Goal: Task Accomplishment & Management: Complete application form

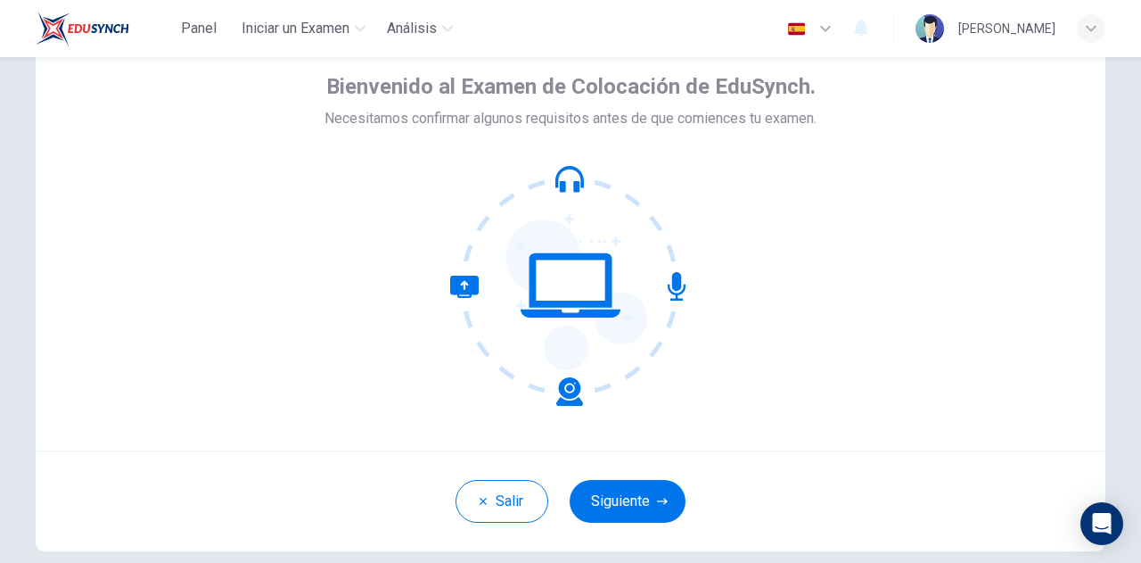
scroll to position [178, 0]
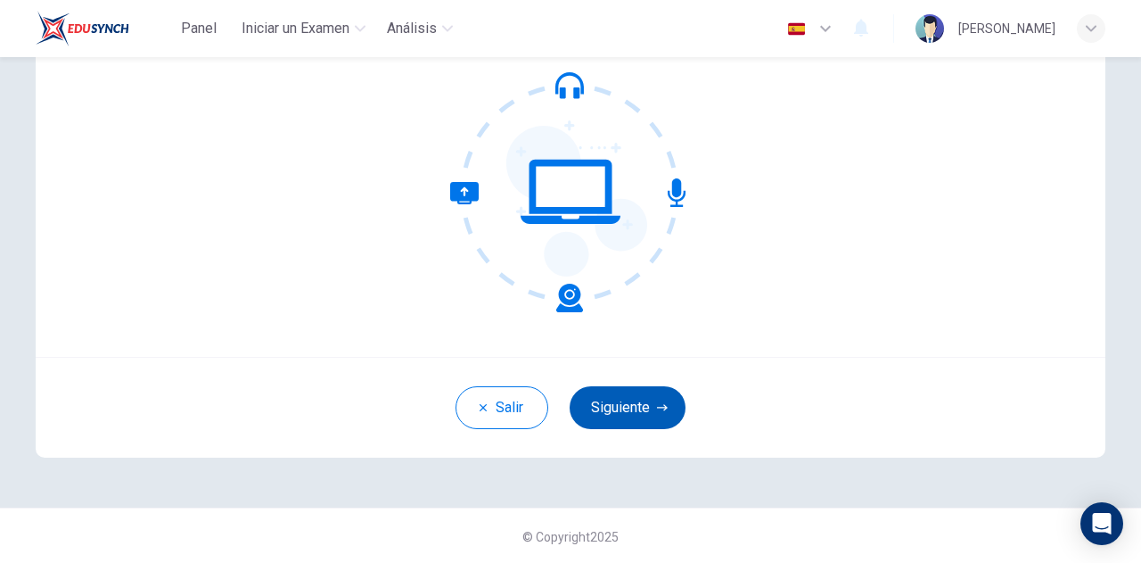
click at [640, 403] on button "Siguiente" at bounding box center [628, 407] width 116 height 43
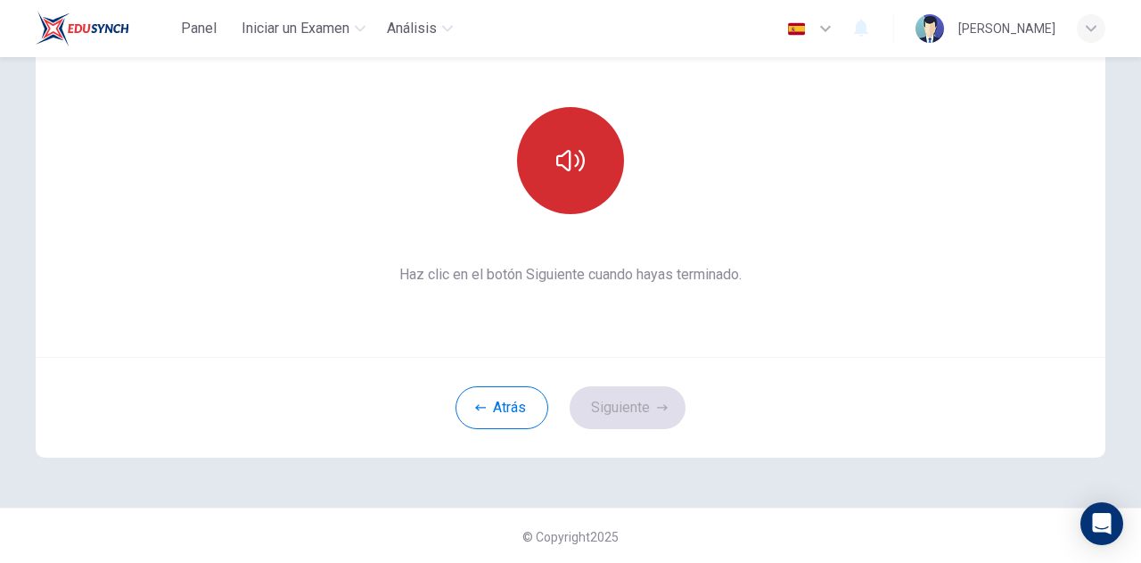
click at [577, 175] on button "button" at bounding box center [570, 160] width 107 height 107
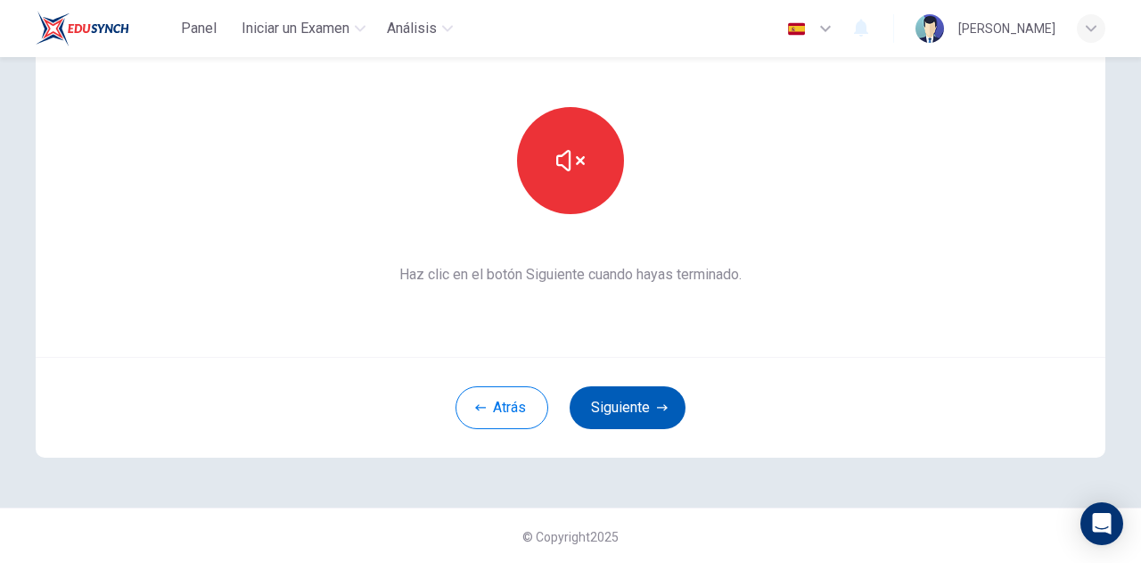
click at [642, 398] on button "Siguiente" at bounding box center [628, 407] width 116 height 43
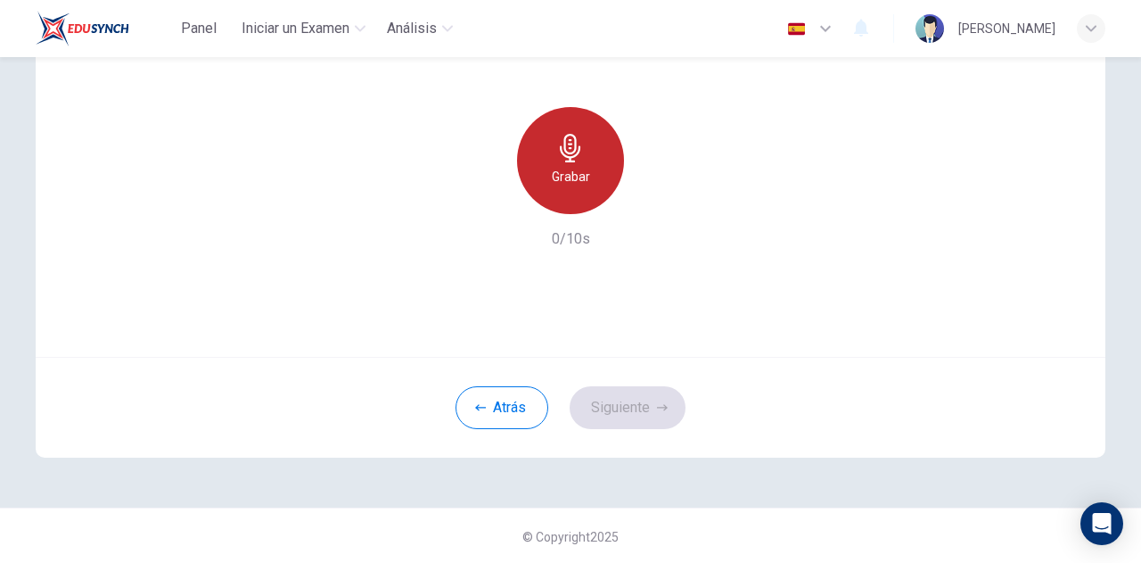
click at [597, 176] on div "Grabar" at bounding box center [570, 160] width 107 height 107
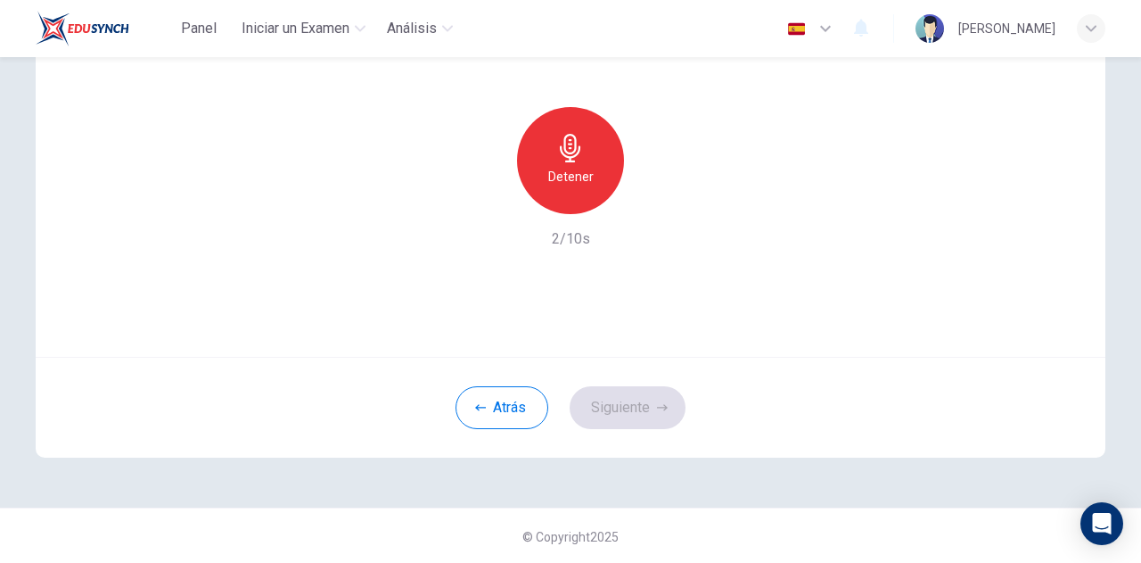
click at [590, 174] on div "Detener" at bounding box center [570, 160] width 107 height 107
click at [645, 203] on icon "button" at bounding box center [653, 200] width 18 height 18
click at [635, 404] on button "Siguiente" at bounding box center [628, 407] width 116 height 43
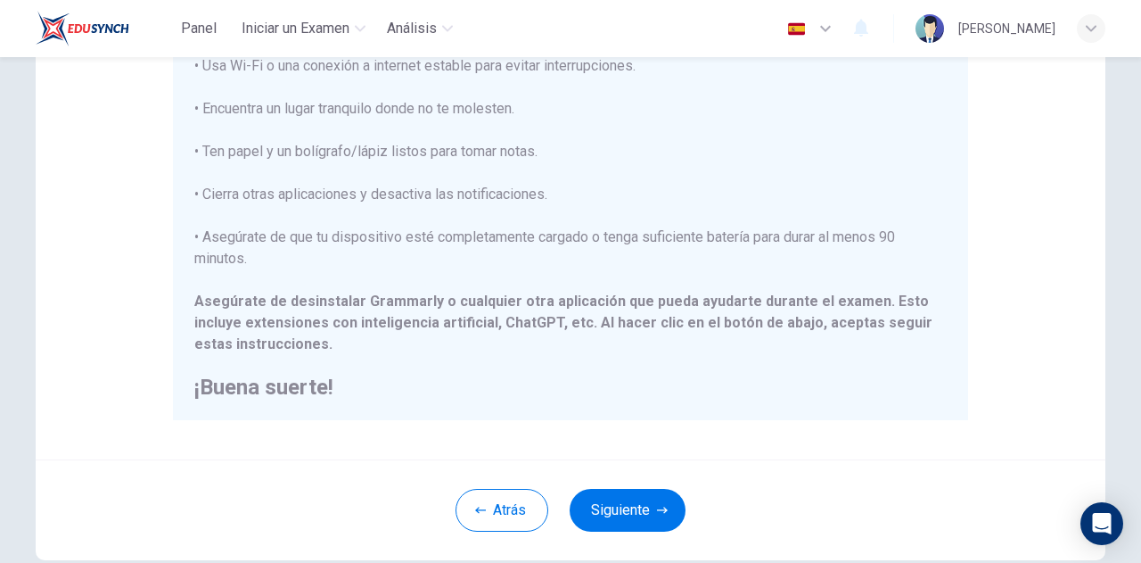
scroll to position [428, 0]
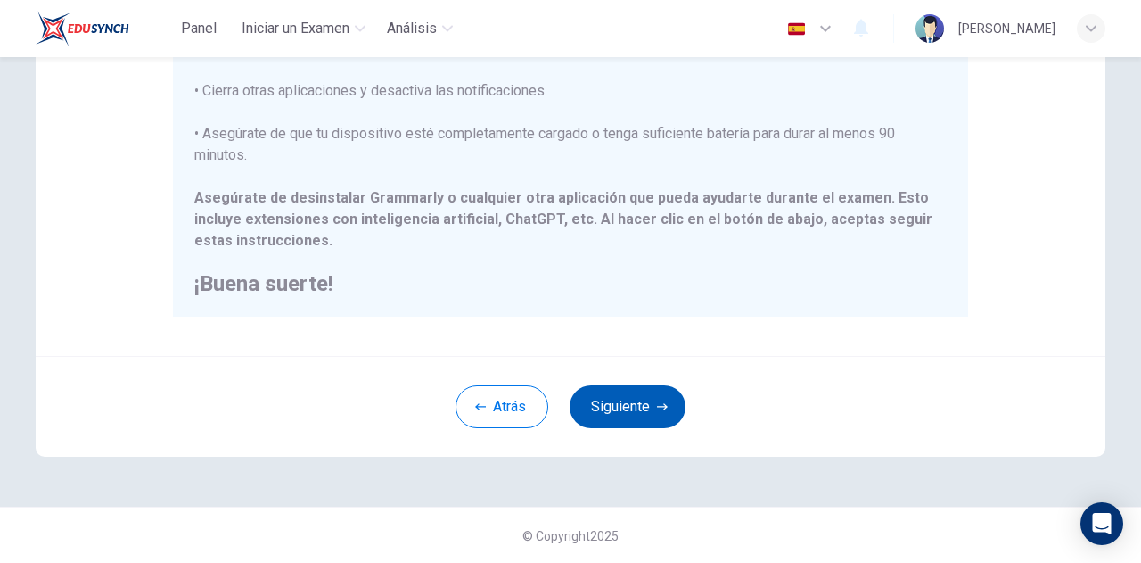
click at [615, 400] on button "Siguiente" at bounding box center [628, 406] width 116 height 43
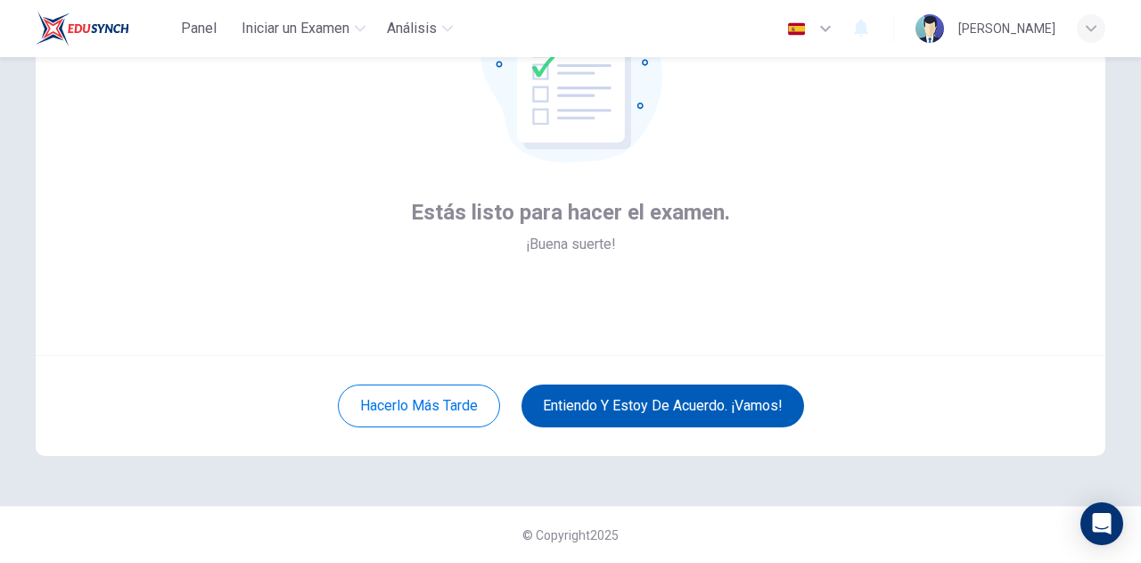
scroll to position [179, 0]
click at [618, 406] on button "Entiendo y estoy de acuerdo. ¡Vamos!" at bounding box center [663, 406] width 283 height 43
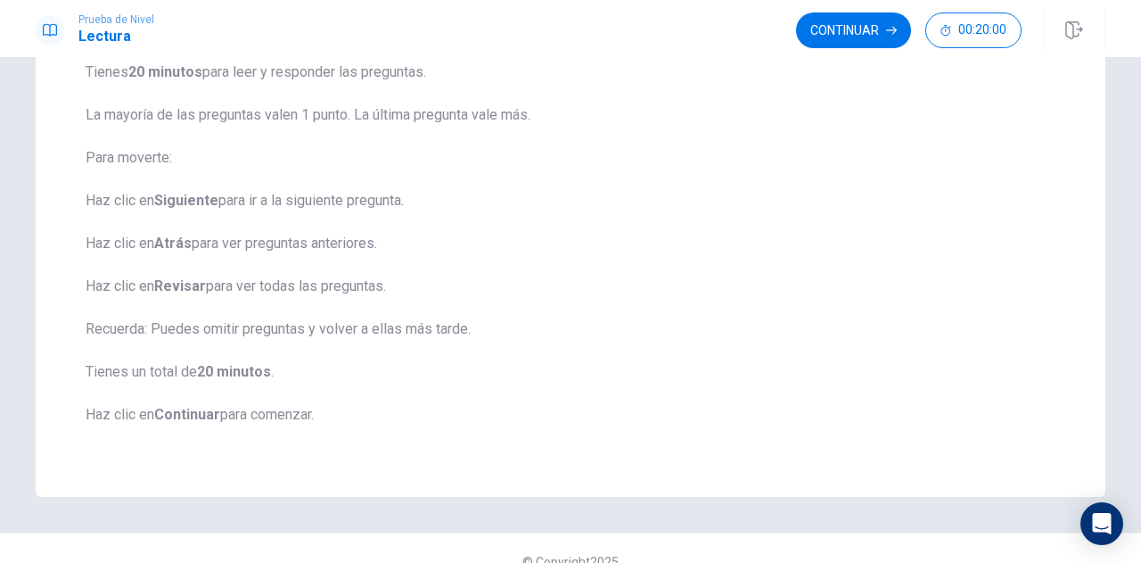
scroll to position [221, 0]
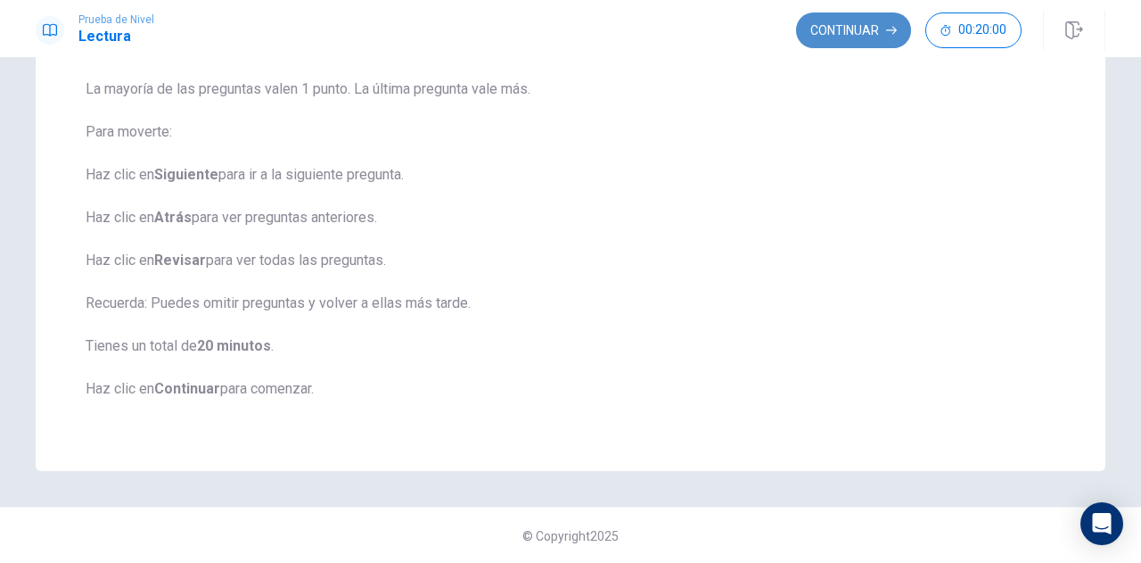
click at [858, 33] on button "Continuar" at bounding box center [853, 30] width 115 height 36
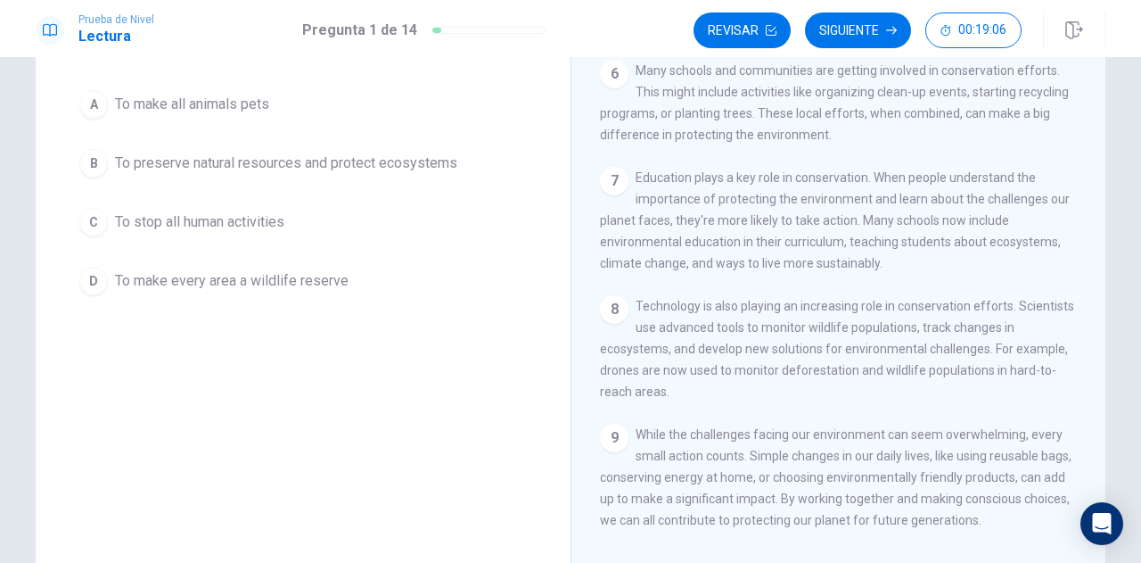
scroll to position [132, 0]
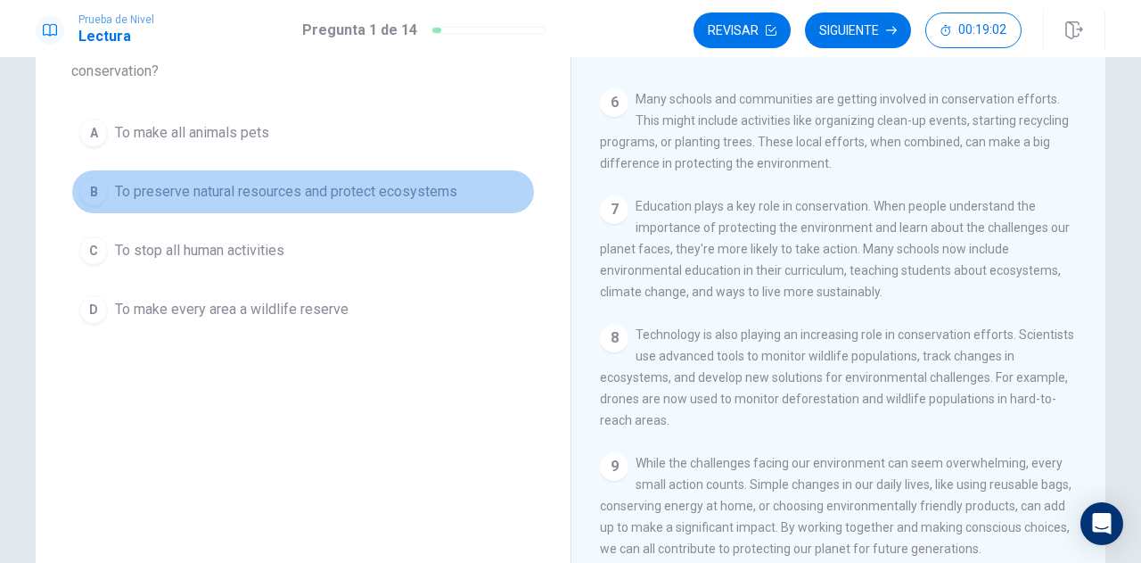
click at [93, 192] on div "B" at bounding box center [93, 191] width 29 height 29
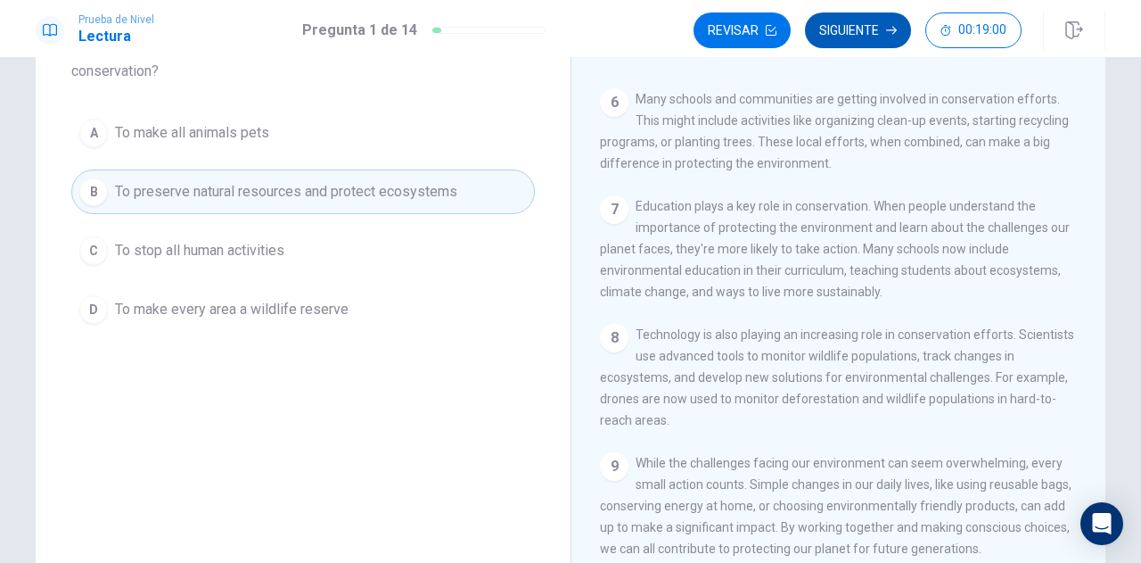
click at [867, 43] on button "Siguiente" at bounding box center [858, 30] width 106 height 36
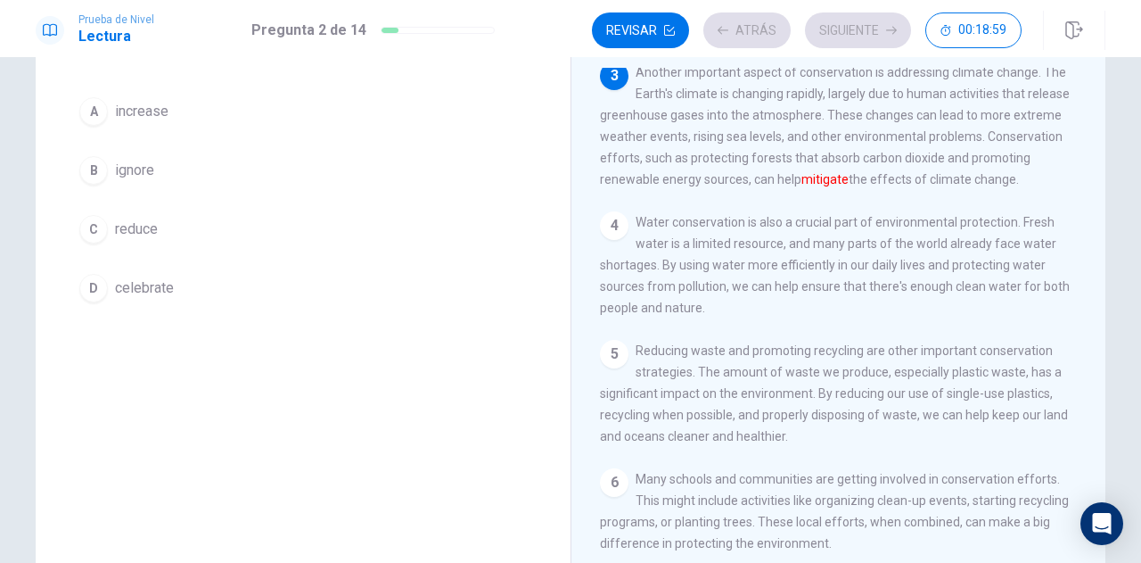
scroll to position [43, 0]
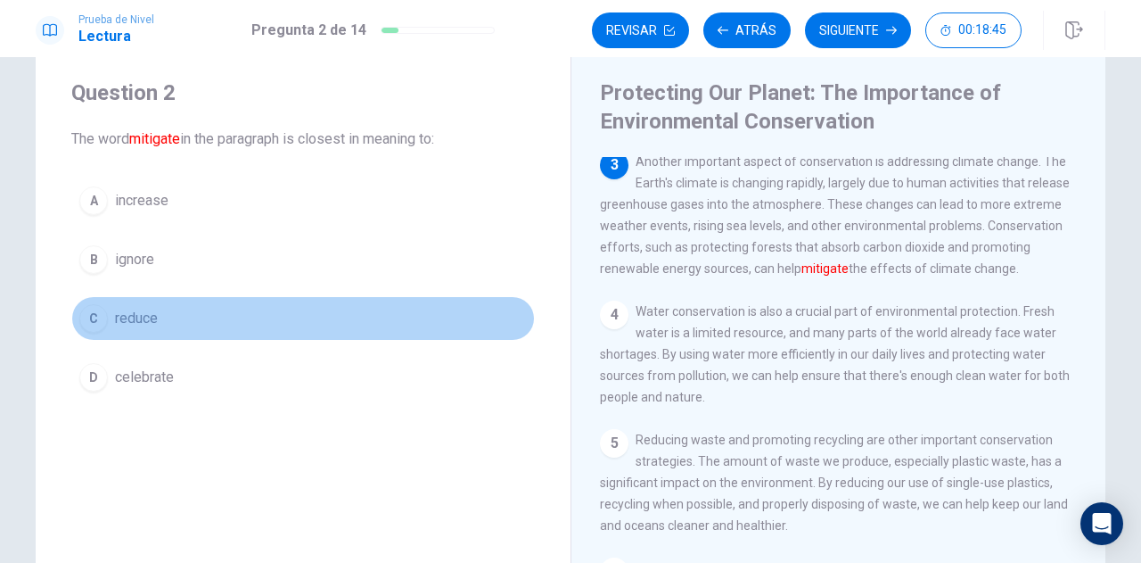
click at [140, 317] on span "reduce" at bounding box center [136, 318] width 43 height 21
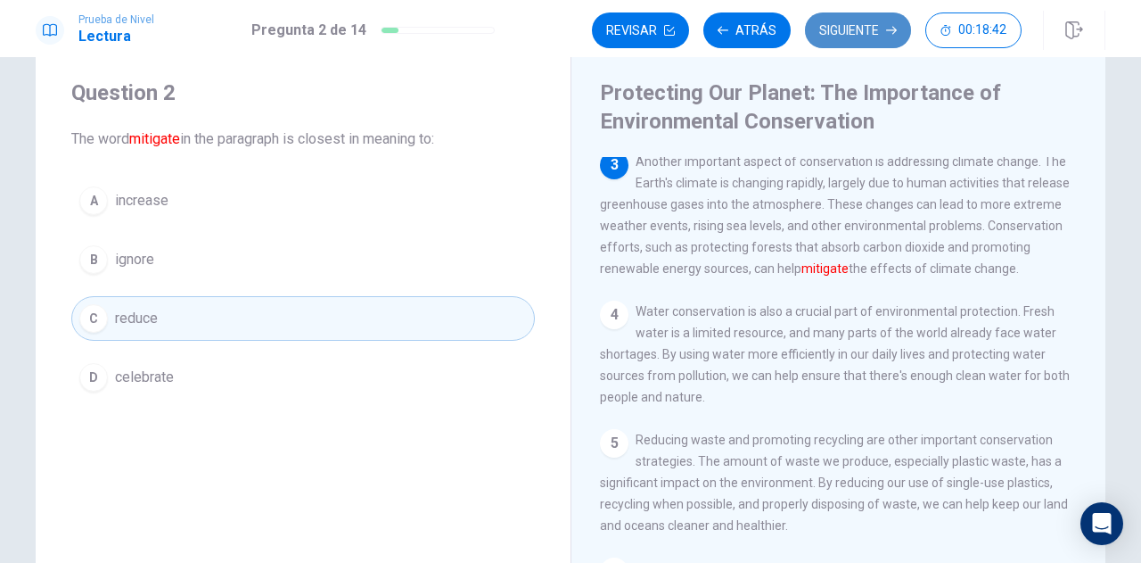
click at [852, 28] on button "Siguiente" at bounding box center [858, 30] width 106 height 36
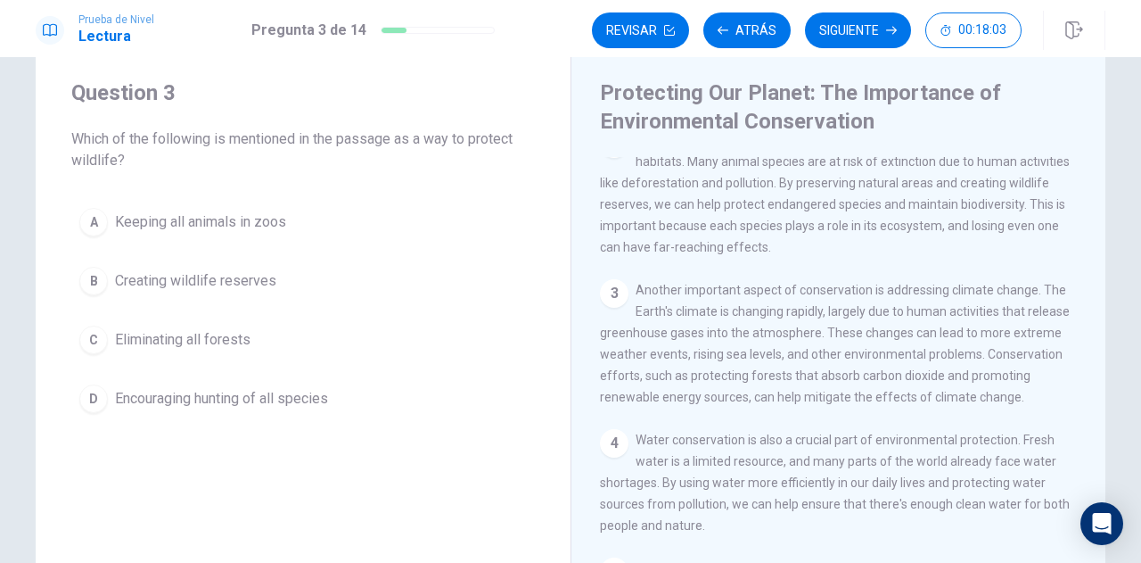
click at [137, 276] on span "Creating wildlife reserves" at bounding box center [195, 280] width 161 height 21
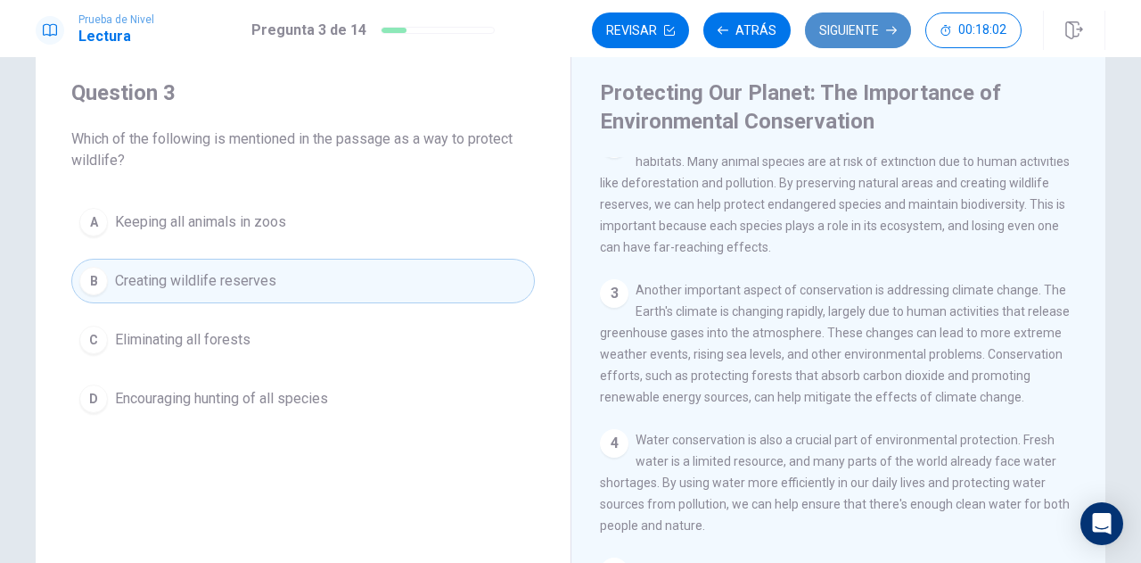
click at [883, 21] on button "Siguiente" at bounding box center [858, 30] width 106 height 36
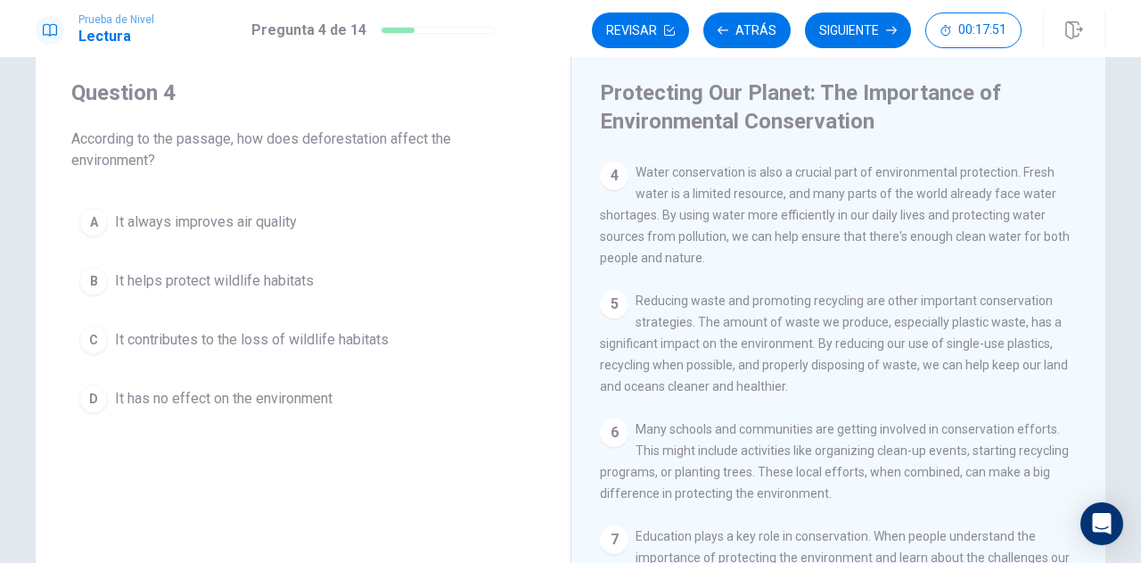
scroll to position [245, 0]
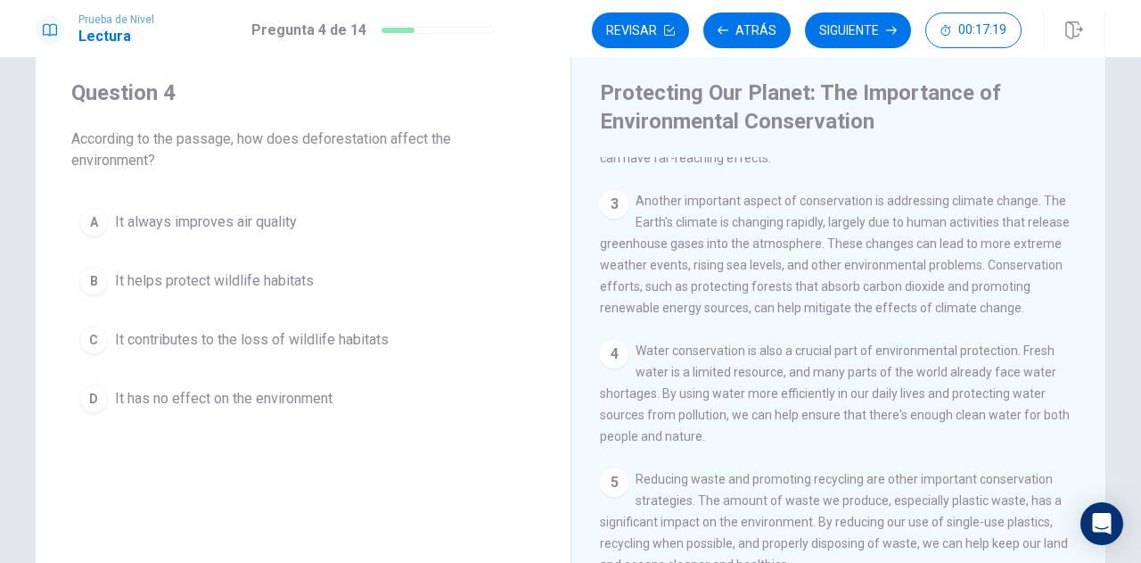
click at [204, 226] on span "It always improves air quality" at bounding box center [206, 221] width 182 height 21
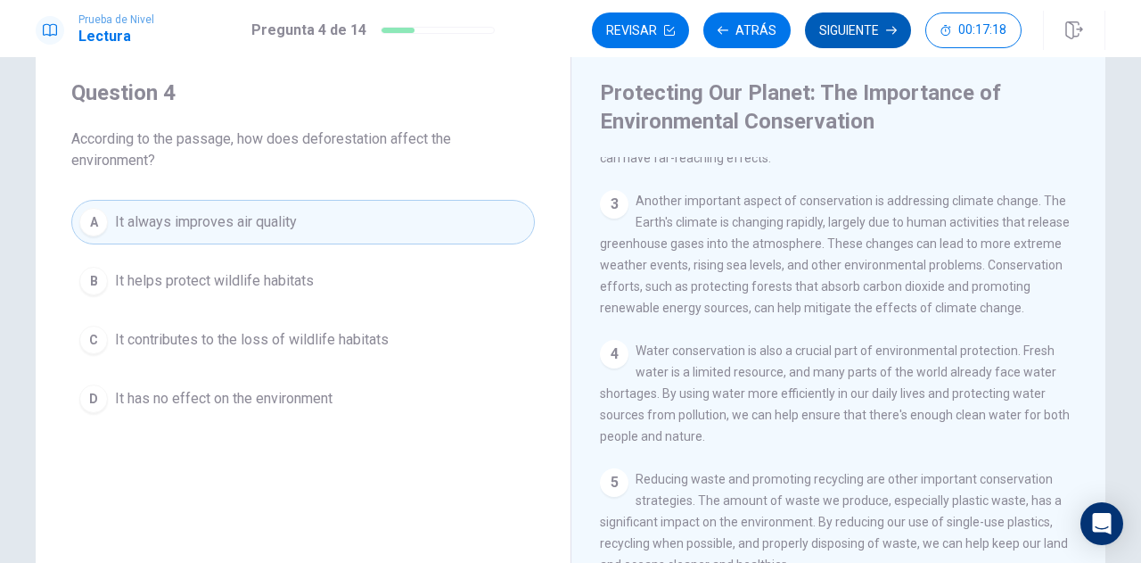
click at [876, 35] on button "Siguiente" at bounding box center [858, 30] width 106 height 36
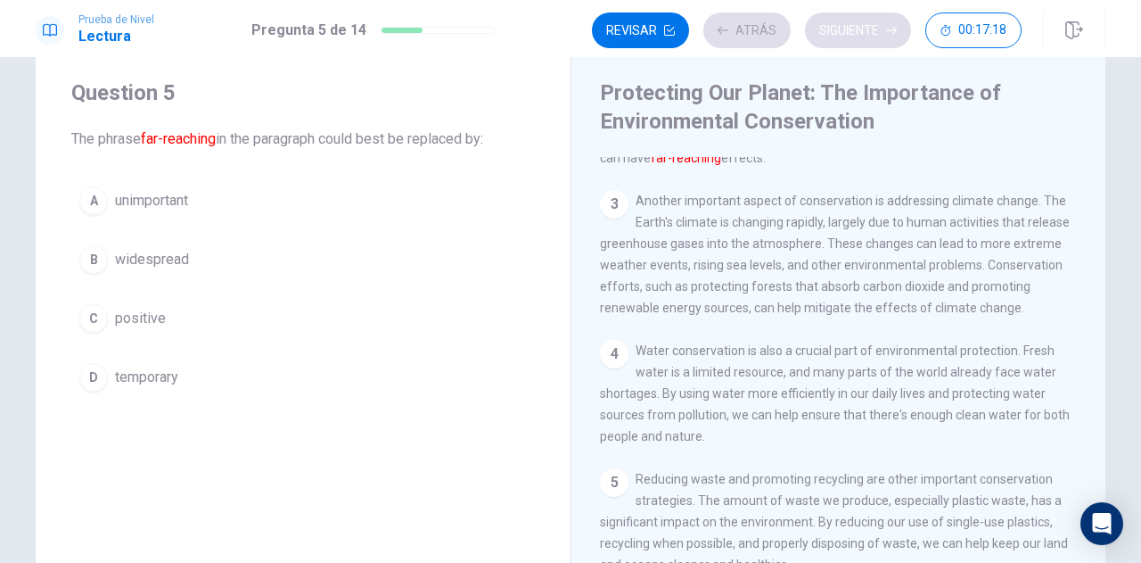
scroll to position [131, 0]
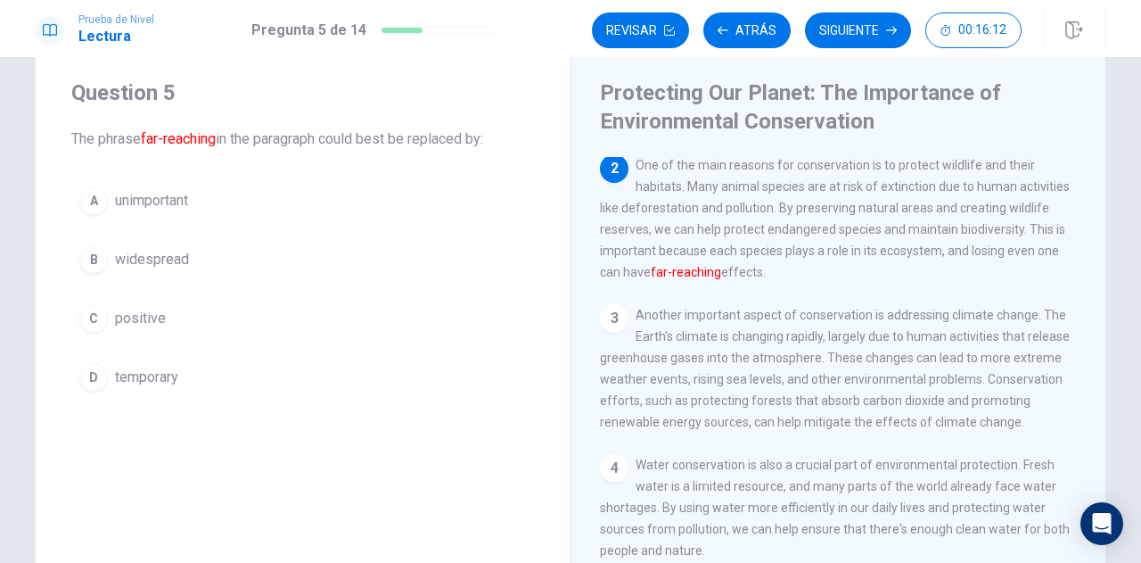
click at [169, 263] on span "widespread" at bounding box center [152, 259] width 74 height 21
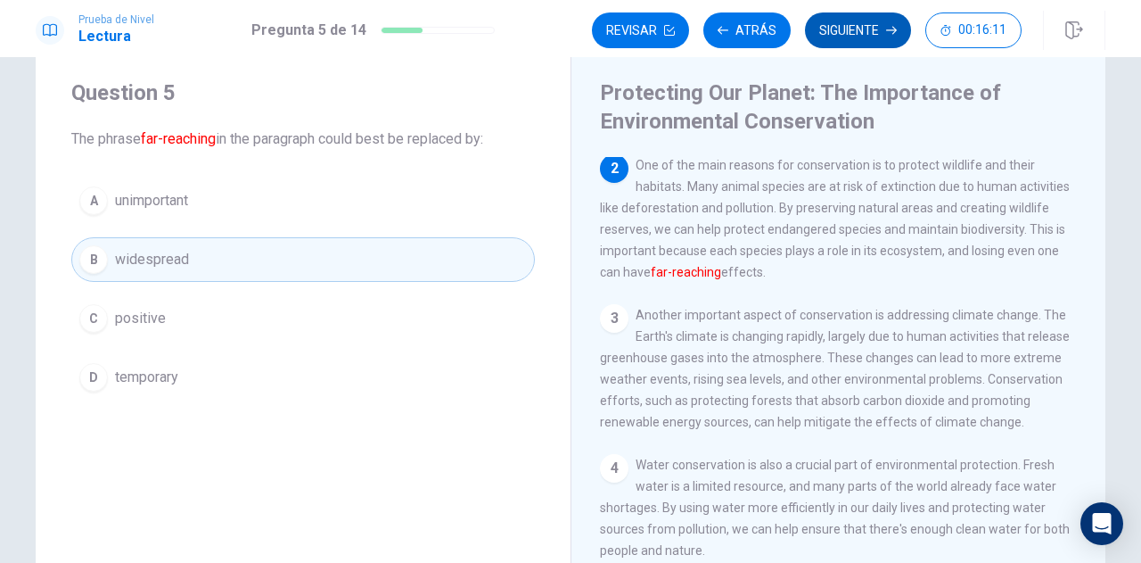
click at [857, 37] on button "Siguiente" at bounding box center [858, 30] width 106 height 36
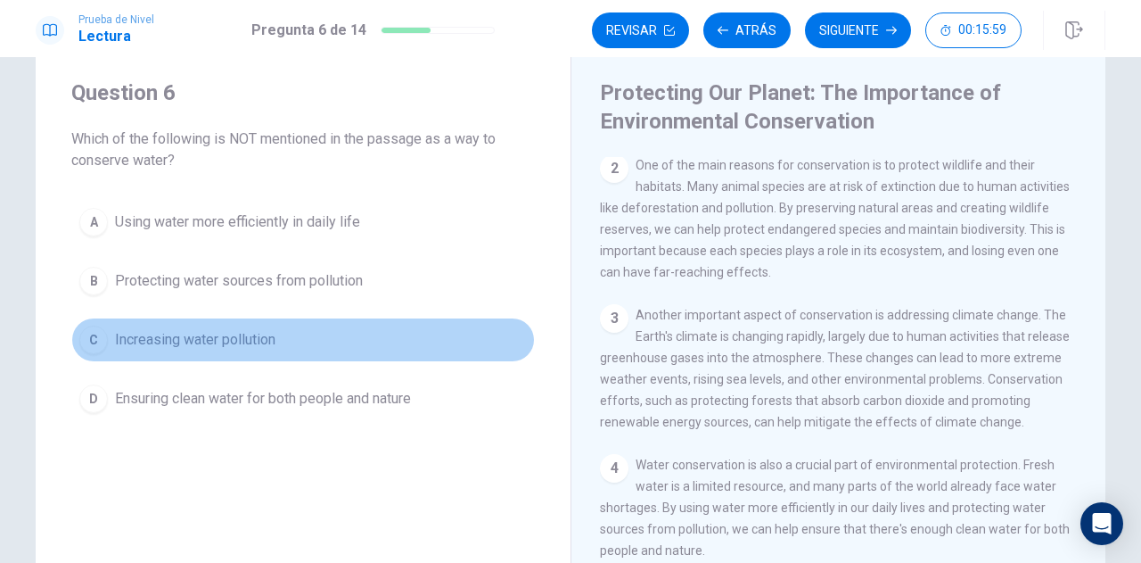
click at [228, 336] on span "Increasing water pollution" at bounding box center [195, 339] width 161 height 21
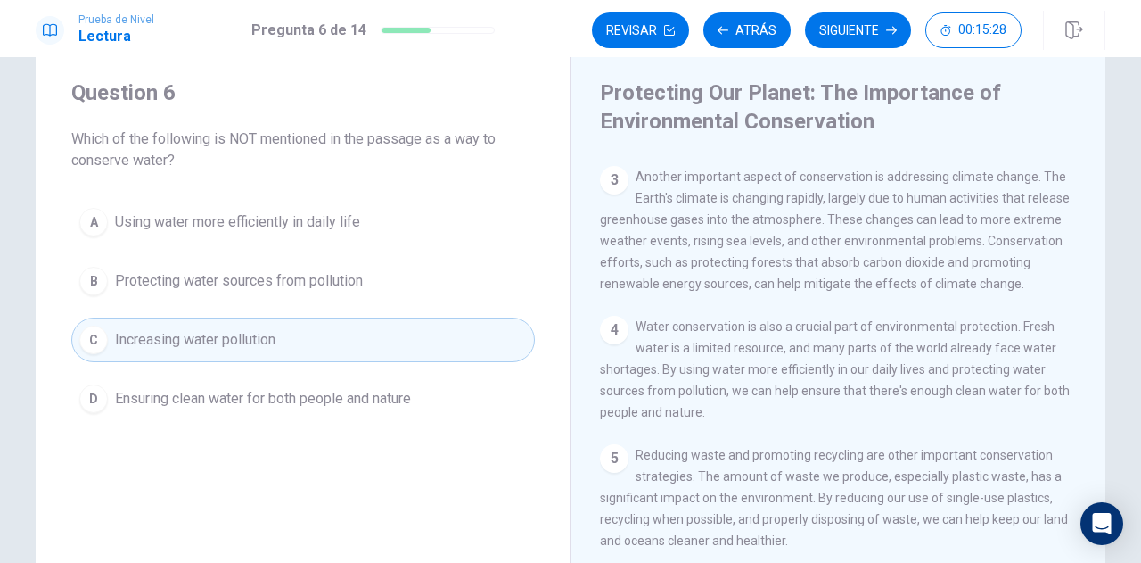
scroll to position [309, 0]
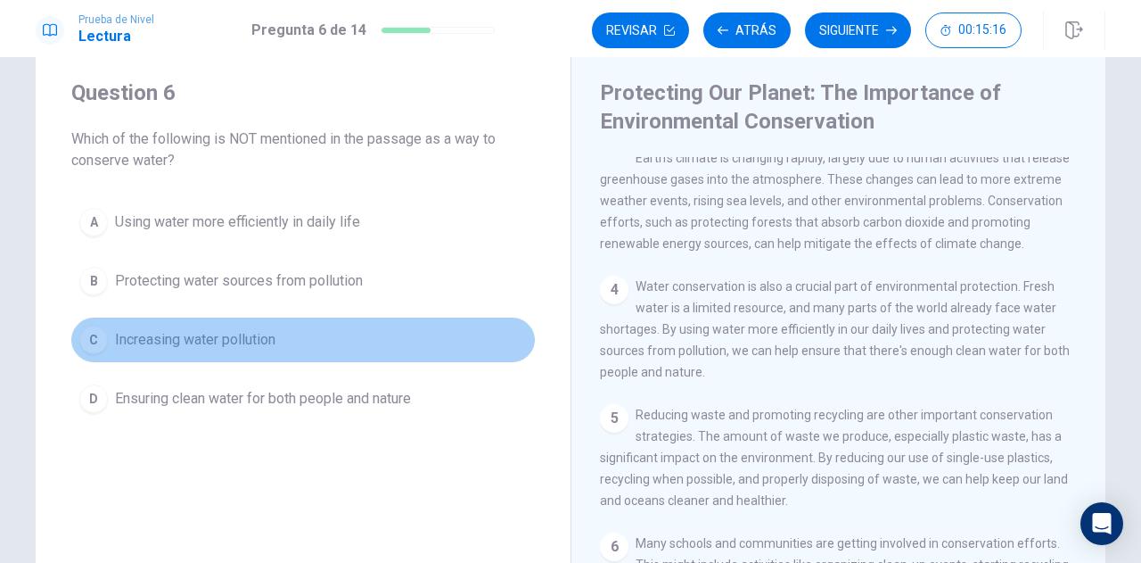
click at [355, 348] on button "C Increasing water pollution" at bounding box center [303, 339] width 464 height 45
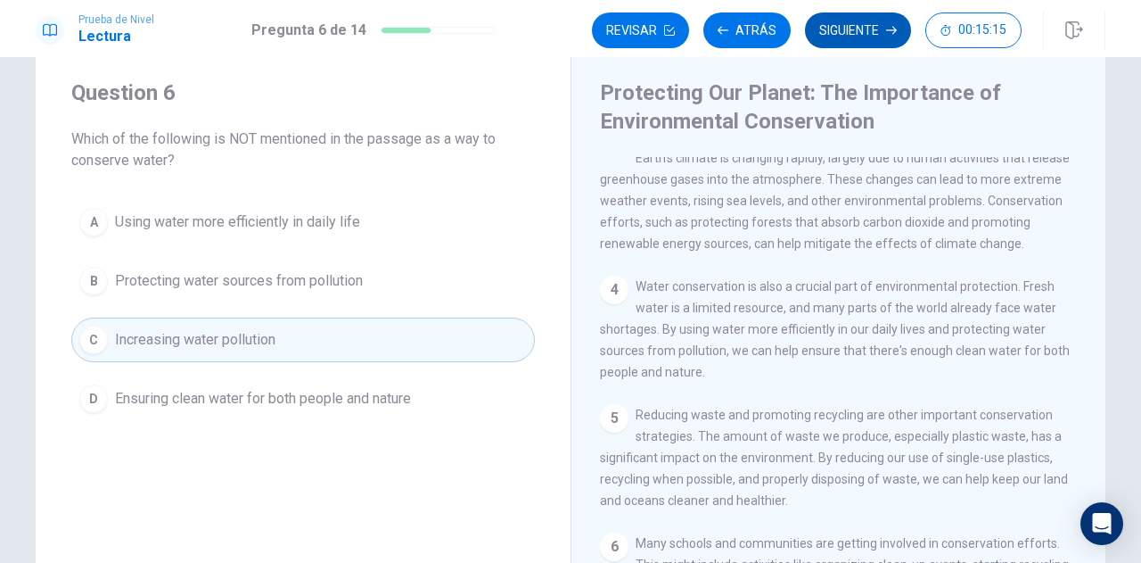
click at [838, 33] on button "Siguiente" at bounding box center [858, 30] width 106 height 36
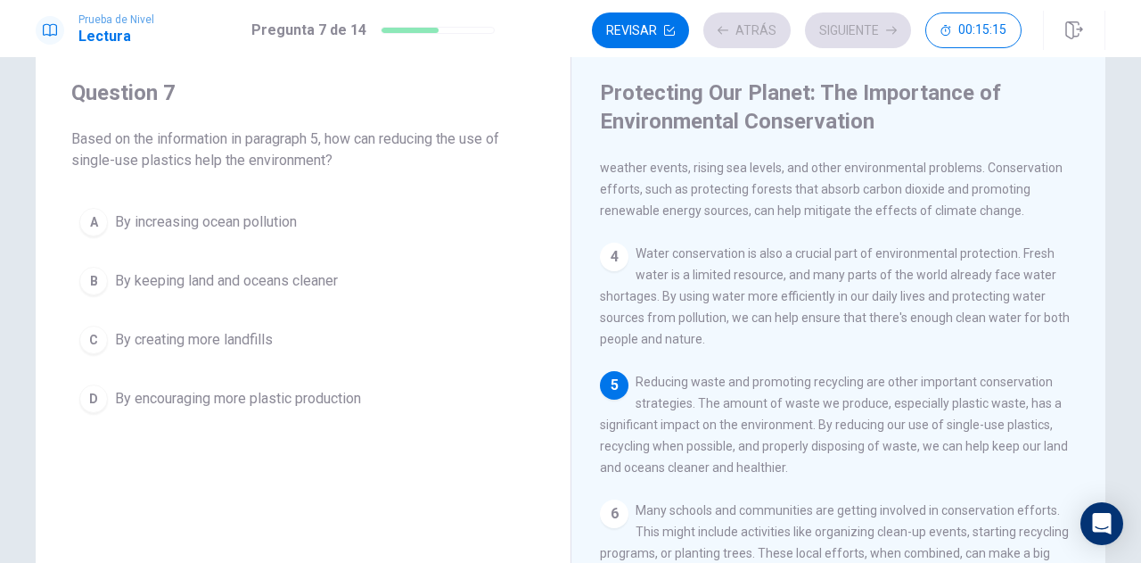
scroll to position [345, 0]
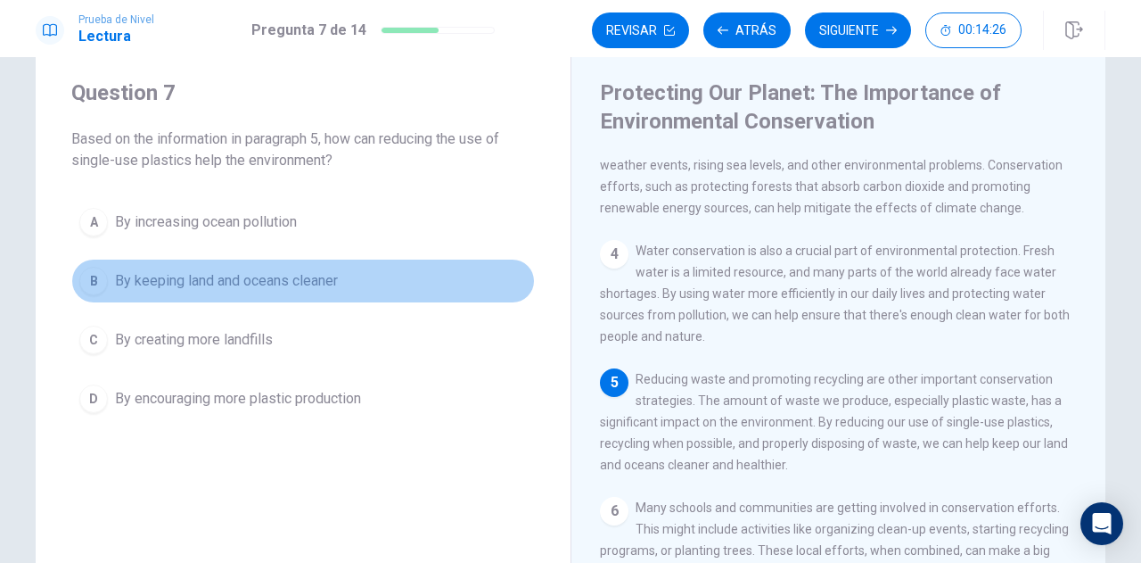
click at [271, 280] on span "By keeping land and oceans cleaner" at bounding box center [226, 280] width 223 height 21
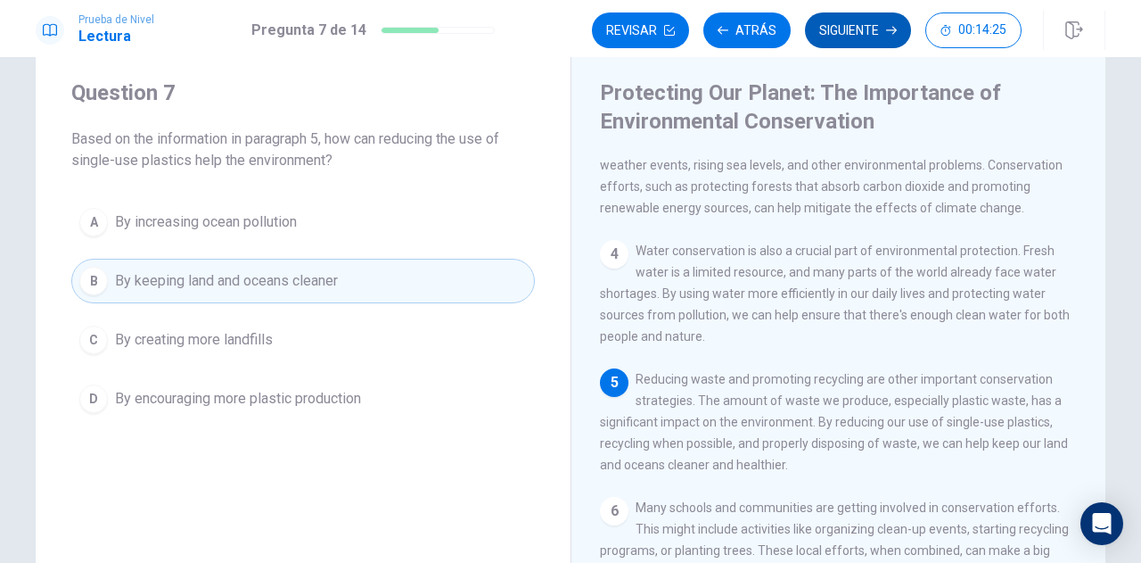
click at [865, 31] on button "Siguiente" at bounding box center [858, 30] width 106 height 36
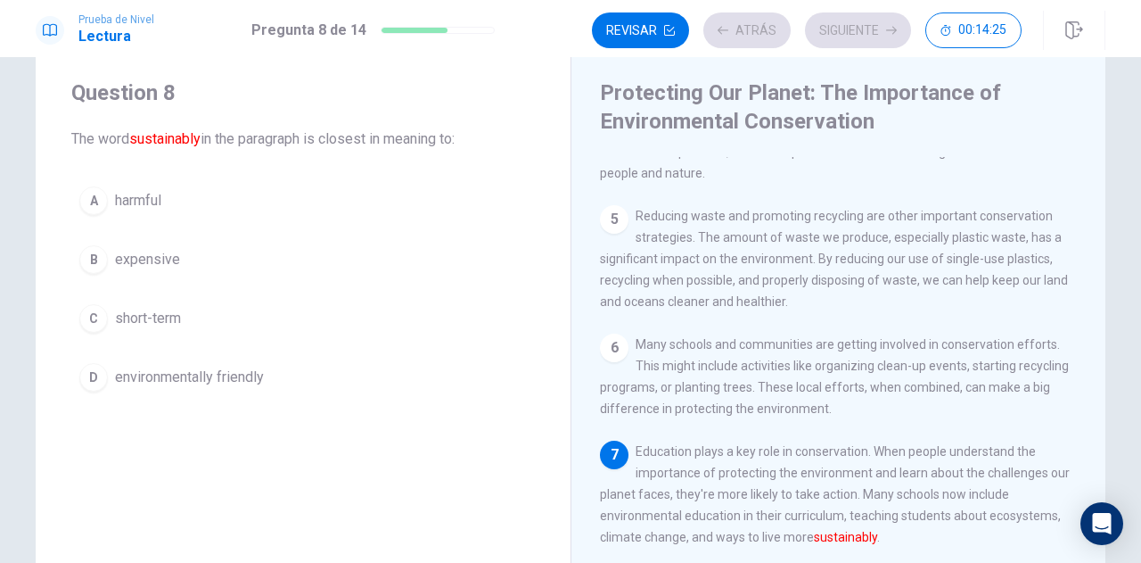
scroll to position [586, 0]
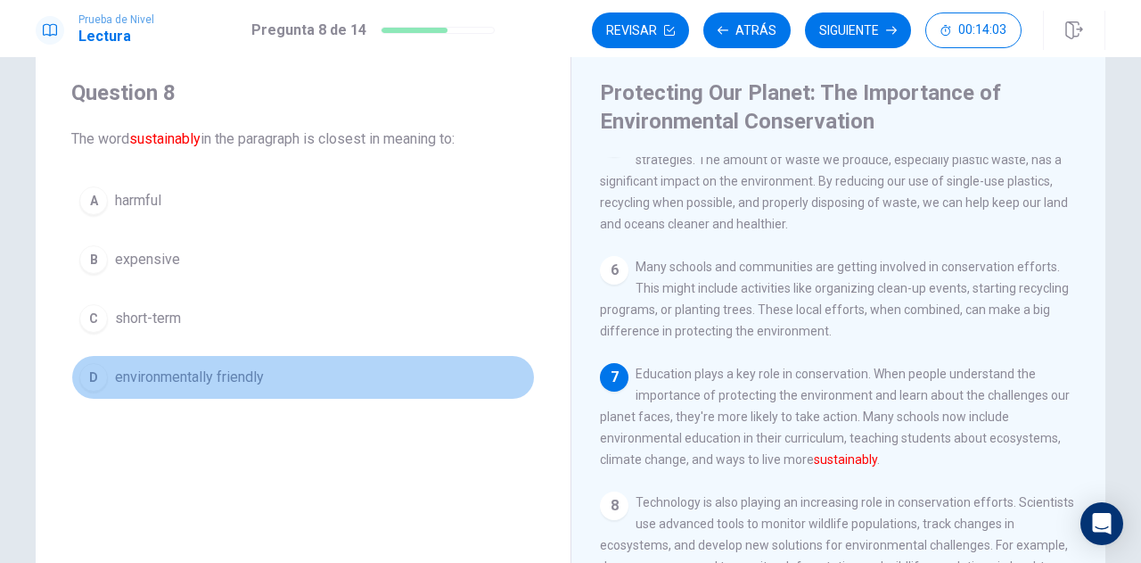
click at [212, 375] on span "environmentally friendly" at bounding box center [189, 376] width 149 height 21
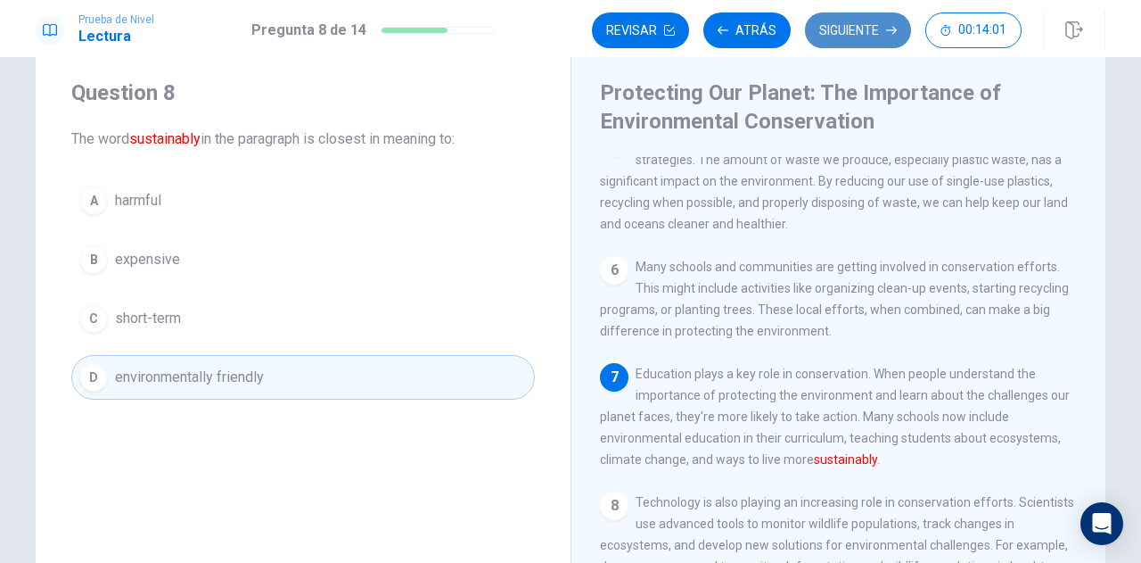
click at [849, 29] on button "Siguiente" at bounding box center [858, 30] width 106 height 36
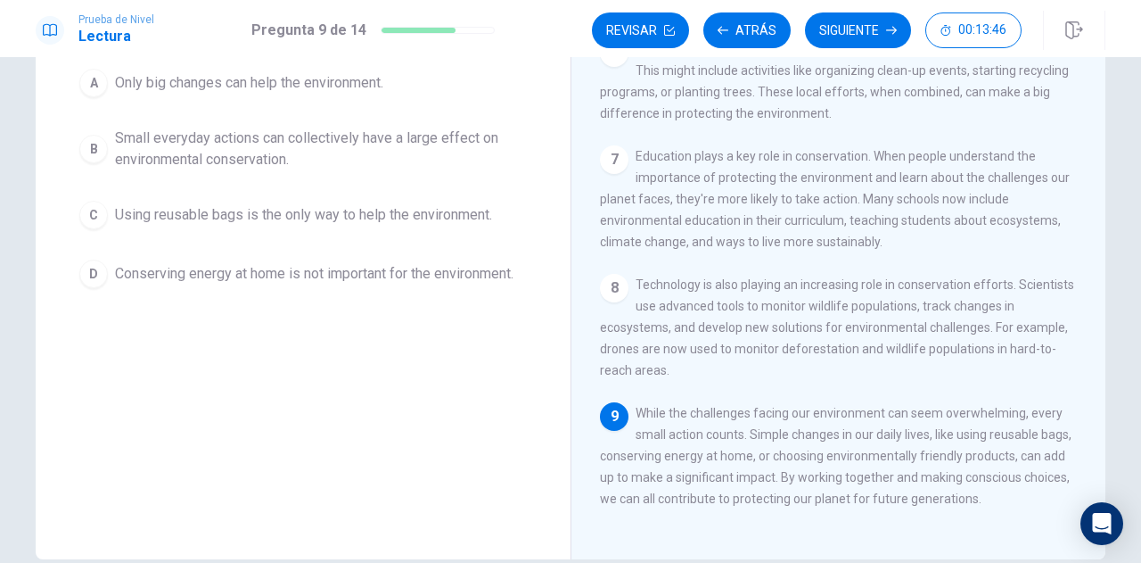
scroll to position [93, 0]
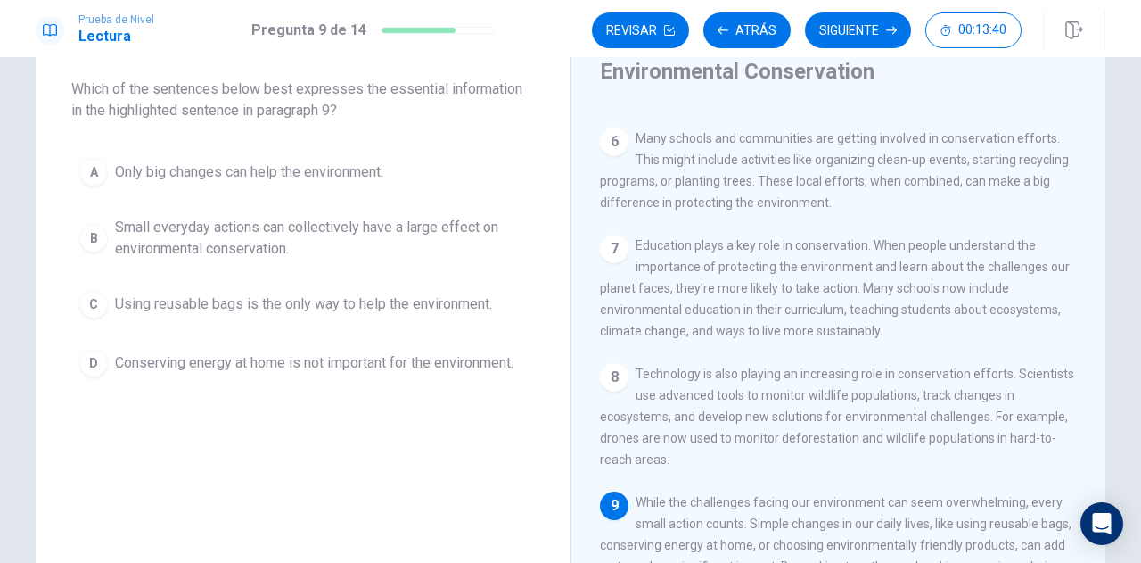
click at [263, 241] on span "Small everyday actions can collectively have a large effect on environmental co…" at bounding box center [321, 238] width 412 height 43
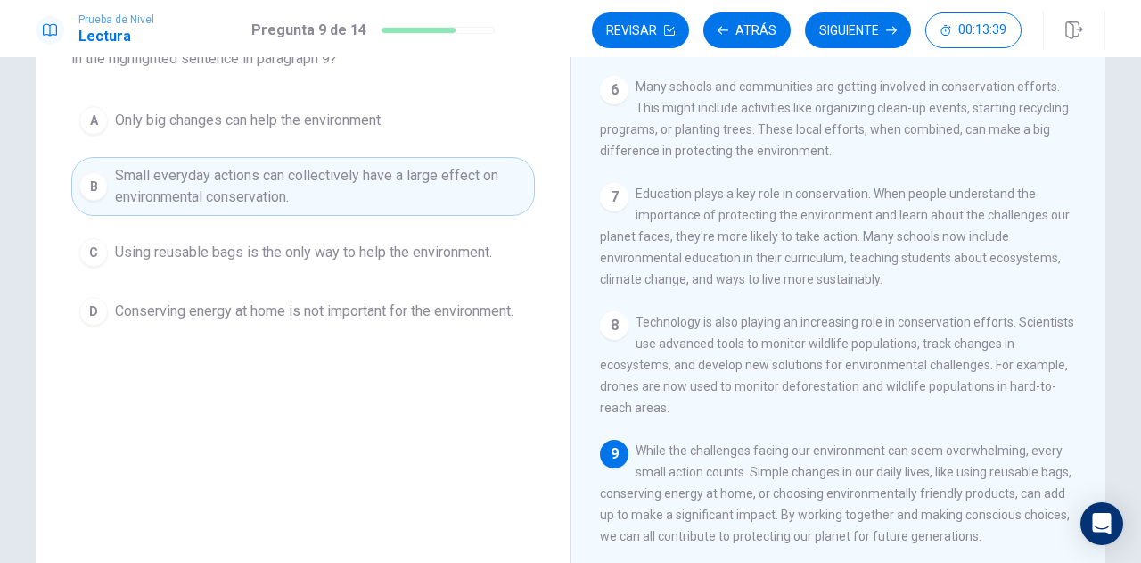
scroll to position [182, 0]
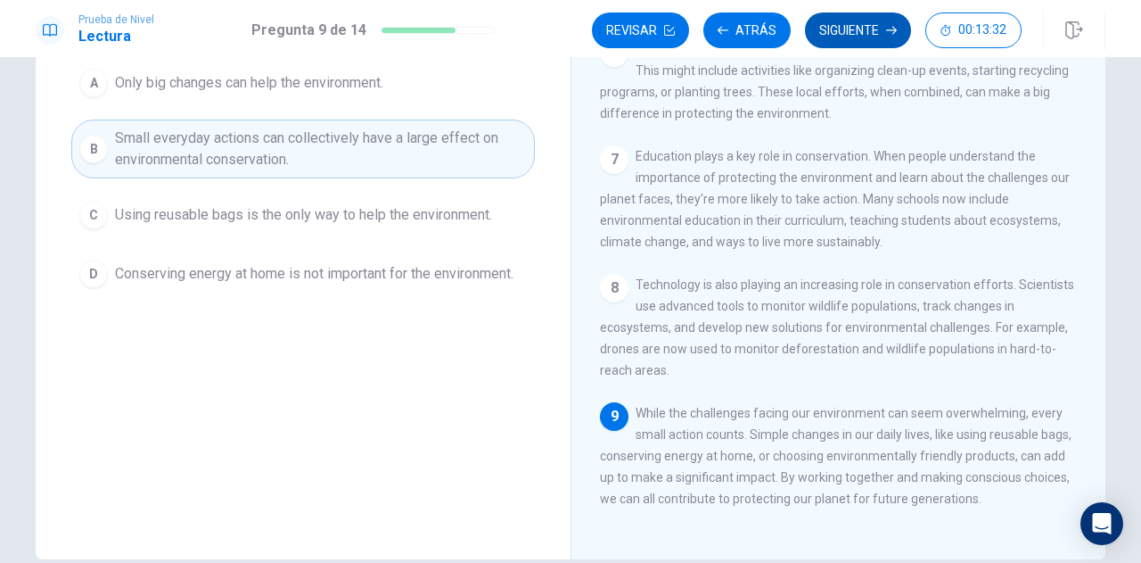
click at [877, 40] on button "Siguiente" at bounding box center [858, 30] width 106 height 36
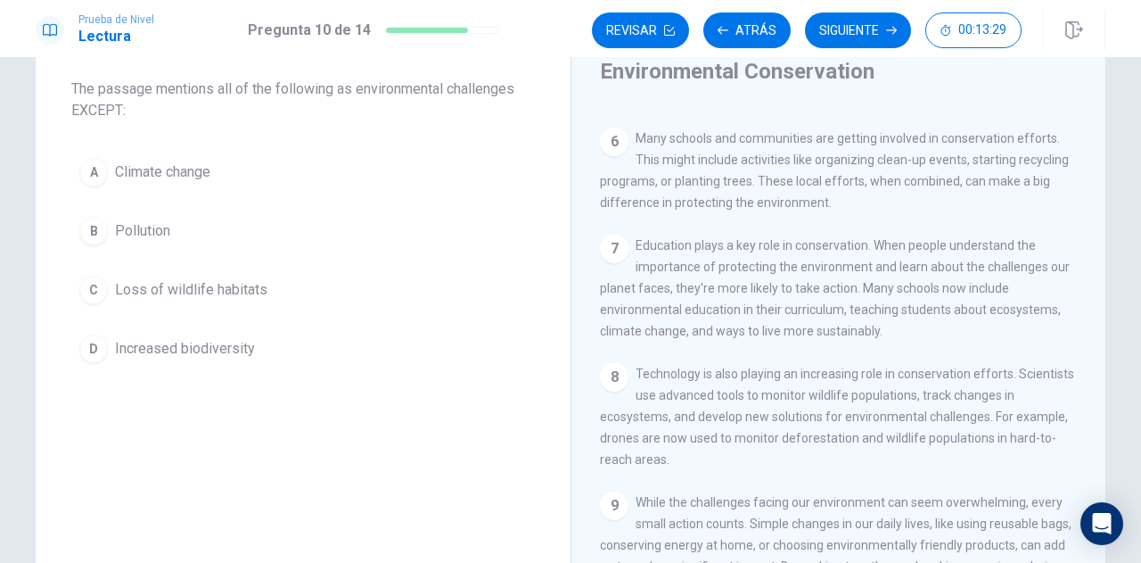
scroll to position [4, 0]
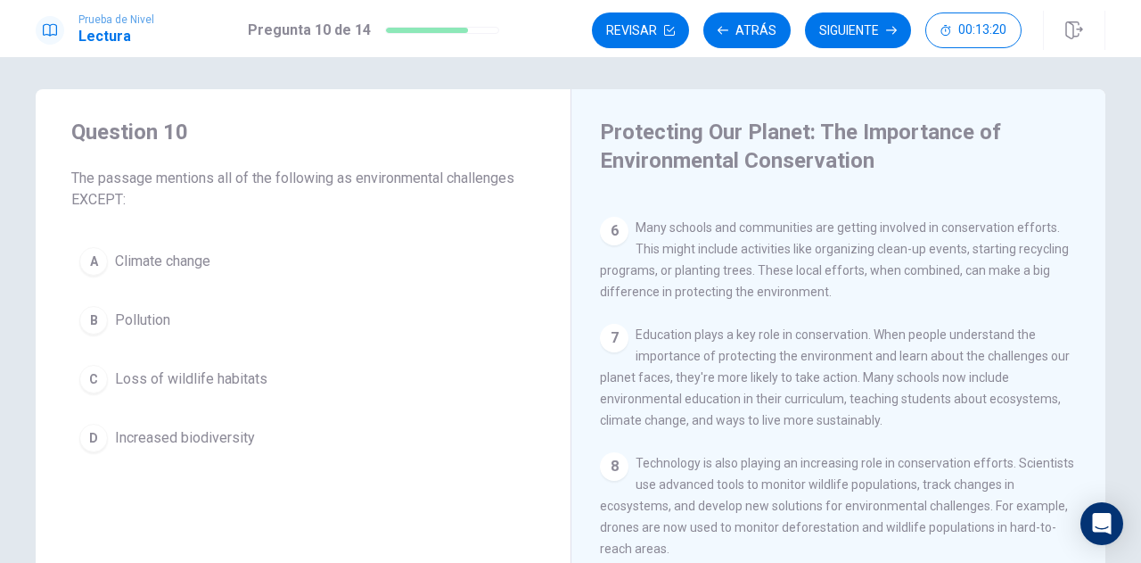
click at [228, 434] on span "Increased biodiversity" at bounding box center [185, 437] width 140 height 21
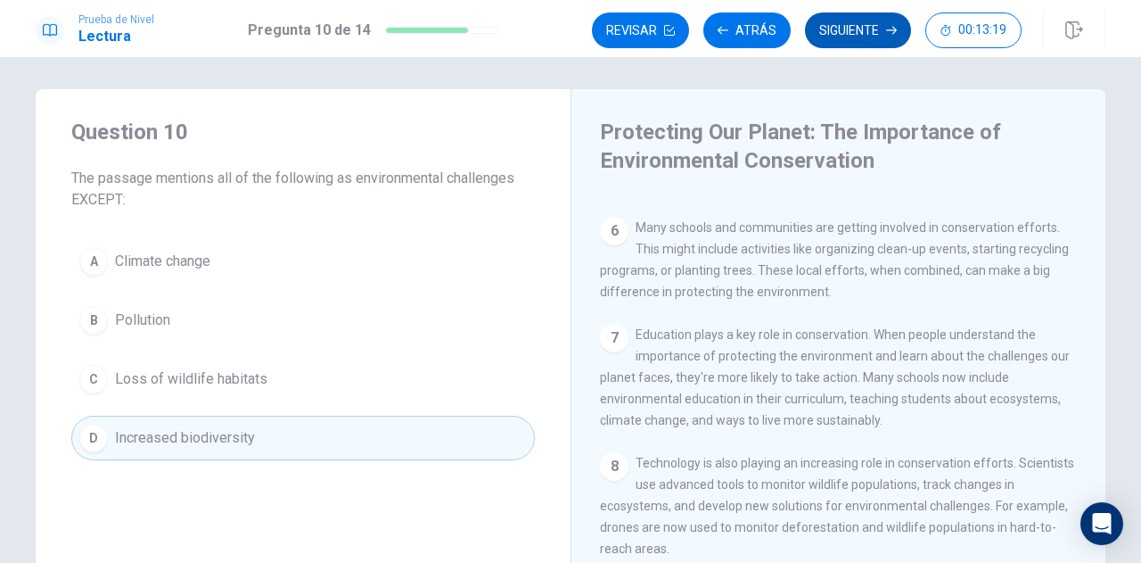
click at [858, 31] on button "Siguiente" at bounding box center [858, 30] width 106 height 36
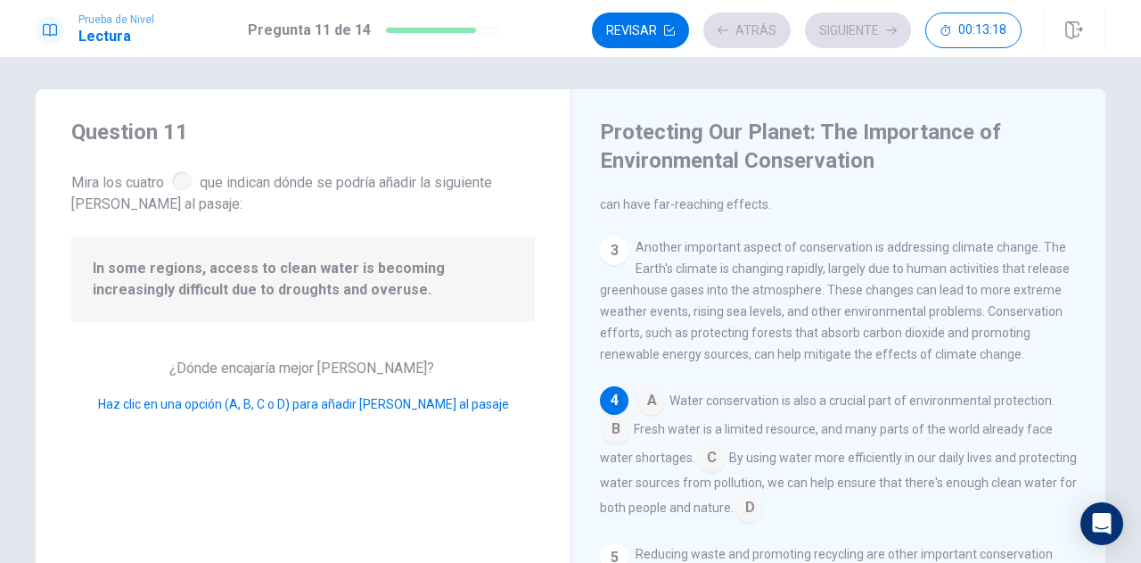
scroll to position [239, 0]
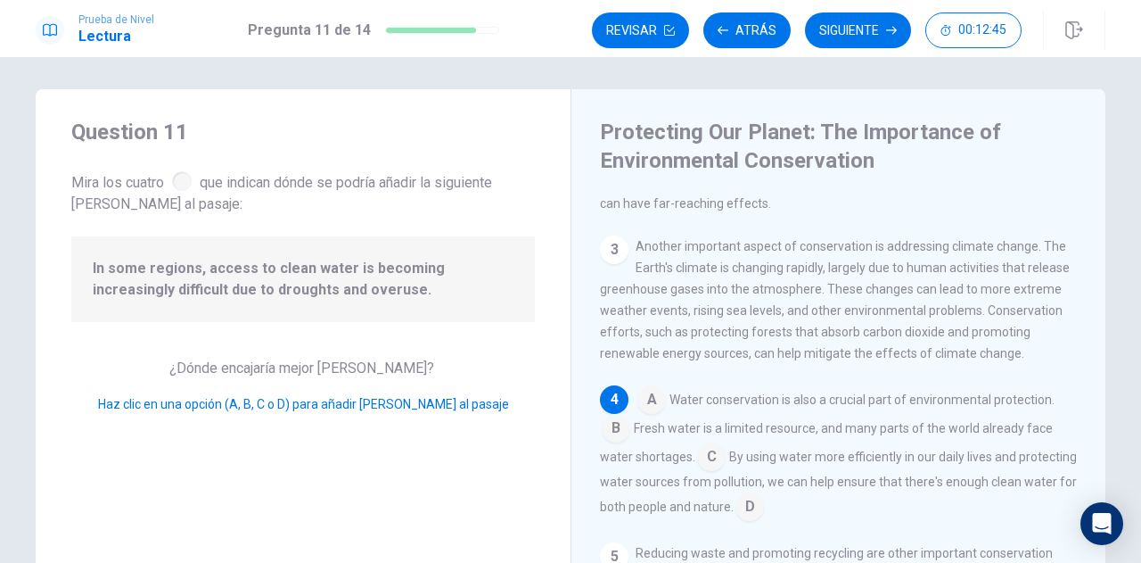
click at [704, 467] on input at bounding box center [711, 458] width 29 height 29
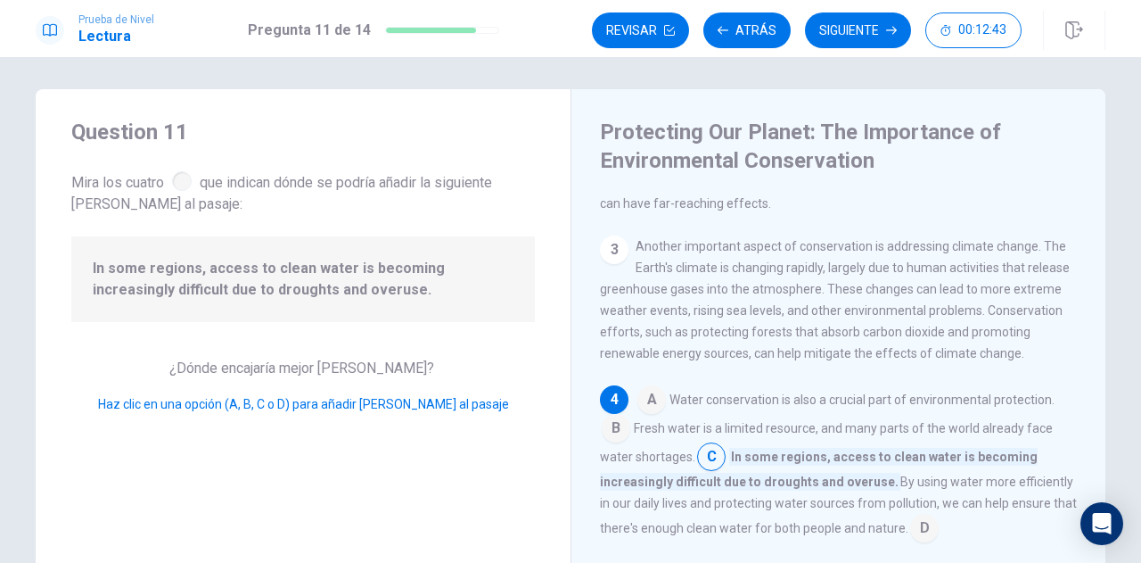
scroll to position [328, 0]
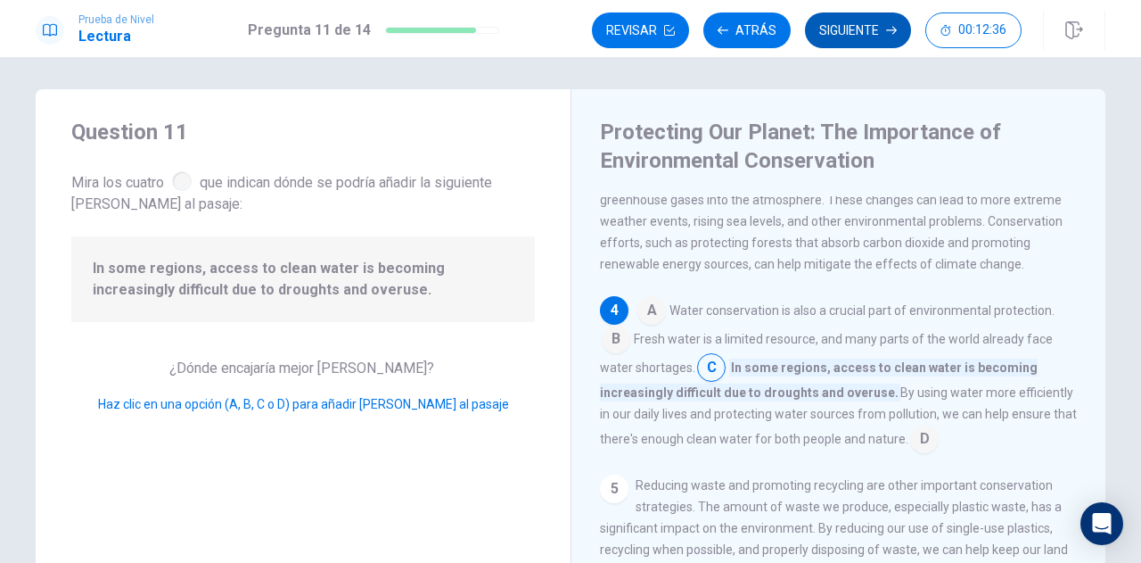
click at [852, 28] on button "Siguiente" at bounding box center [858, 30] width 106 height 36
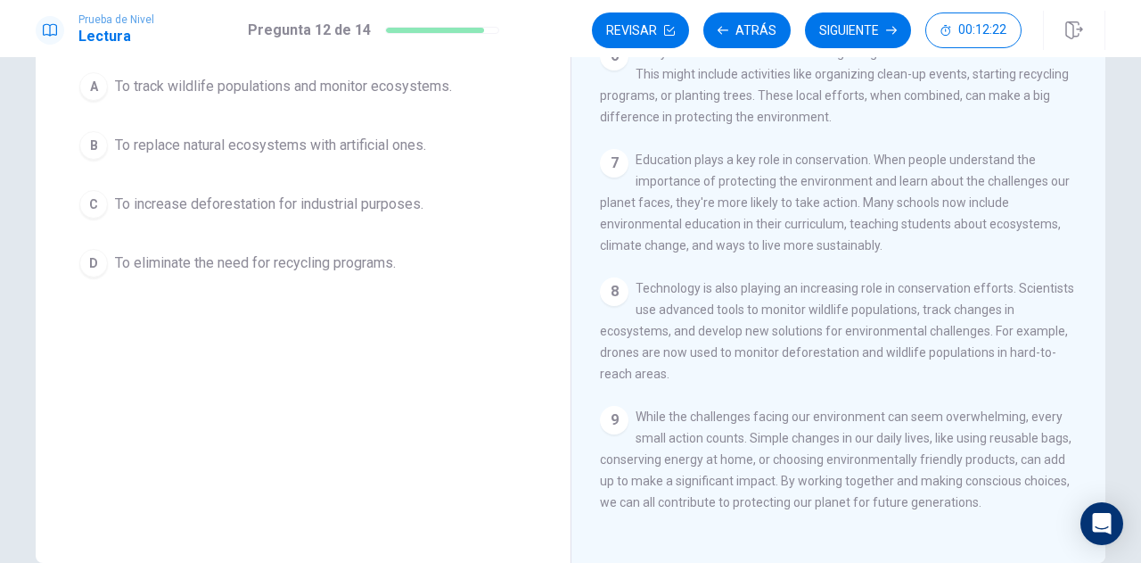
scroll to position [602, 0]
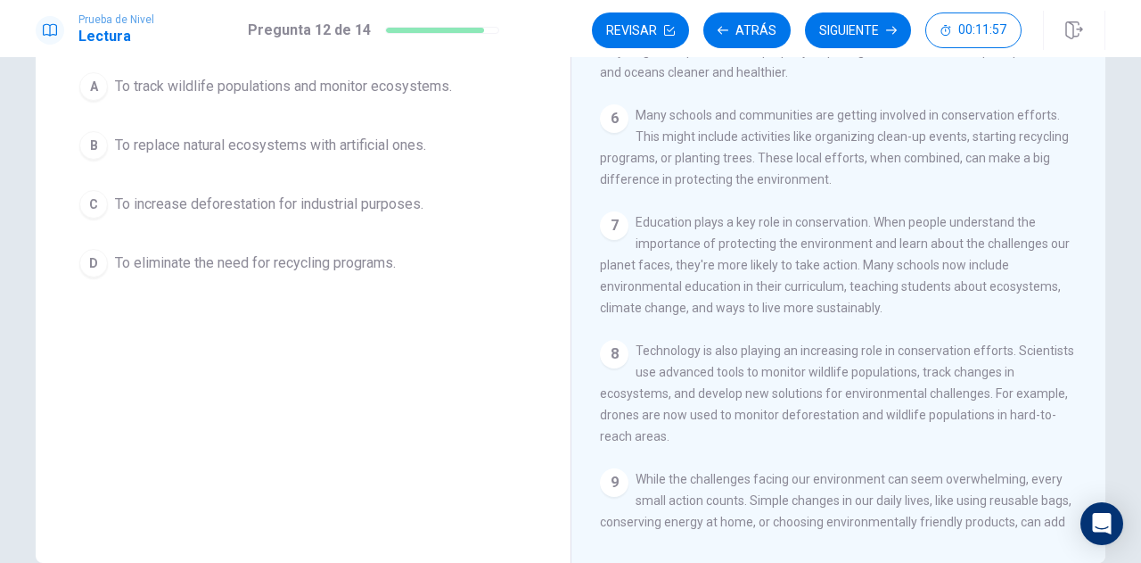
click at [279, 100] on button "A To track wildlife populations and monitor ecosystems." at bounding box center [303, 86] width 464 height 45
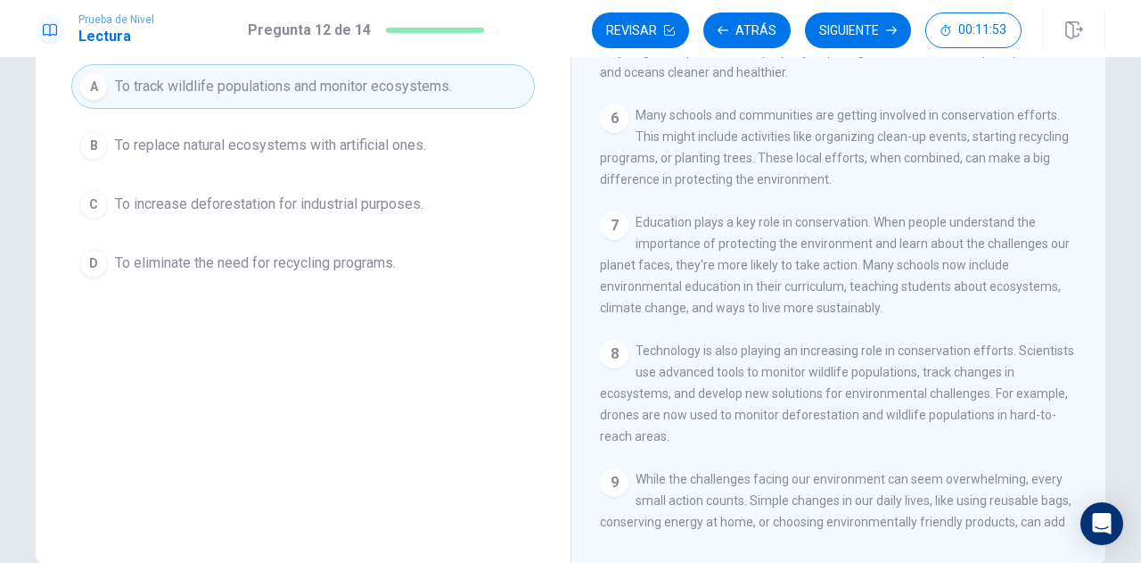
scroll to position [89, 0]
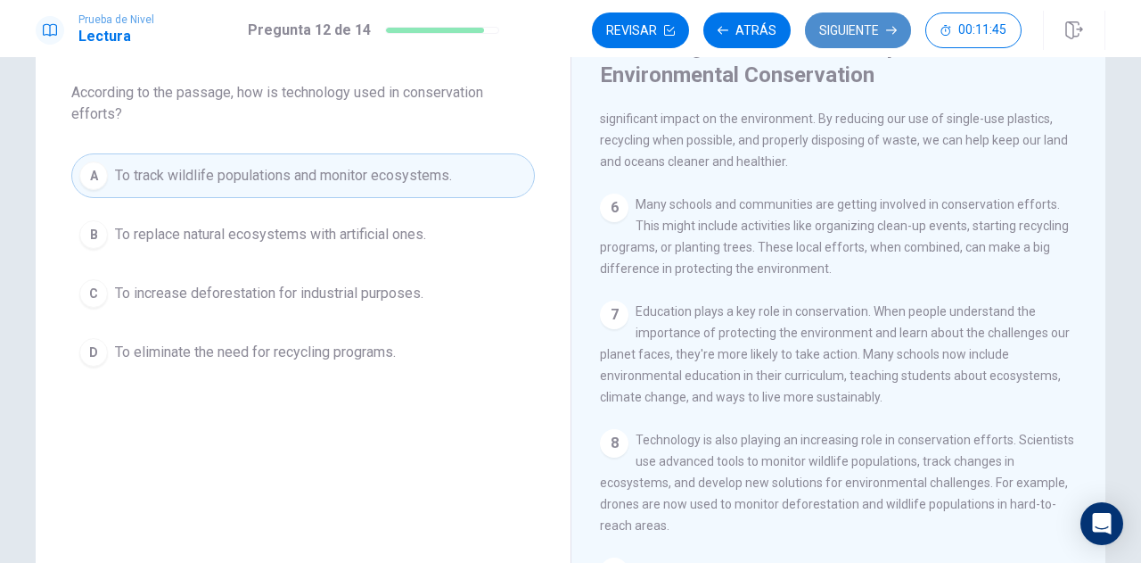
click at [858, 31] on button "Siguiente" at bounding box center [858, 30] width 106 height 36
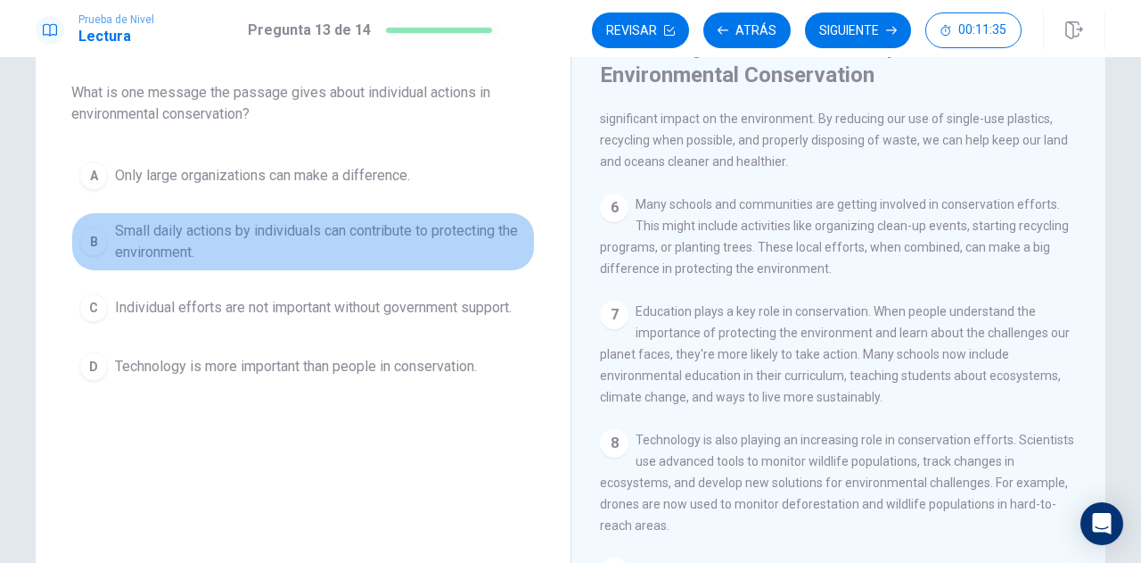
click at [328, 214] on button "B Small daily actions by individuals can contribute to protecting the environme…" at bounding box center [303, 241] width 464 height 59
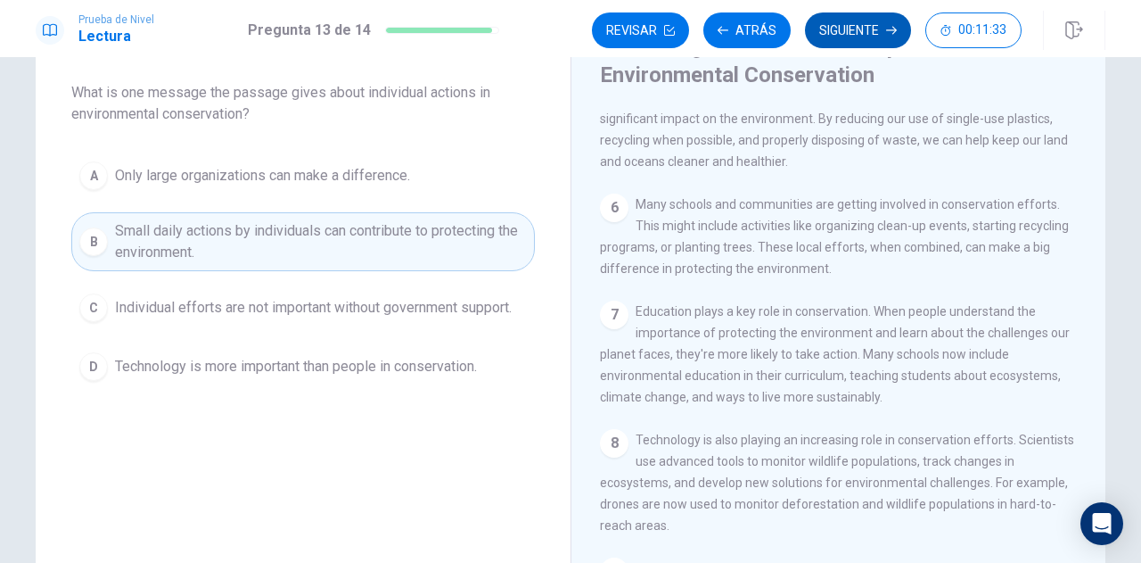
click at [840, 33] on button "Siguiente" at bounding box center [858, 30] width 106 height 36
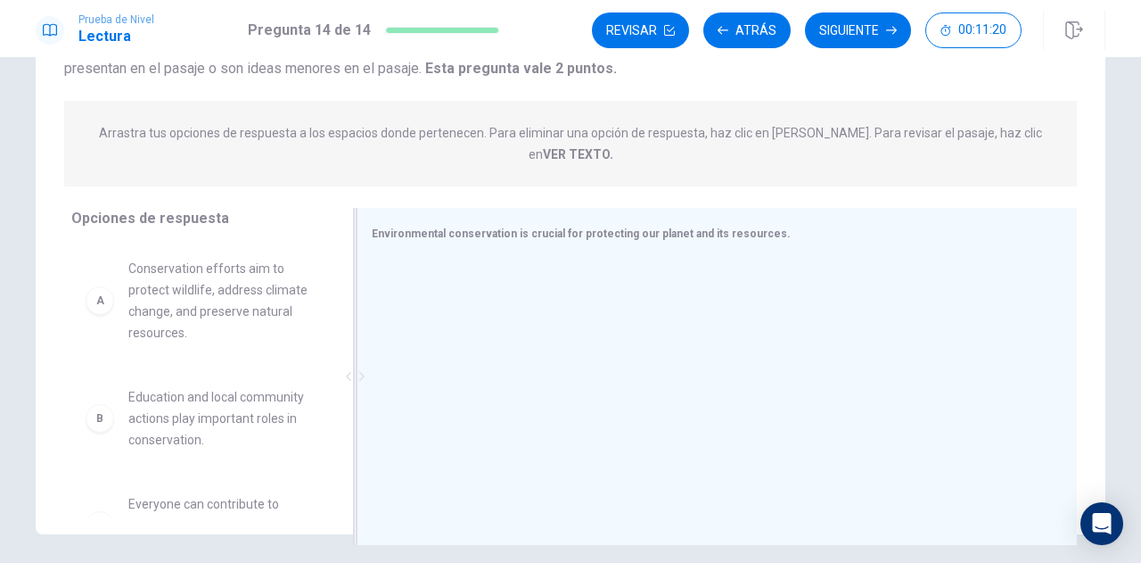
scroll to position [243, 0]
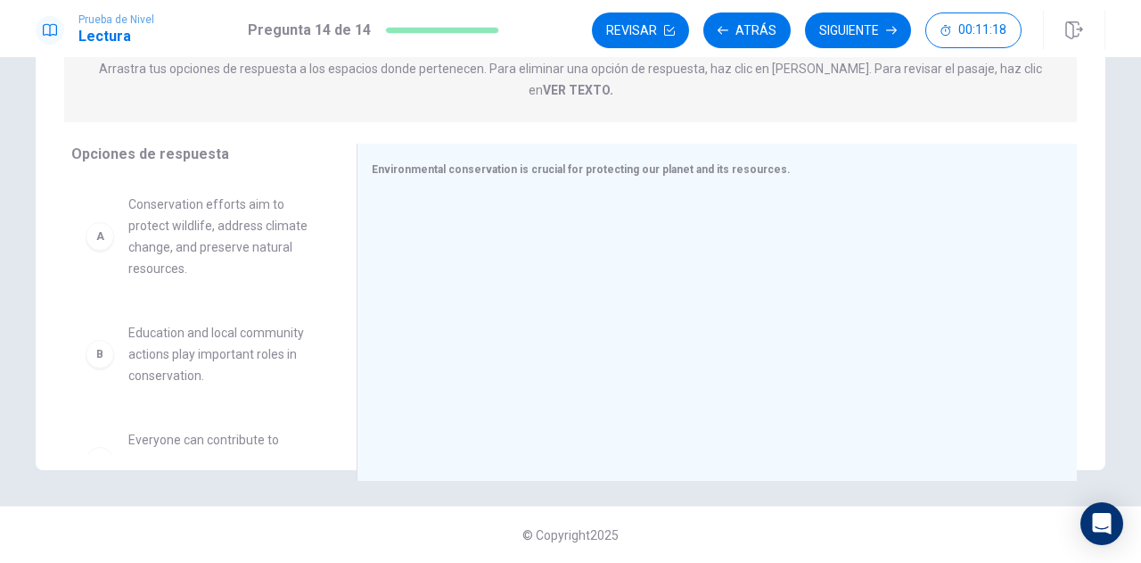
drag, startPoint x: 327, startPoint y: 226, endPoint x: 326, endPoint y: 352, distance: 126.6
click at [326, 352] on div "A Conservation efforts aim to protect wildlife, address climate change, and pre…" at bounding box center [206, 316] width 271 height 275
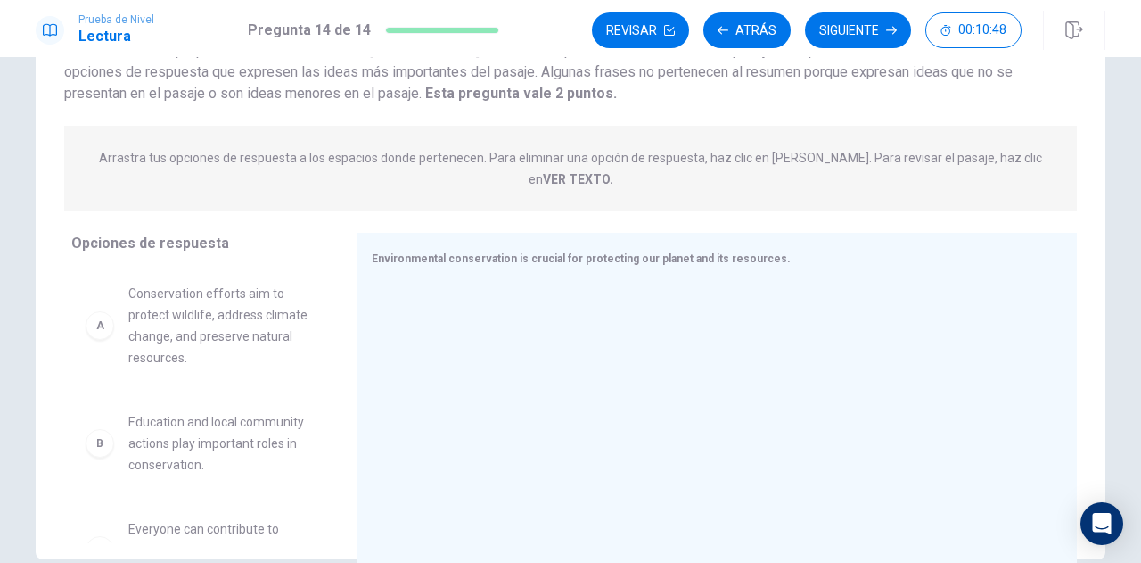
scroll to position [89, 0]
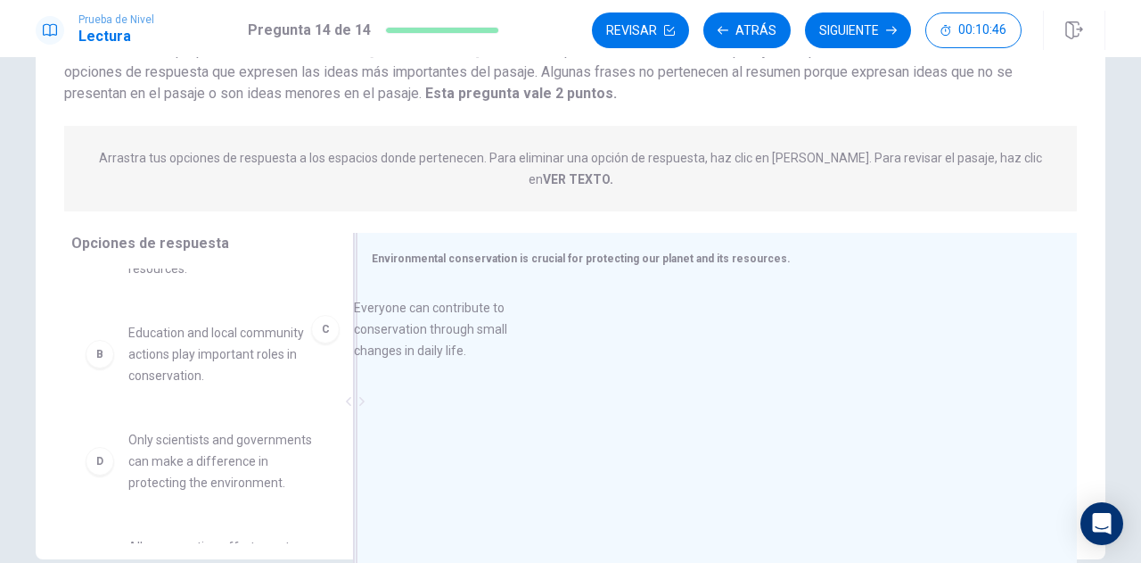
drag, startPoint x: 191, startPoint y: 449, endPoint x: 464, endPoint y: 322, distance: 301.2
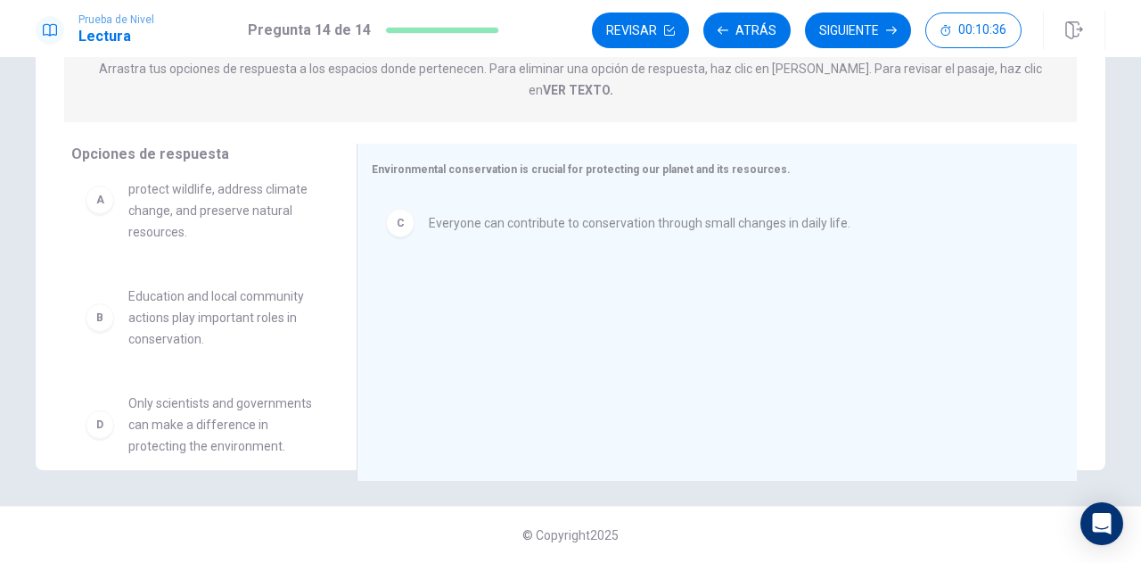
scroll to position [0, 0]
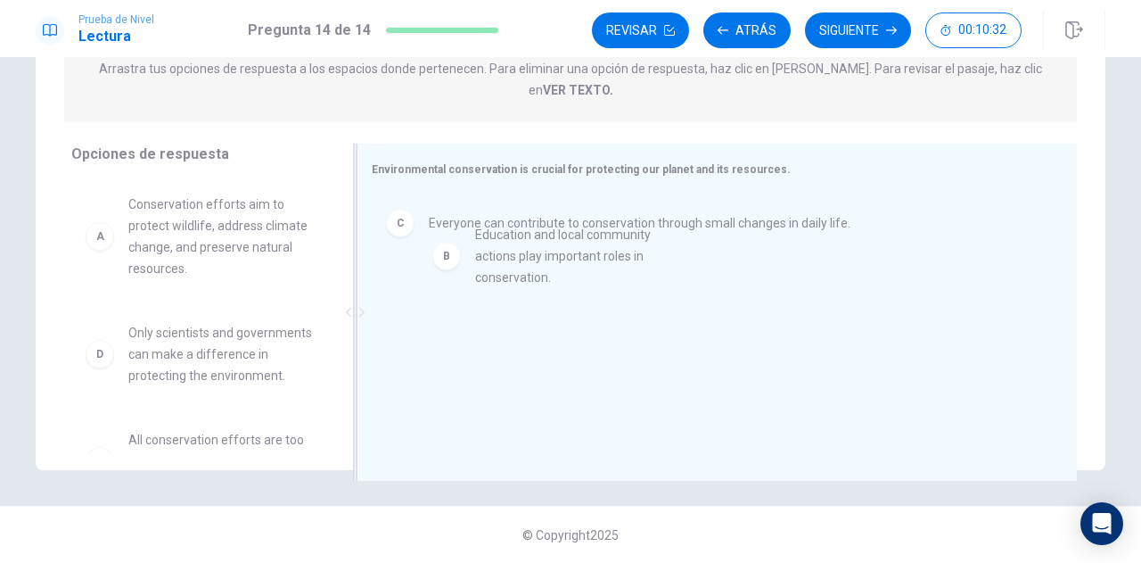
drag, startPoint x: 202, startPoint y: 335, endPoint x: 558, endPoint y: 256, distance: 365.4
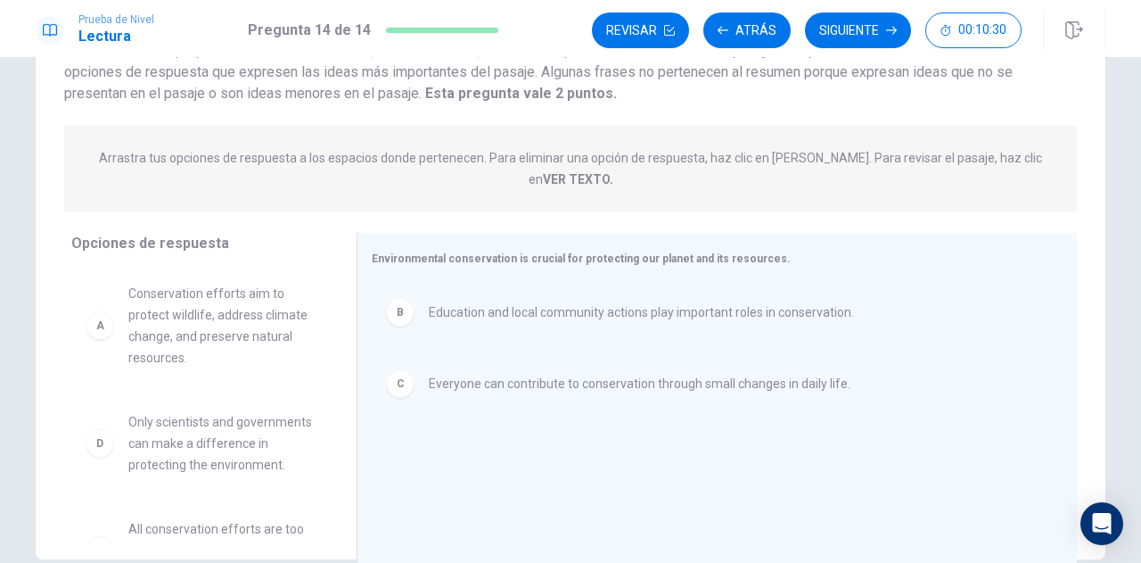
scroll to position [64, 0]
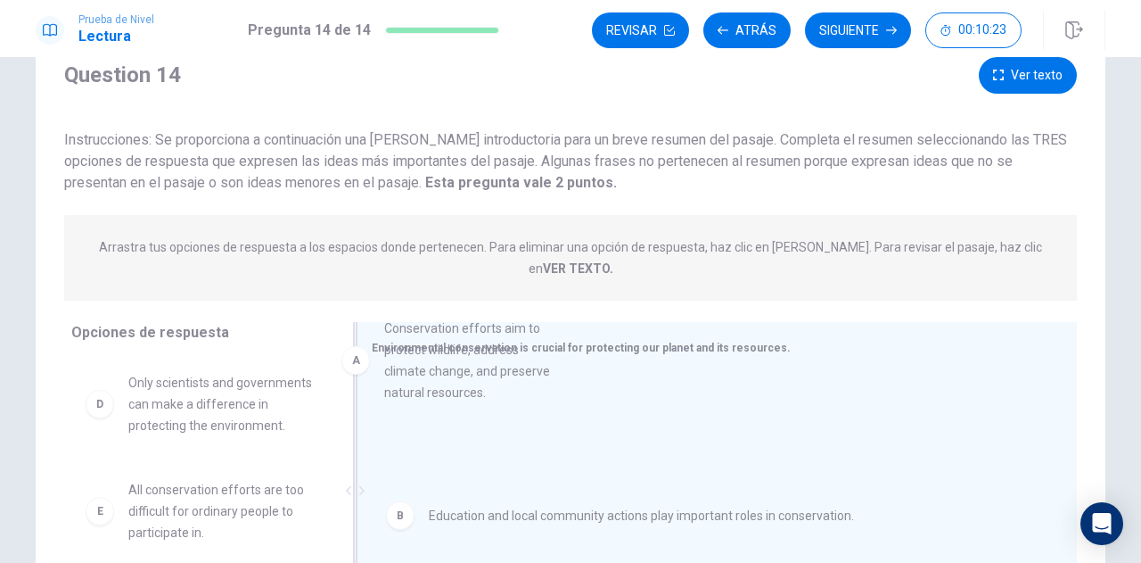
drag, startPoint x: 206, startPoint y: 401, endPoint x: 510, endPoint y: 357, distance: 307.3
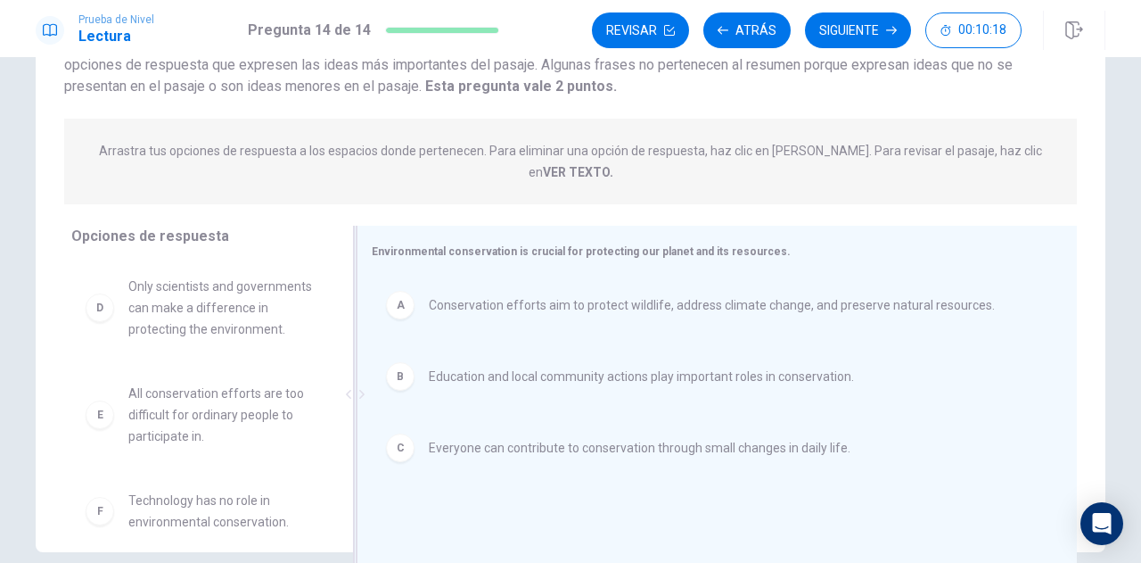
scroll to position [243, 0]
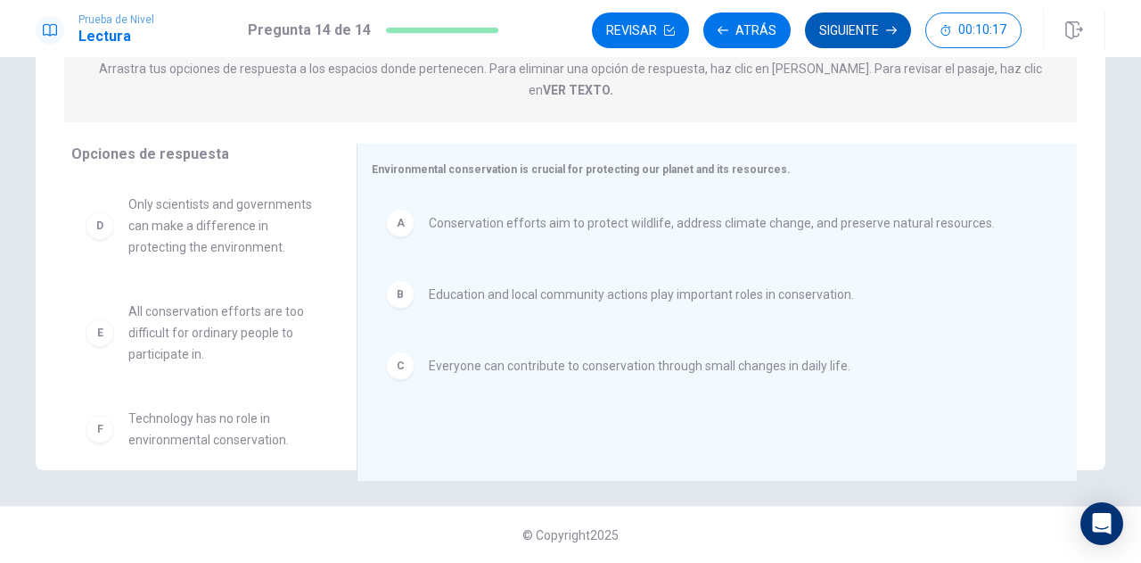
click at [849, 40] on button "Siguiente" at bounding box center [858, 30] width 106 height 36
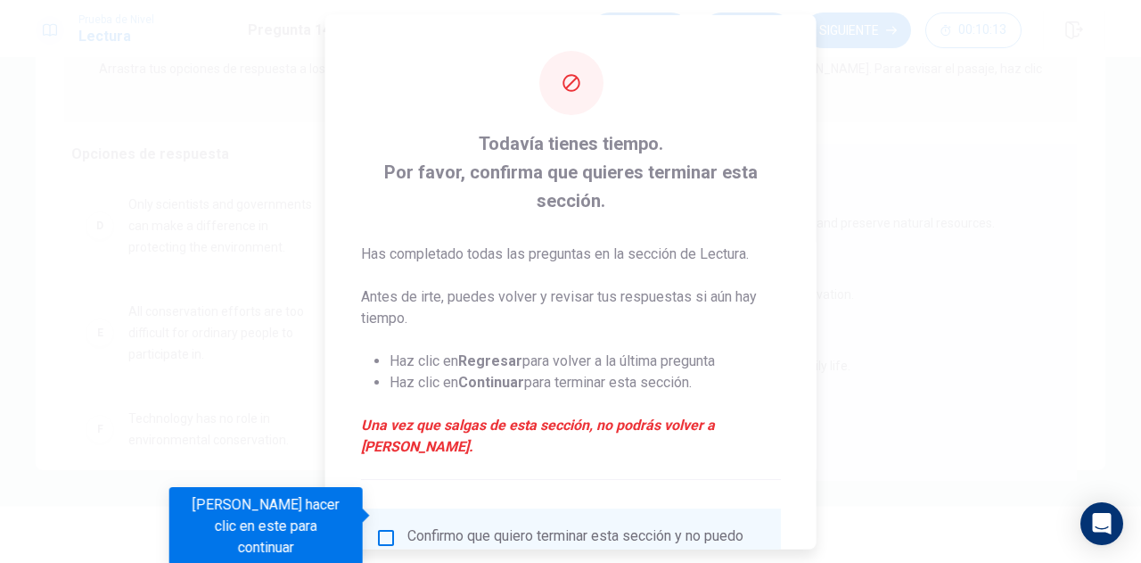
click at [394, 526] on input "Debes hacer clic en este para continuar" at bounding box center [385, 536] width 21 height 21
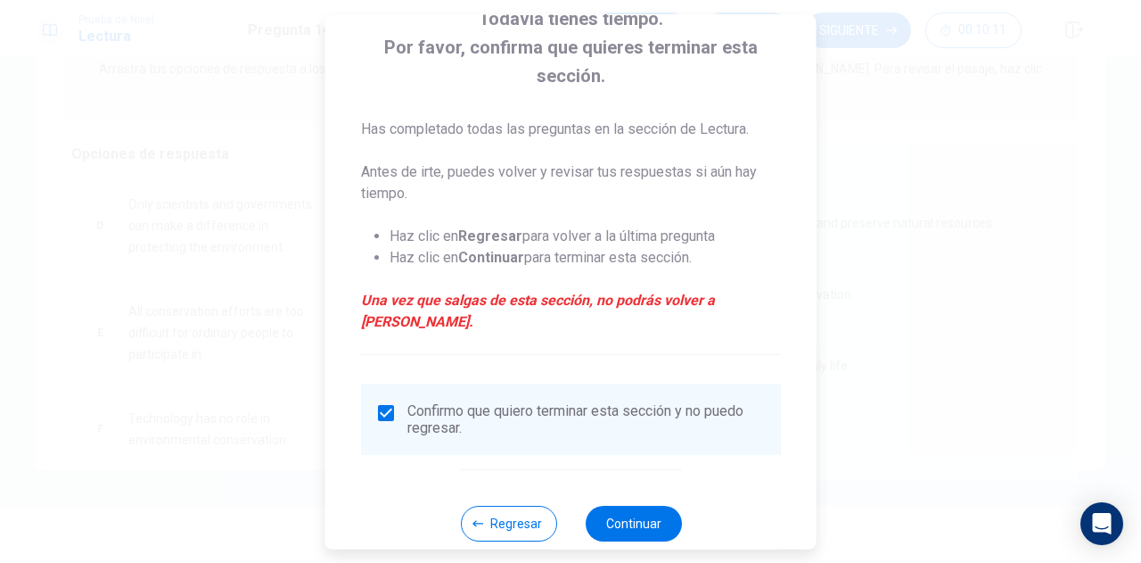
scroll to position [130, 0]
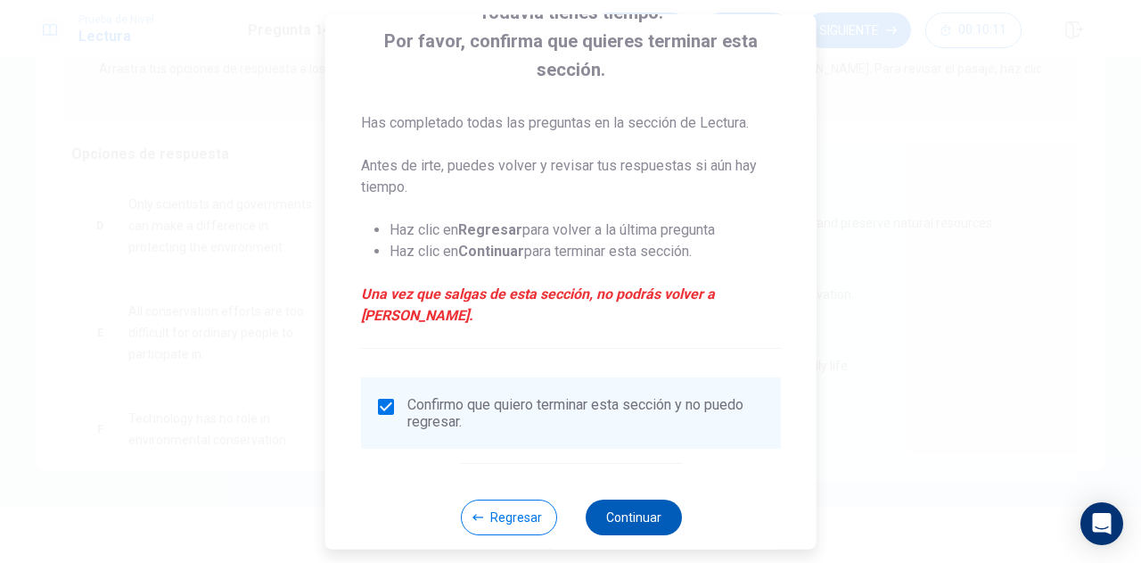
click at [640, 499] on button "Continuar" at bounding box center [633, 517] width 96 height 36
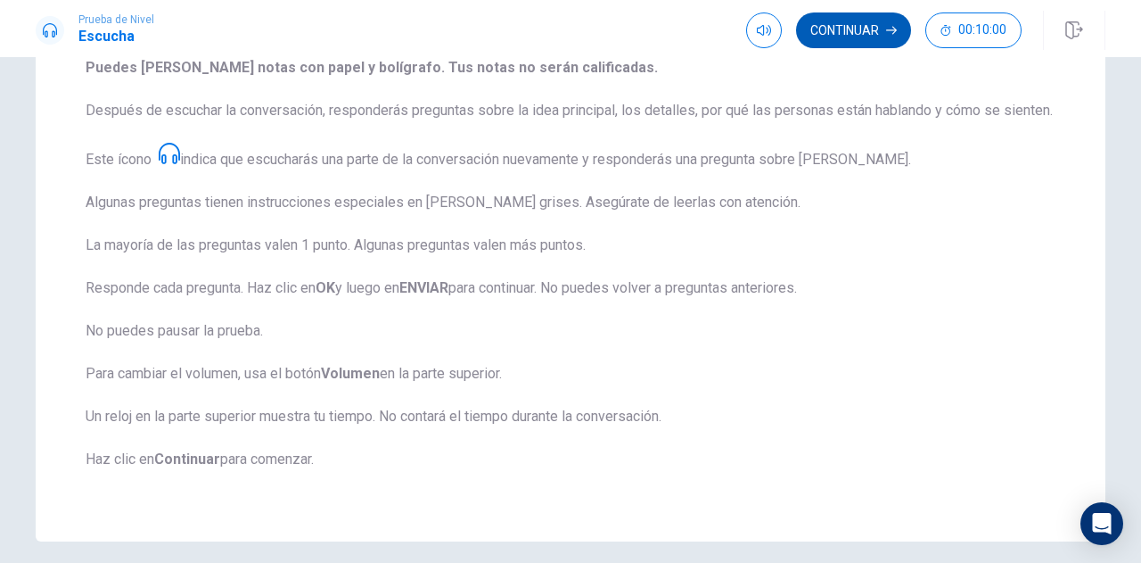
click at [843, 33] on button "Continuar" at bounding box center [853, 30] width 115 height 36
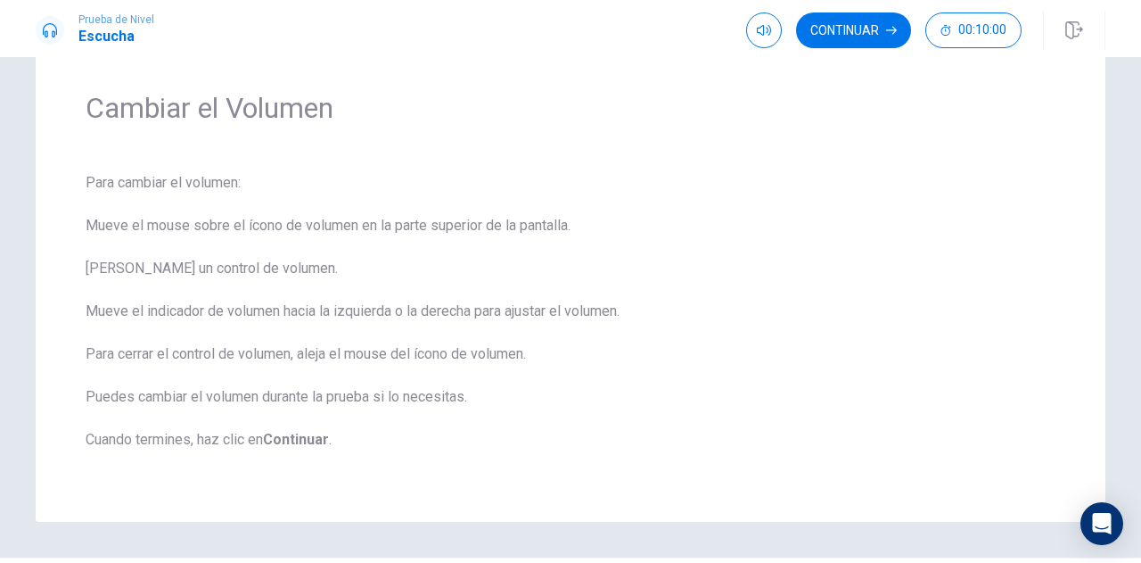
scroll to position [14, 0]
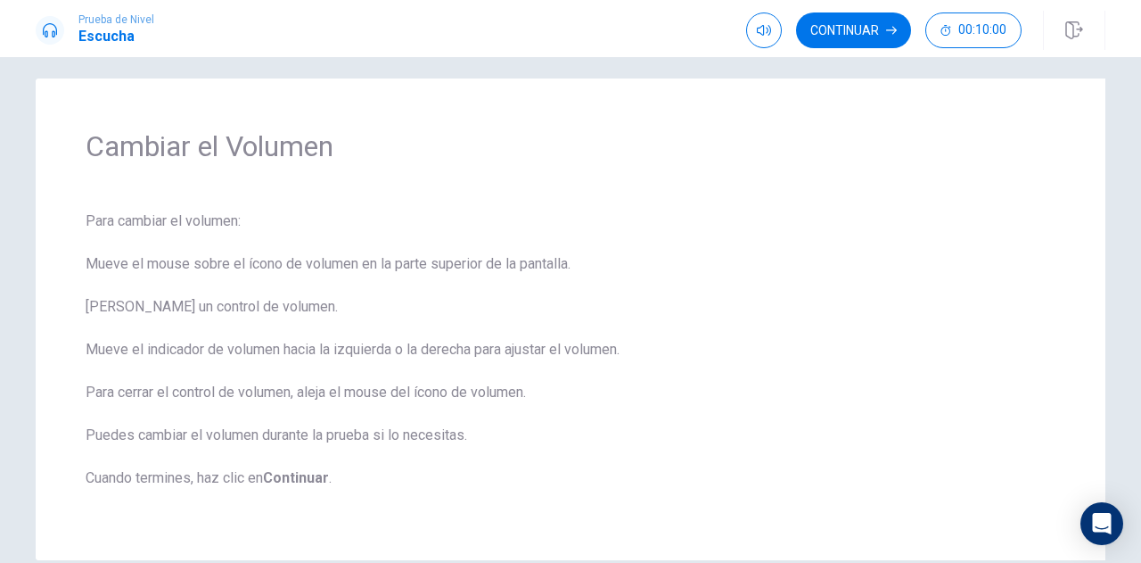
click at [671, 198] on div "Cambiar el Volumen" at bounding box center [571, 169] width 970 height 82
click at [862, 28] on button "Continuar" at bounding box center [853, 30] width 115 height 36
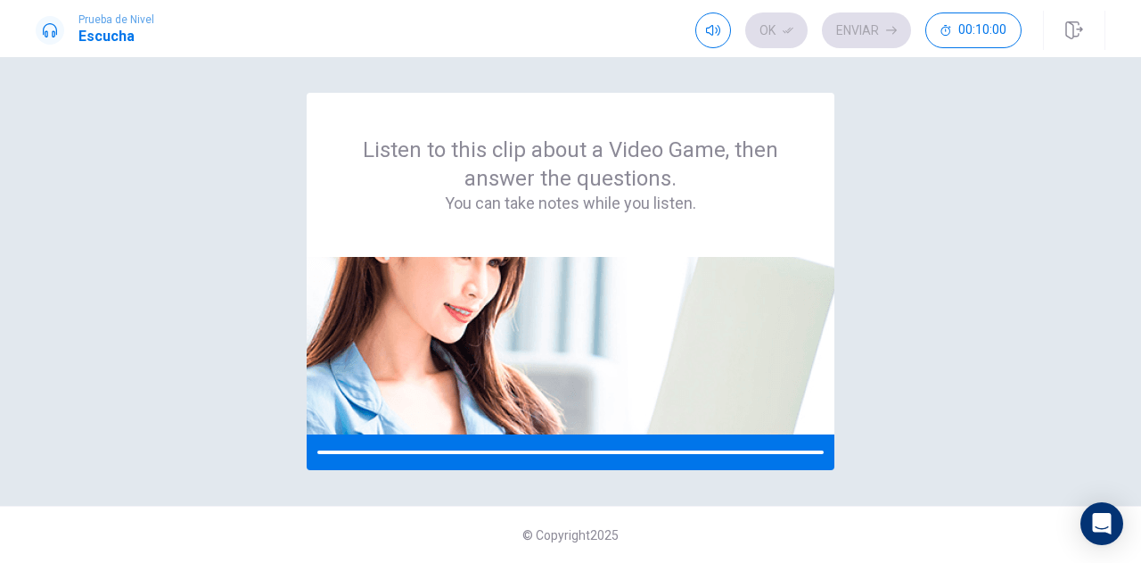
scroll to position [0, 0]
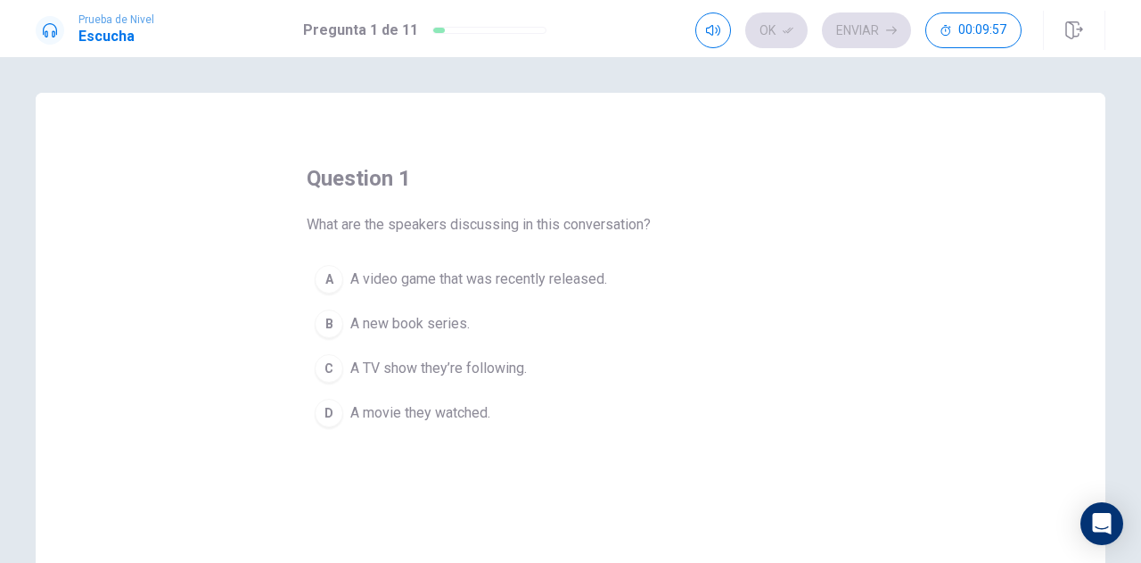
click at [516, 284] on span "A video game that was recently released." at bounding box center [478, 278] width 257 height 21
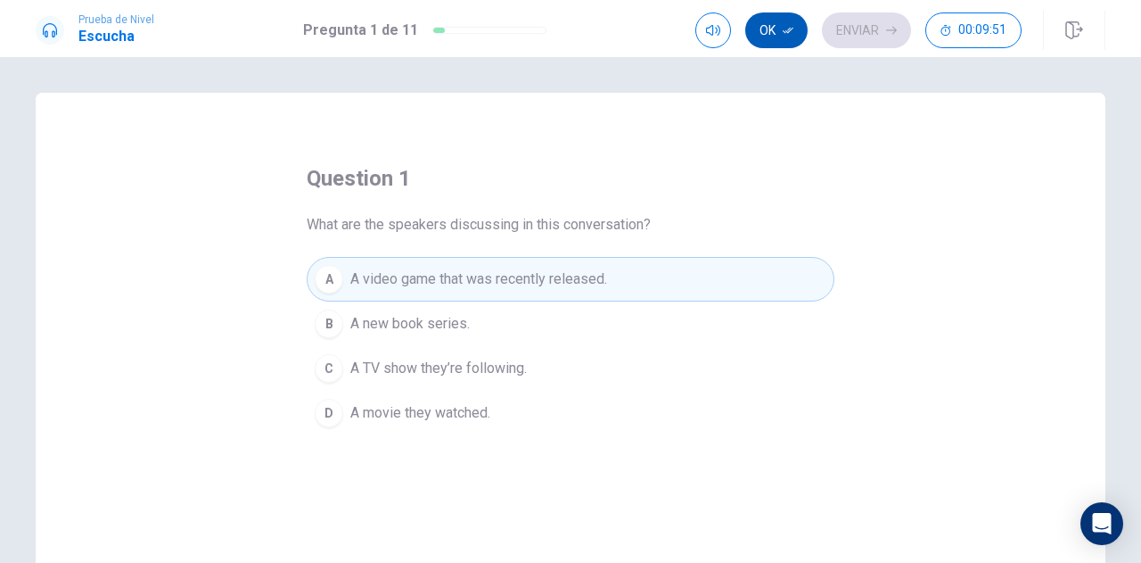
click at [773, 37] on button "Ok" at bounding box center [776, 30] width 62 height 36
click at [854, 33] on button "Enviar" at bounding box center [866, 30] width 89 height 36
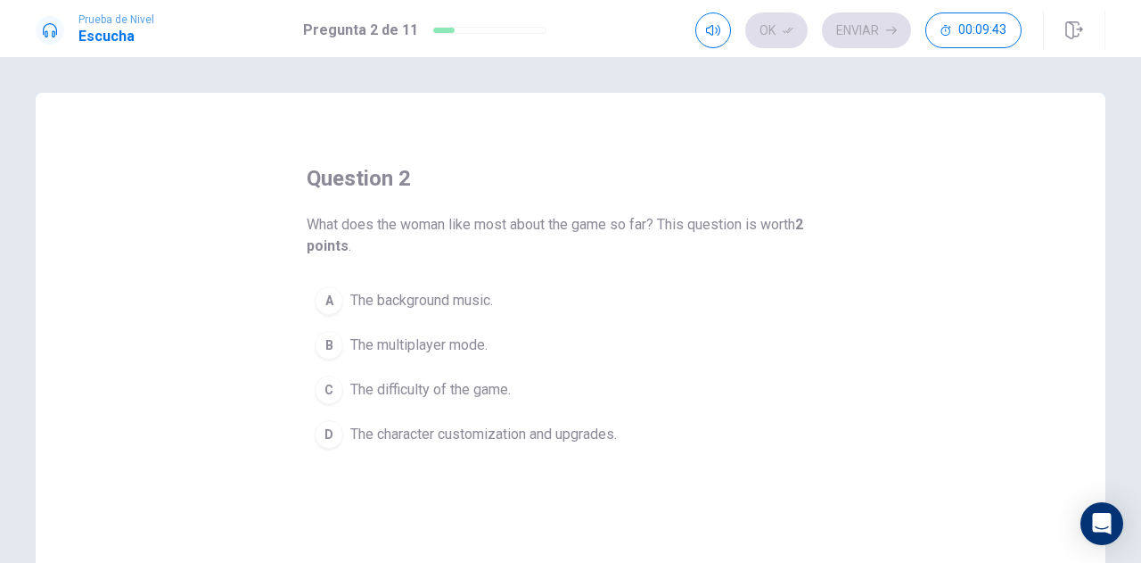
click at [548, 433] on span "The character customization and upgrades." at bounding box center [483, 434] width 267 height 21
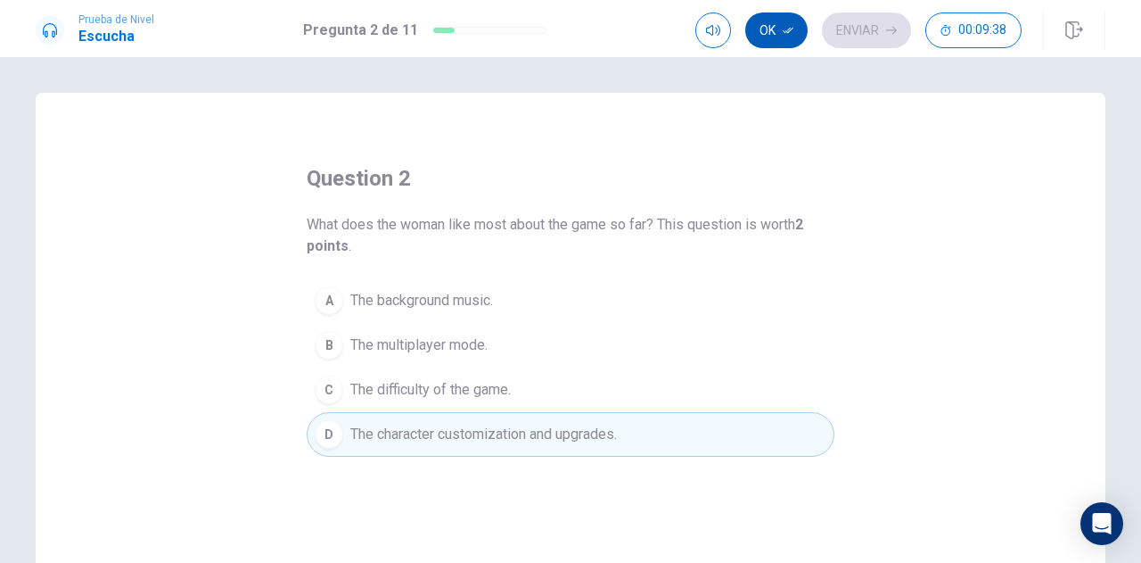
click at [791, 37] on button "Ok" at bounding box center [776, 30] width 62 height 36
click at [841, 28] on button "Enviar" at bounding box center [866, 30] width 89 height 36
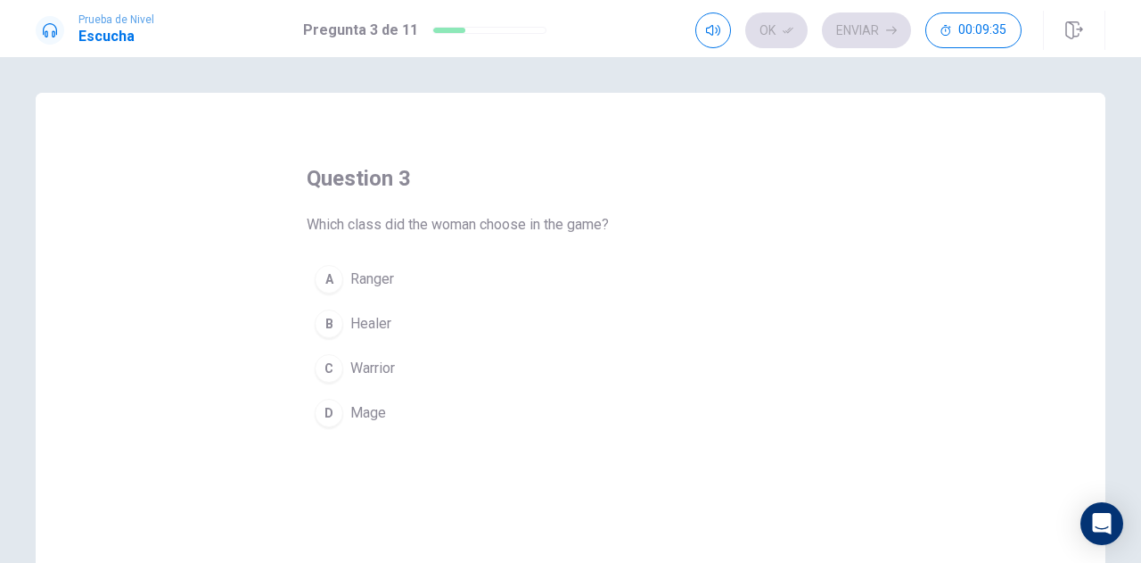
click at [377, 281] on span "Ranger" at bounding box center [372, 278] width 44 height 21
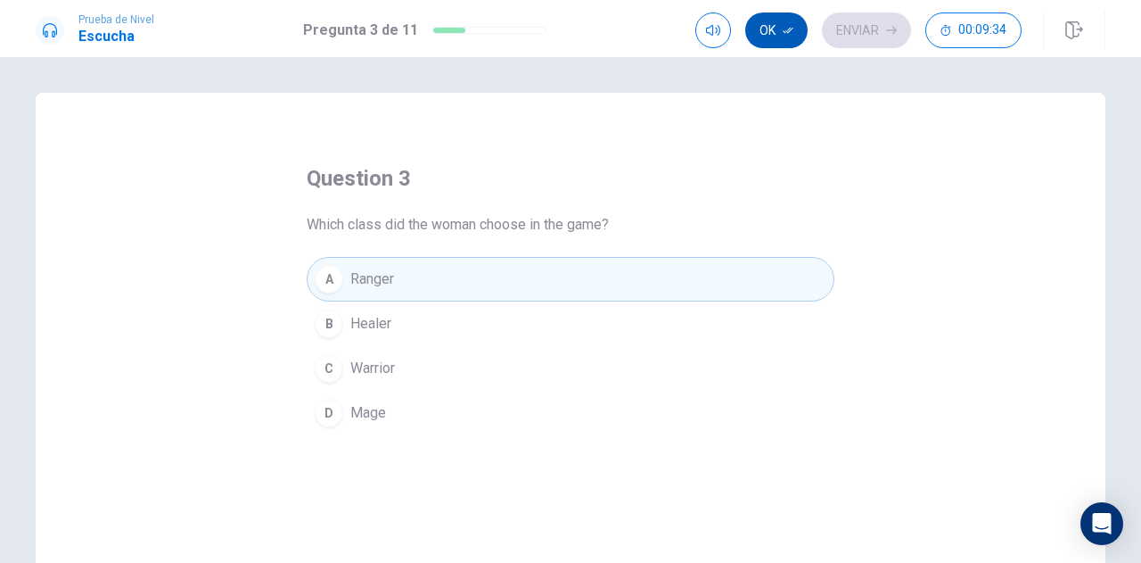
click at [807, 36] on button "Ok" at bounding box center [776, 30] width 62 height 36
click at [849, 22] on button "Enviar" at bounding box center [866, 30] width 89 height 36
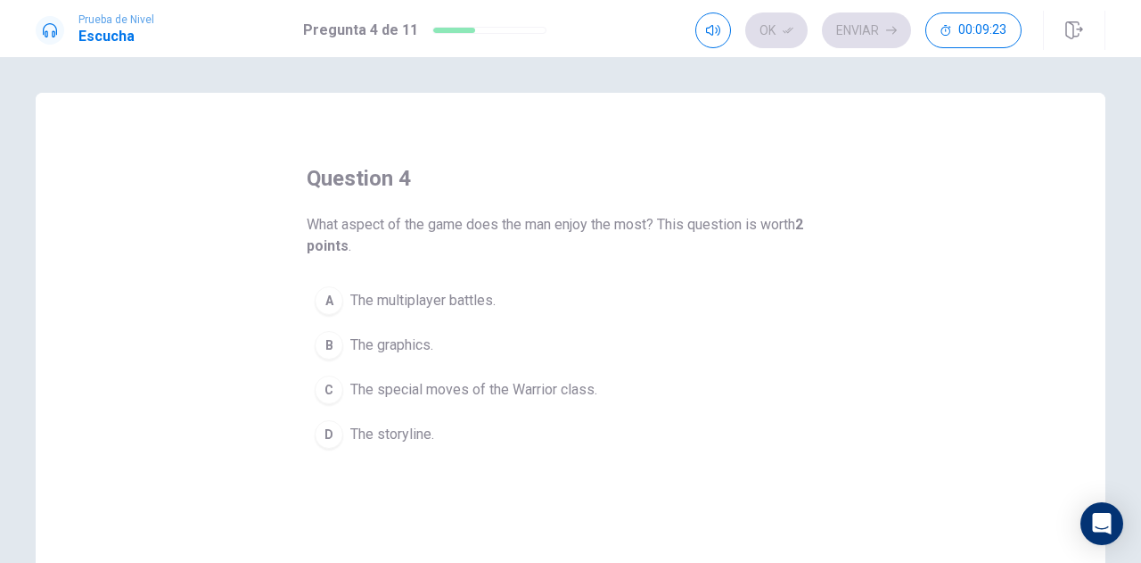
click at [439, 381] on span "The special moves of the Warrior class." at bounding box center [473, 389] width 247 height 21
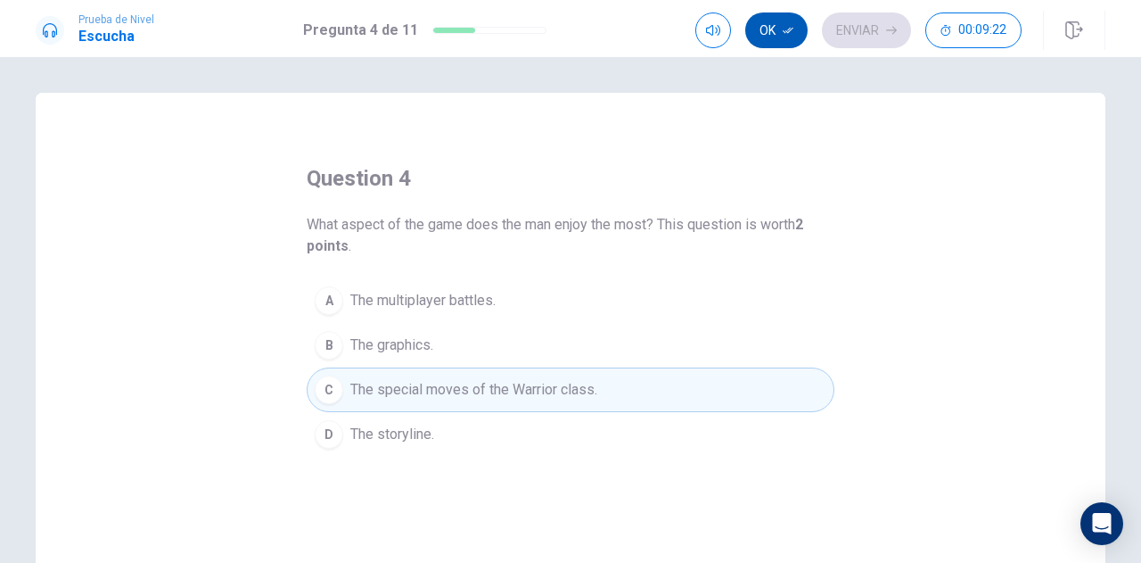
click at [778, 33] on button "Ok" at bounding box center [776, 30] width 62 height 36
click at [869, 32] on button "Enviar" at bounding box center [866, 30] width 89 height 36
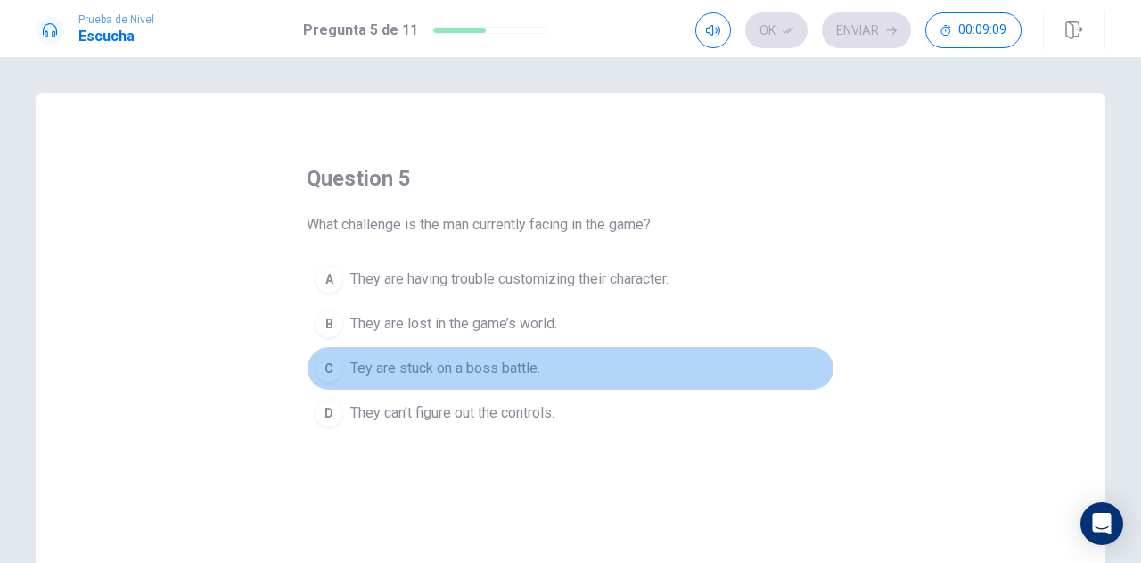
click at [521, 366] on span "Tey are stuck on a boss battle." at bounding box center [445, 368] width 190 height 21
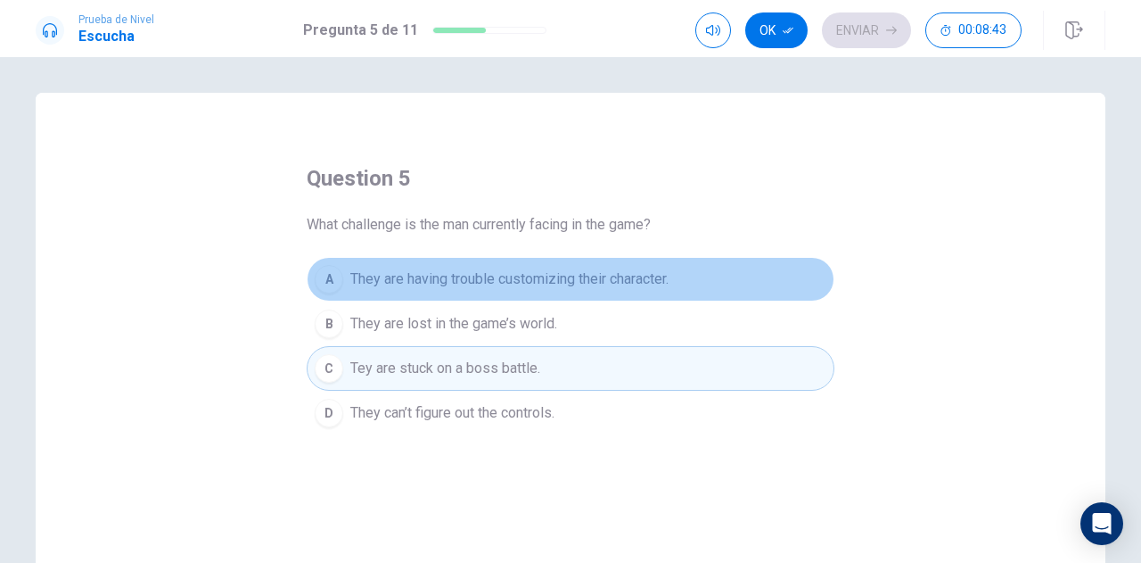
click at [517, 281] on span "They are having trouble customizing their character." at bounding box center [509, 278] width 318 height 21
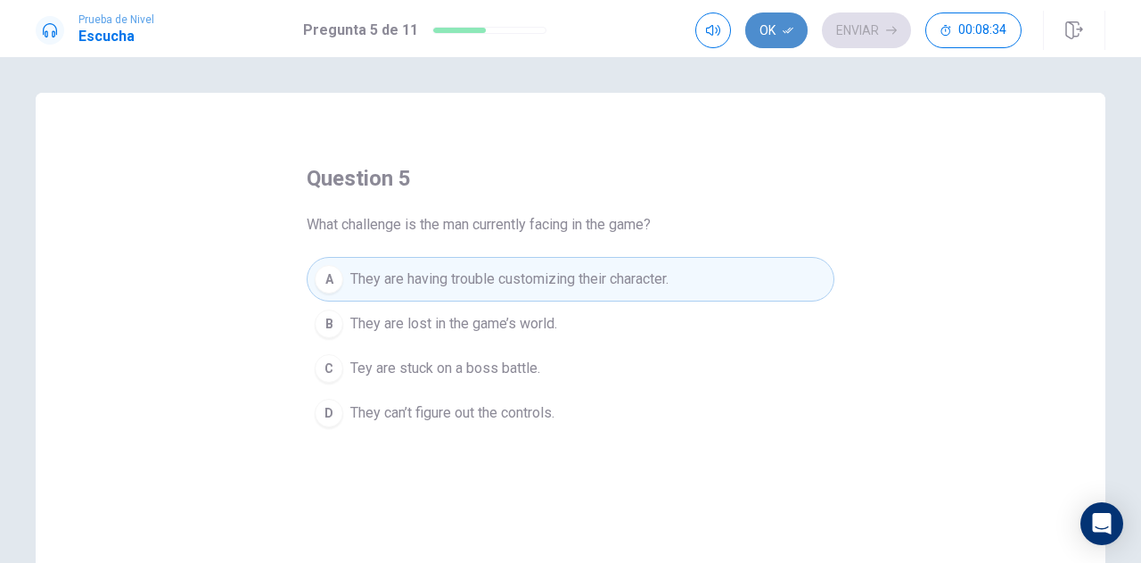
click at [765, 21] on button "Ok" at bounding box center [776, 30] width 62 height 36
click at [524, 366] on span "Tey are stuck on a boss battle." at bounding box center [445, 368] width 190 height 21
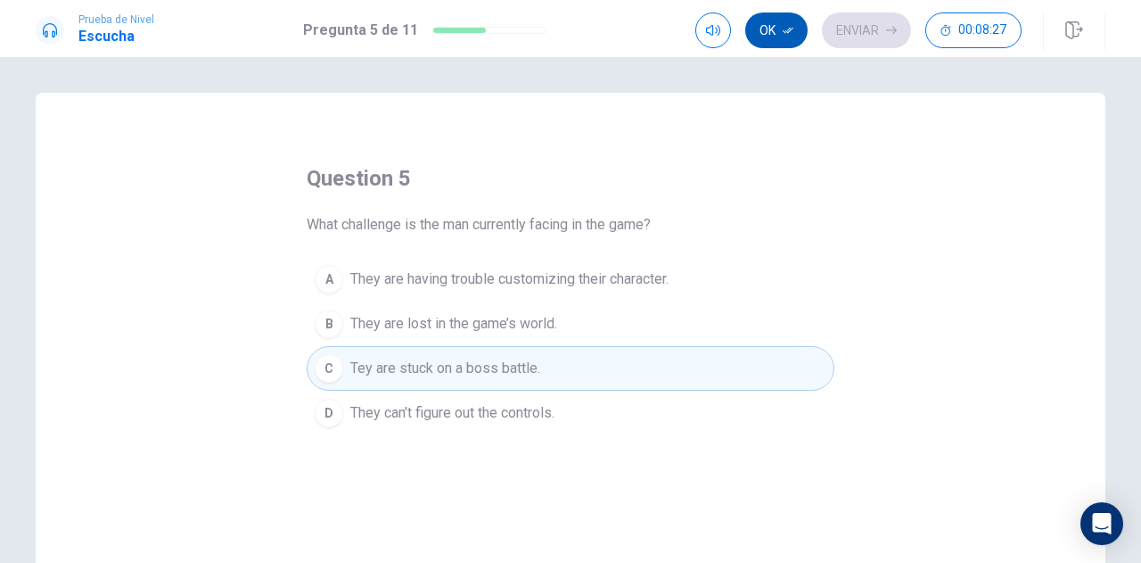
click at [786, 27] on icon "button" at bounding box center [788, 30] width 11 height 11
click at [835, 33] on button "Enviar" at bounding box center [866, 30] width 89 height 36
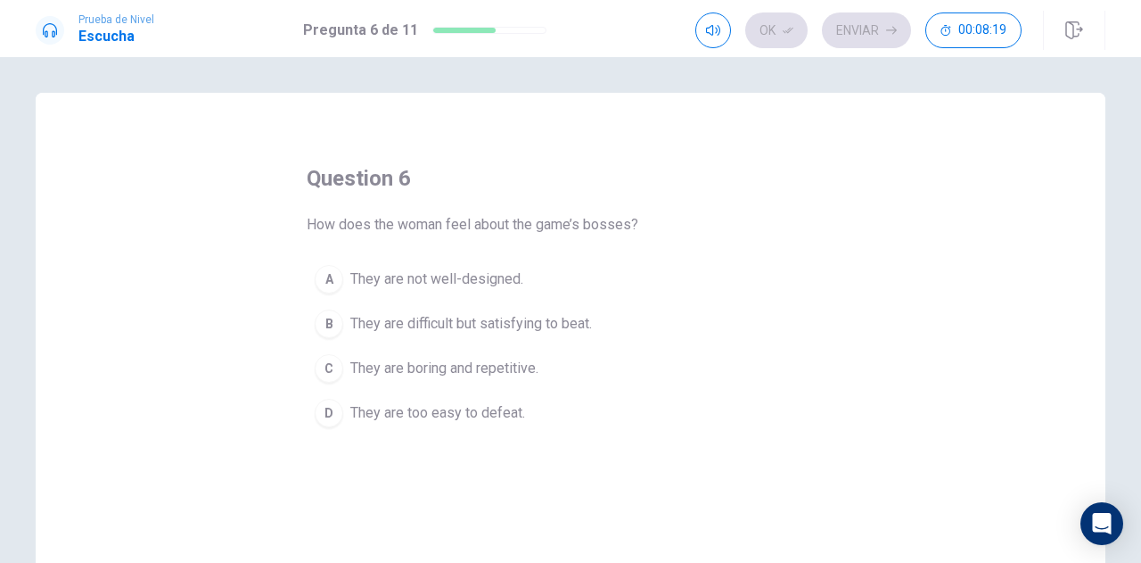
click at [537, 327] on span "They are difficult but satisfying to beat." at bounding box center [471, 323] width 242 height 21
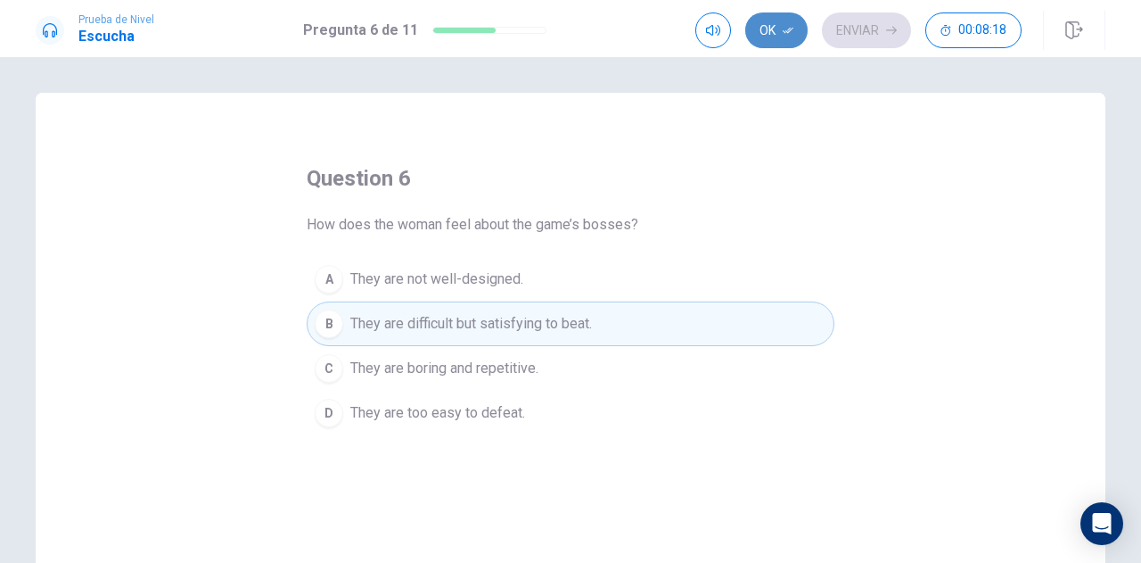
click at [781, 38] on button "Ok" at bounding box center [776, 30] width 62 height 36
click at [847, 29] on button "Enviar" at bounding box center [866, 30] width 89 height 36
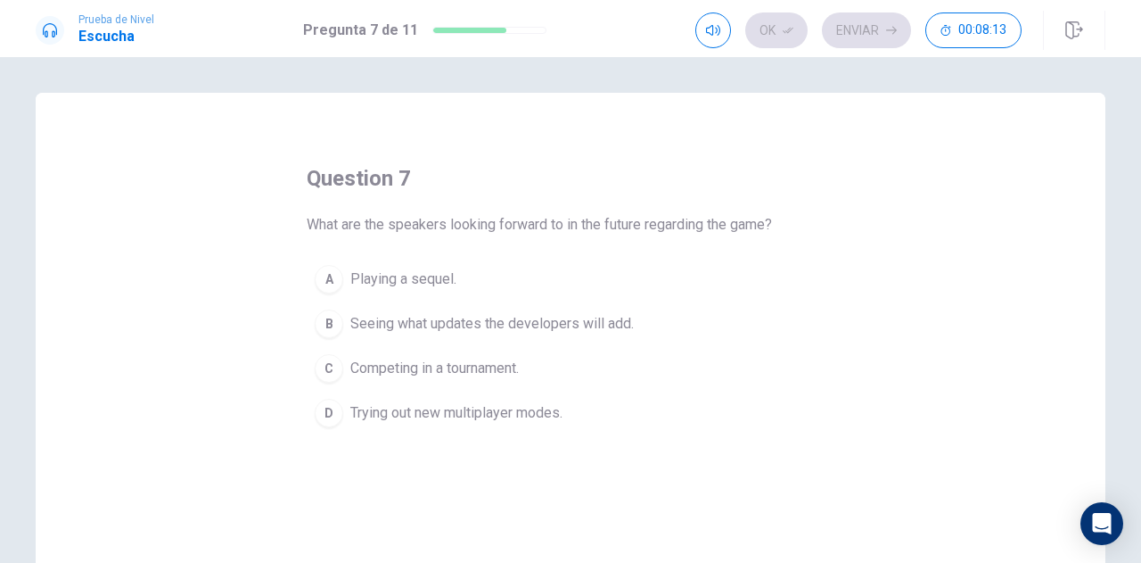
click at [569, 317] on span "Seeing what updates the developers will add." at bounding box center [492, 323] width 284 height 21
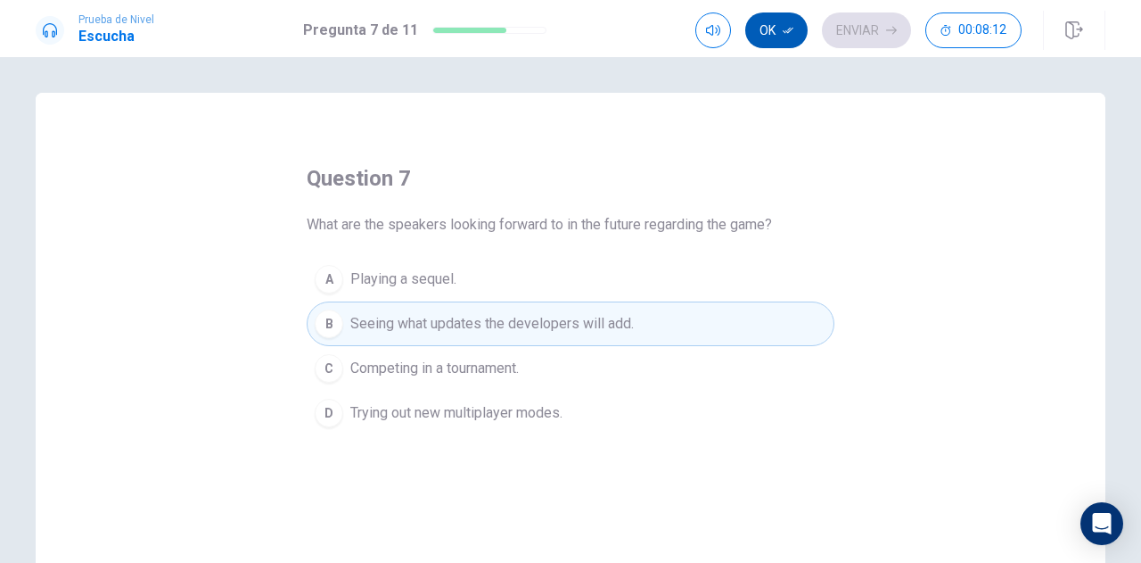
click at [779, 29] on button "Ok" at bounding box center [776, 30] width 62 height 36
click at [874, 19] on button "Enviar" at bounding box center [866, 30] width 89 height 36
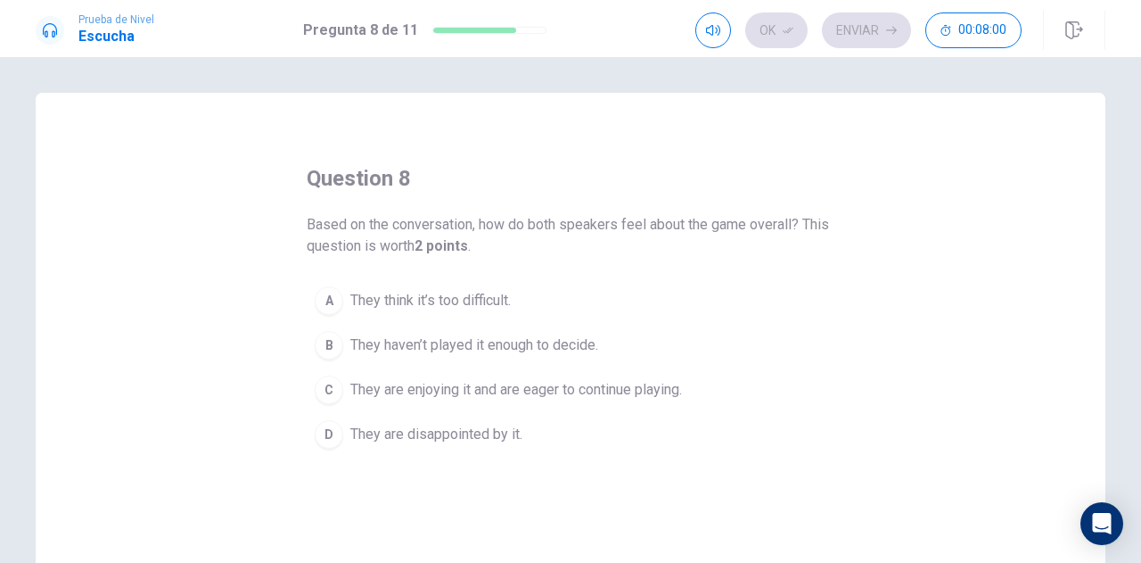
click at [496, 393] on span "They are enjoying it and are eager to continue playing." at bounding box center [516, 389] width 332 height 21
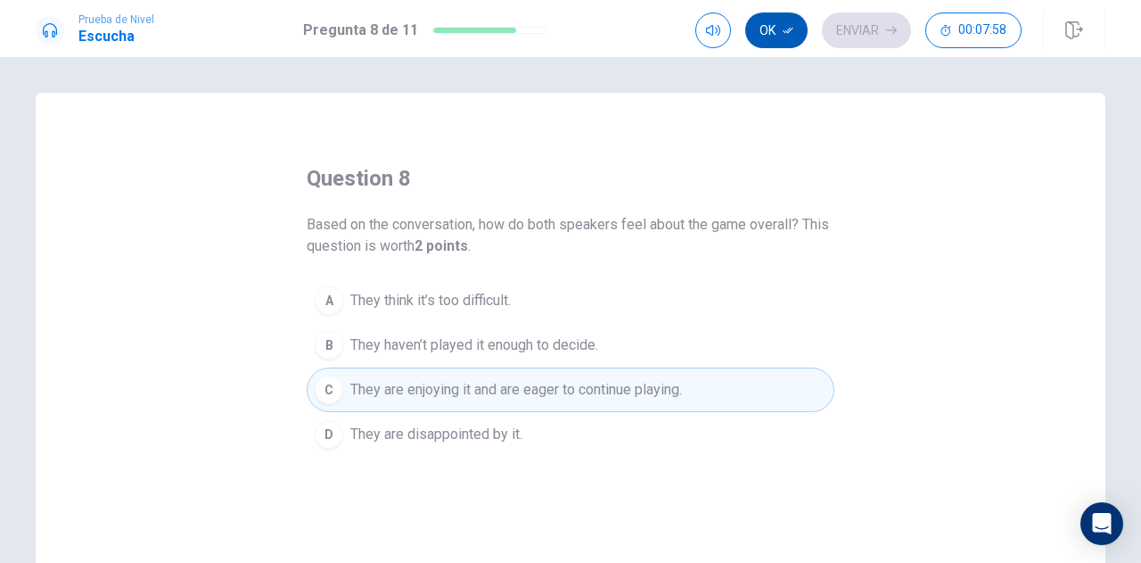
click at [778, 40] on button "Ok" at bounding box center [776, 30] width 62 height 36
click at [841, 33] on button "Enviar" at bounding box center [866, 30] width 89 height 36
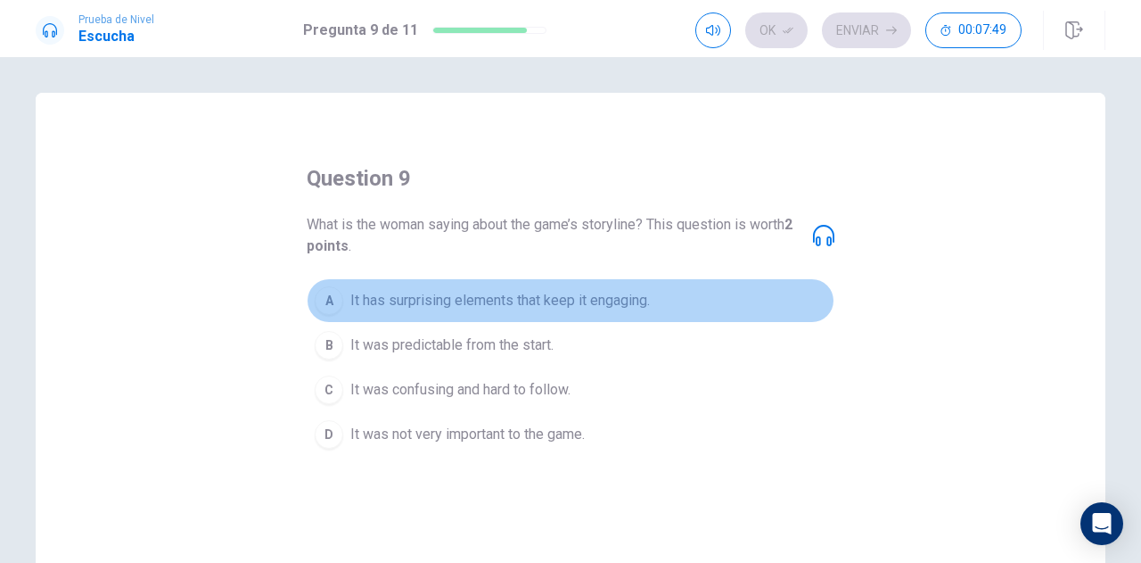
click at [583, 306] on span "It has surprising elements that keep it engaging." at bounding box center [500, 300] width 300 height 21
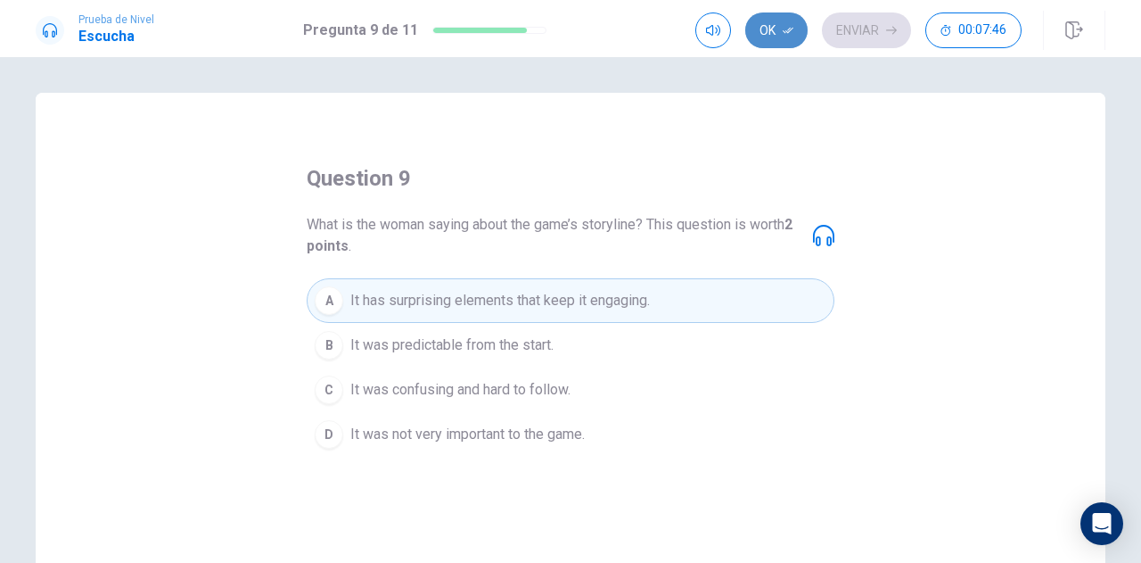
click at [760, 31] on button "Ok" at bounding box center [776, 30] width 62 height 36
drag, startPoint x: 869, startPoint y: 21, endPoint x: 825, endPoint y: 53, distance: 54.2
click at [868, 21] on button "Enviar" at bounding box center [866, 30] width 89 height 36
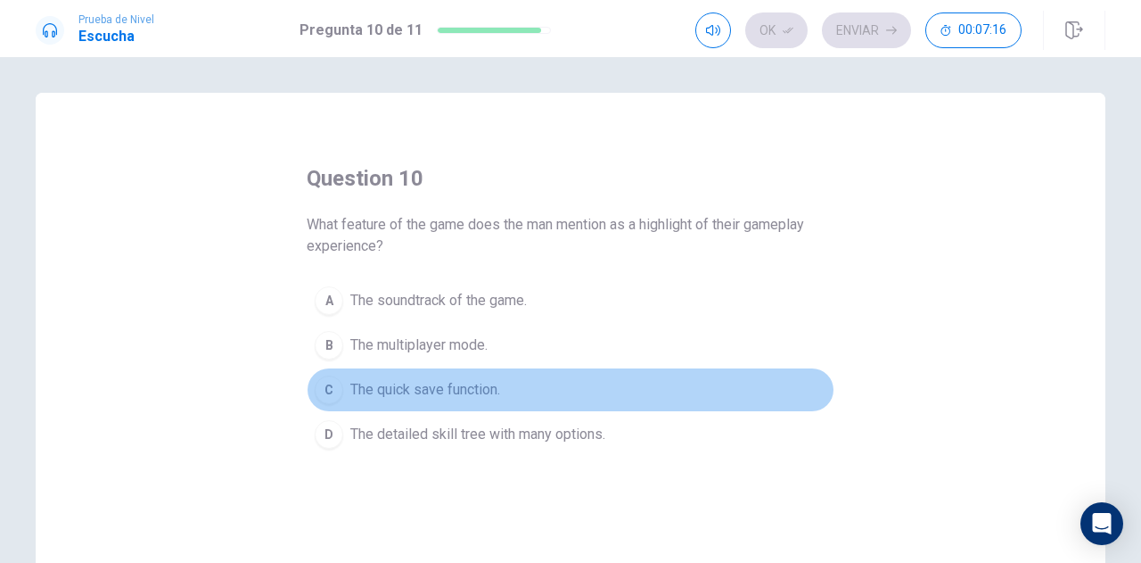
click at [503, 392] on button "C The quick save function." at bounding box center [571, 389] width 528 height 45
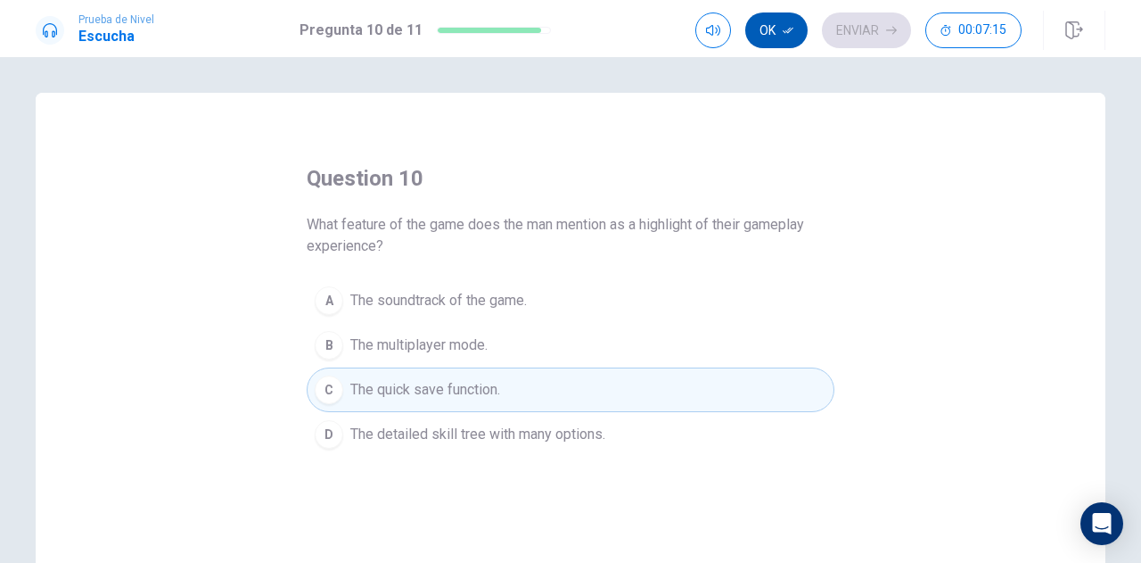
click at [786, 37] on button "Ok" at bounding box center [776, 30] width 62 height 36
click at [841, 28] on button "Enviar" at bounding box center [866, 30] width 89 height 36
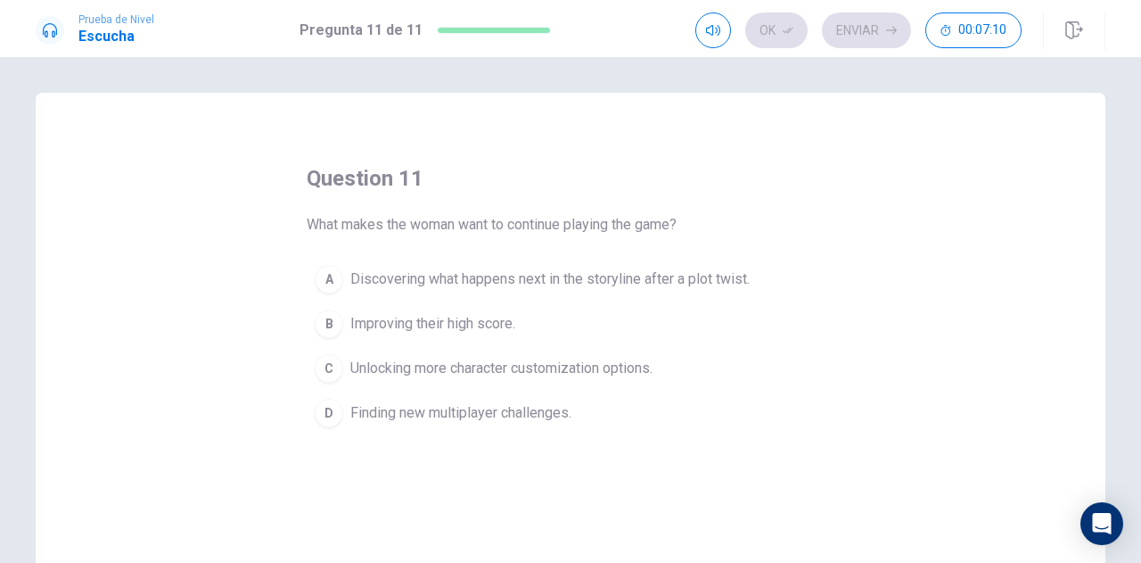
click at [464, 295] on button "A Discovering what happens next in the storyline after a plot twist." at bounding box center [571, 279] width 528 height 45
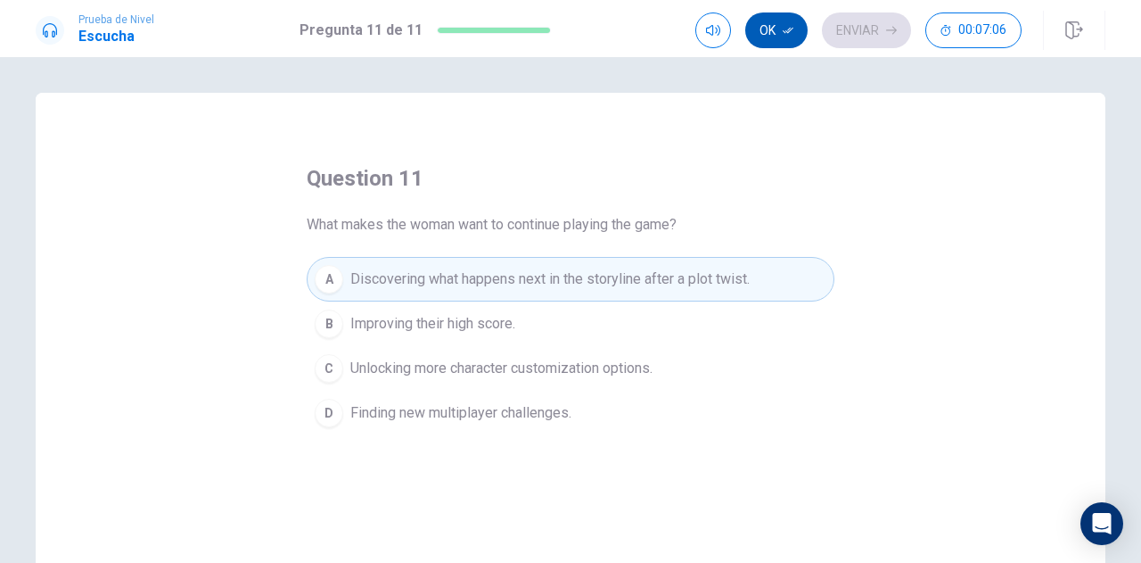
click at [776, 36] on button "Ok" at bounding box center [776, 30] width 62 height 36
click at [875, 23] on button "Enviar" at bounding box center [866, 30] width 89 height 36
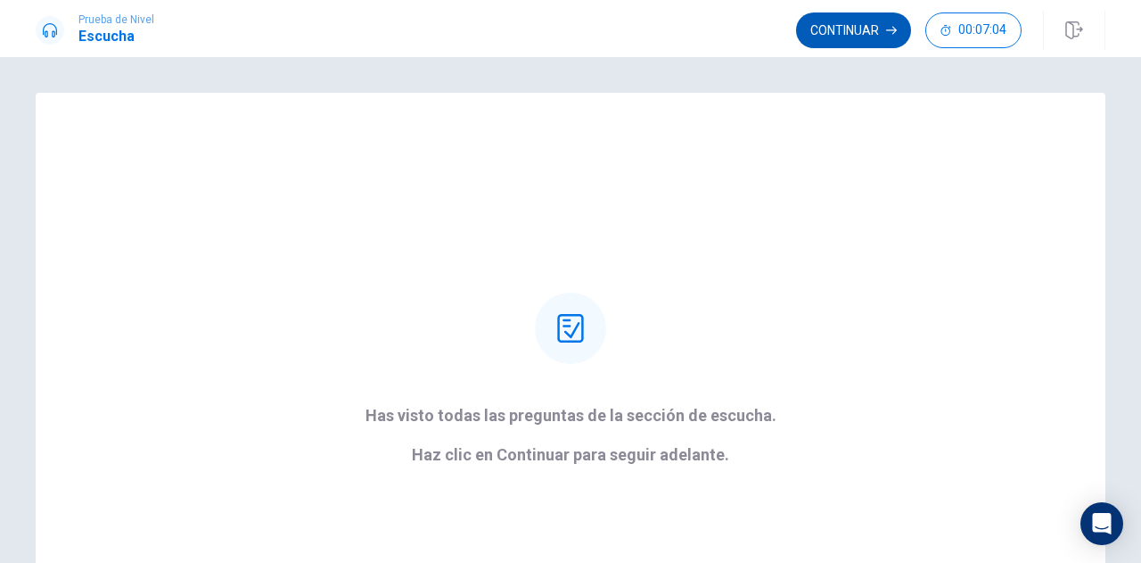
click at [857, 27] on button "Continuar" at bounding box center [853, 30] width 115 height 36
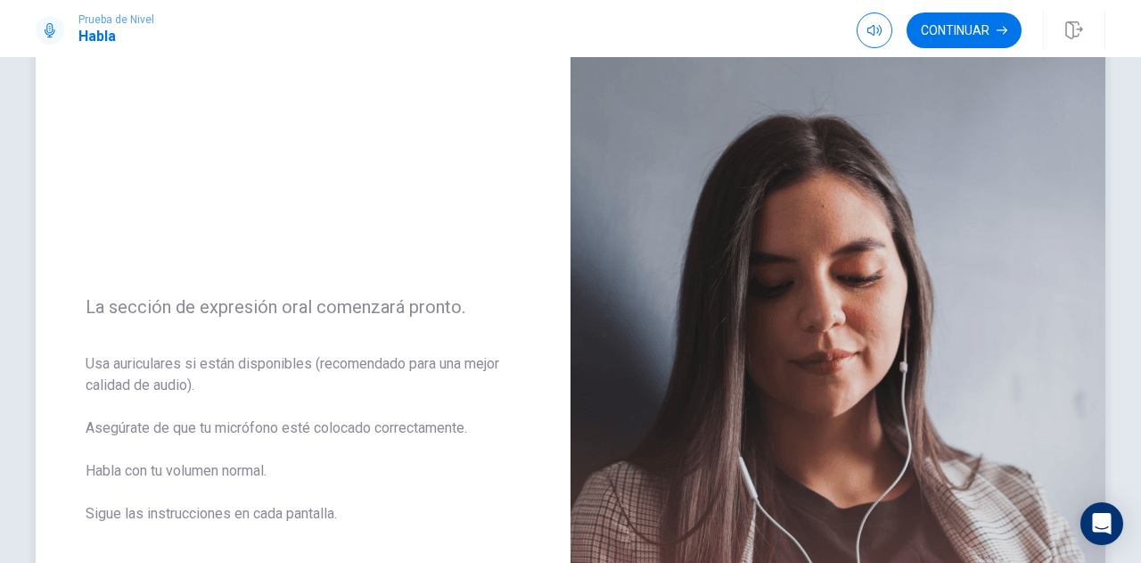
scroll to position [89, 0]
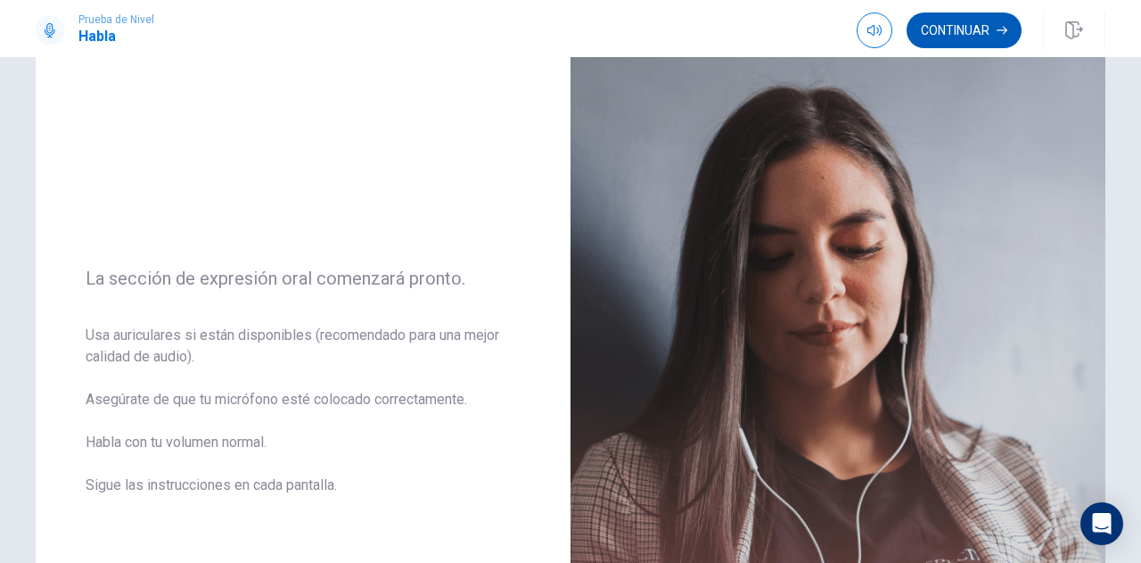
click at [965, 31] on button "Continuar" at bounding box center [964, 30] width 115 height 36
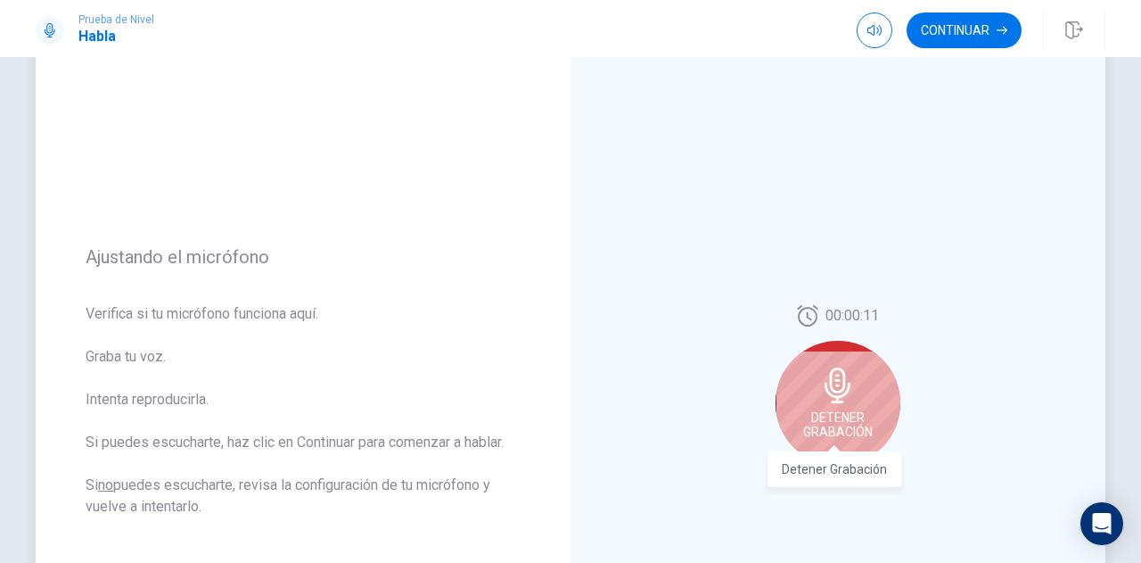
click at [860, 425] on span "Detener Grabación" at bounding box center [838, 424] width 70 height 29
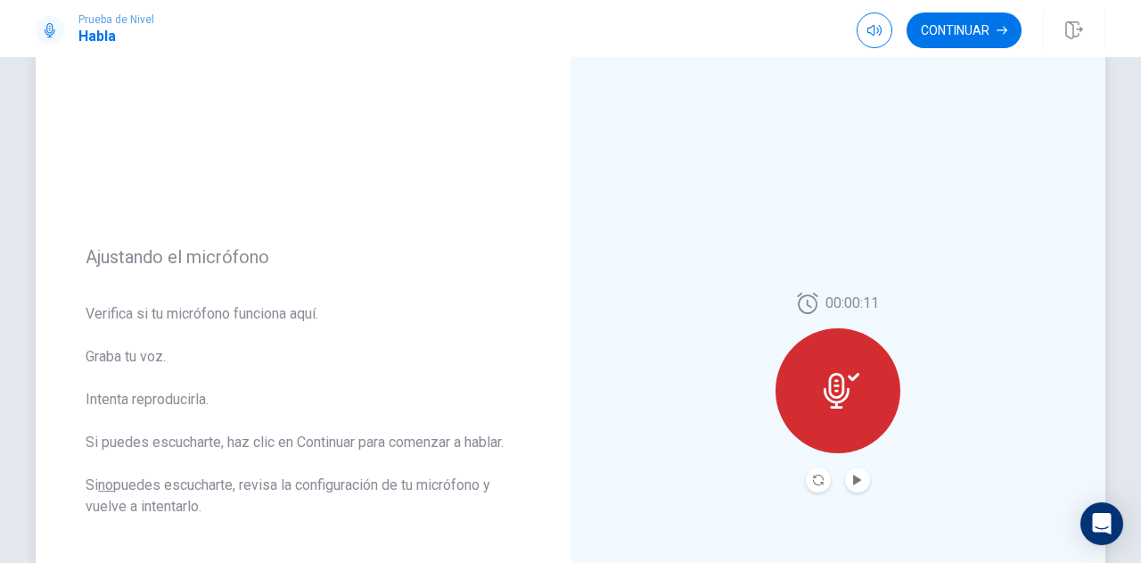
click at [850, 487] on button "Play Audio" at bounding box center [857, 479] width 25 height 25
click at [848, 393] on icon at bounding box center [842, 391] width 36 height 36
click at [818, 476] on icon "Record Again" at bounding box center [818, 479] width 11 height 11
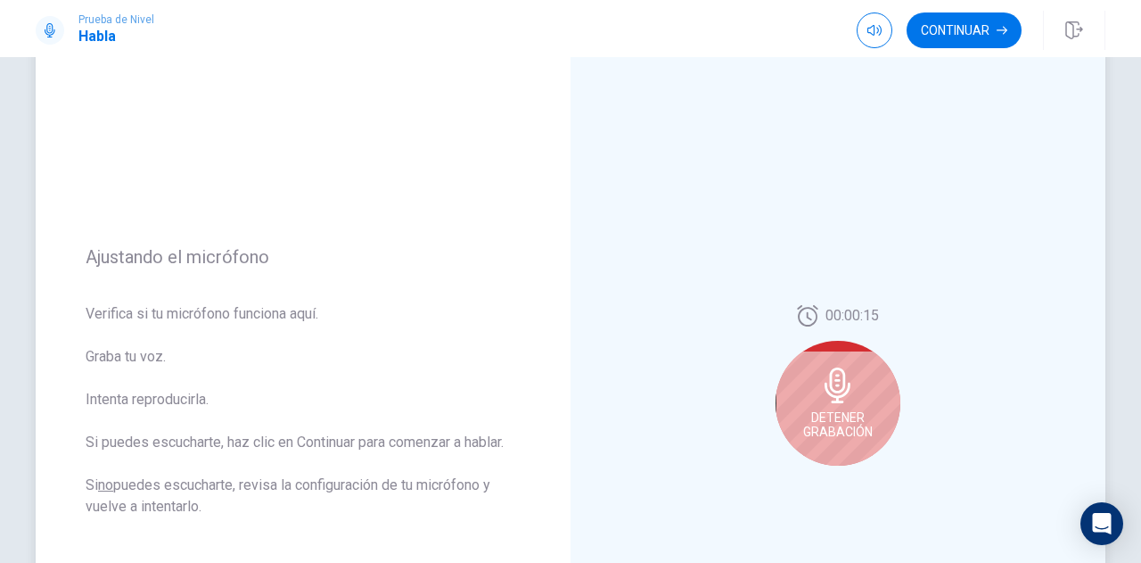
click at [853, 405] on div "Detener Grabación" at bounding box center [838, 403] width 125 height 125
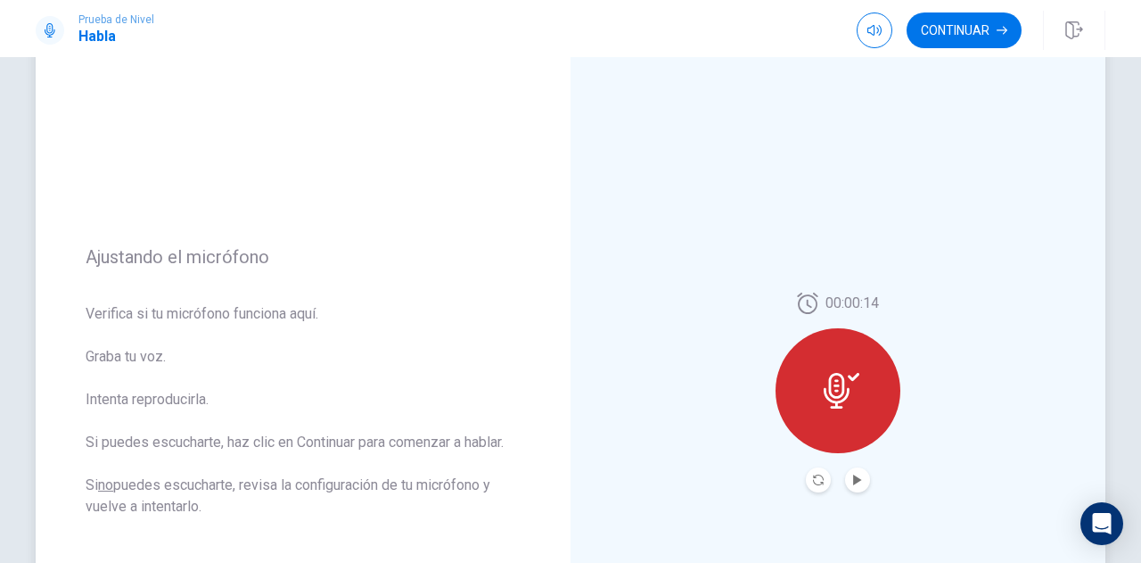
click at [854, 405] on icon at bounding box center [842, 391] width 36 height 36
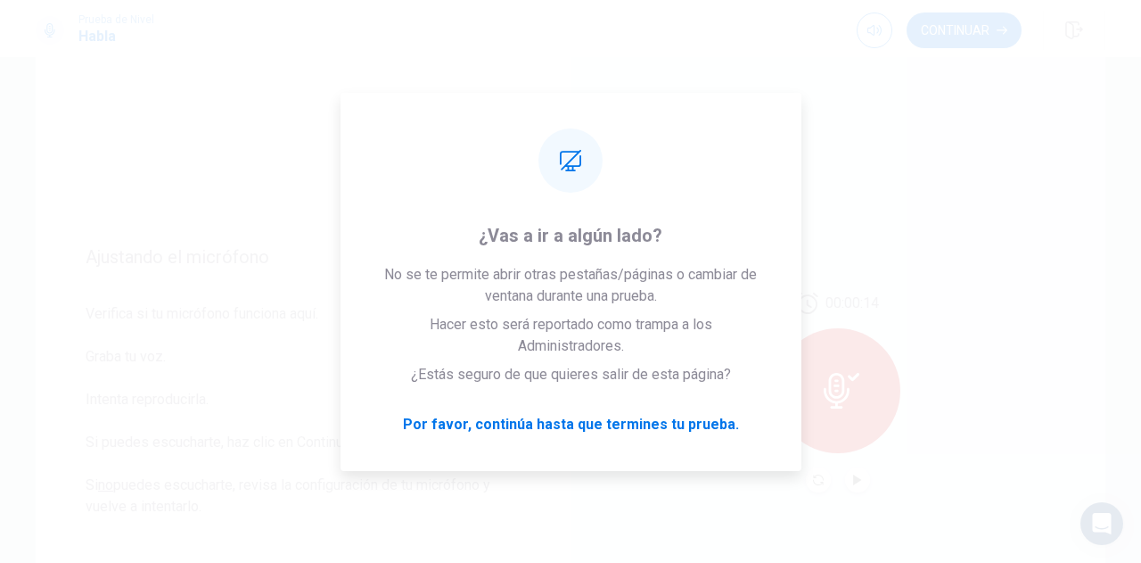
click at [927, 52] on div "Prueba de [PERSON_NAME] Continuar" at bounding box center [570, 28] width 1141 height 57
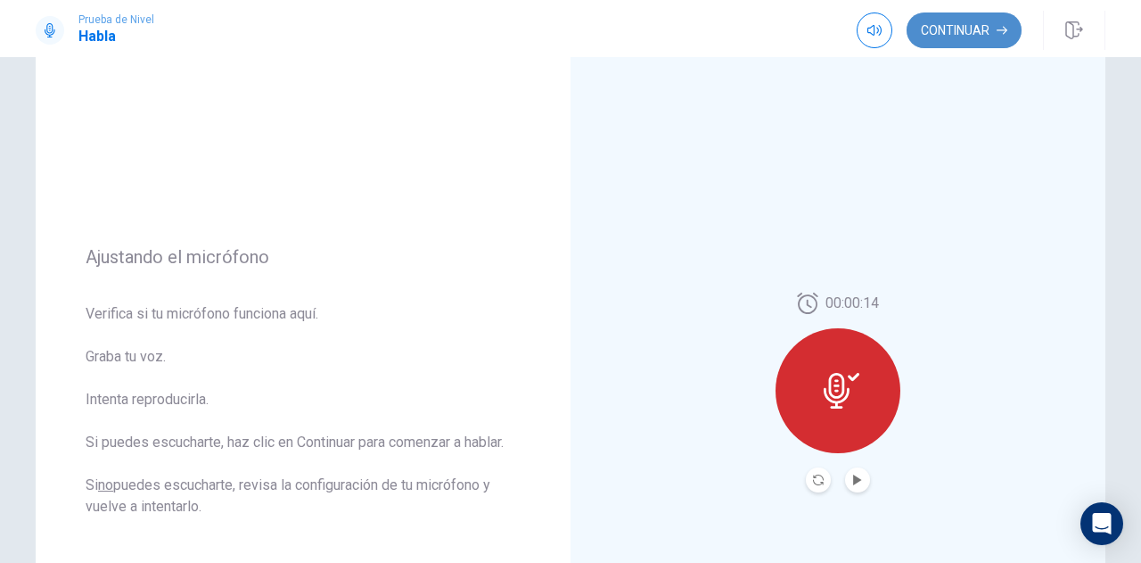
click at [955, 38] on button "Continuar" at bounding box center [964, 30] width 115 height 36
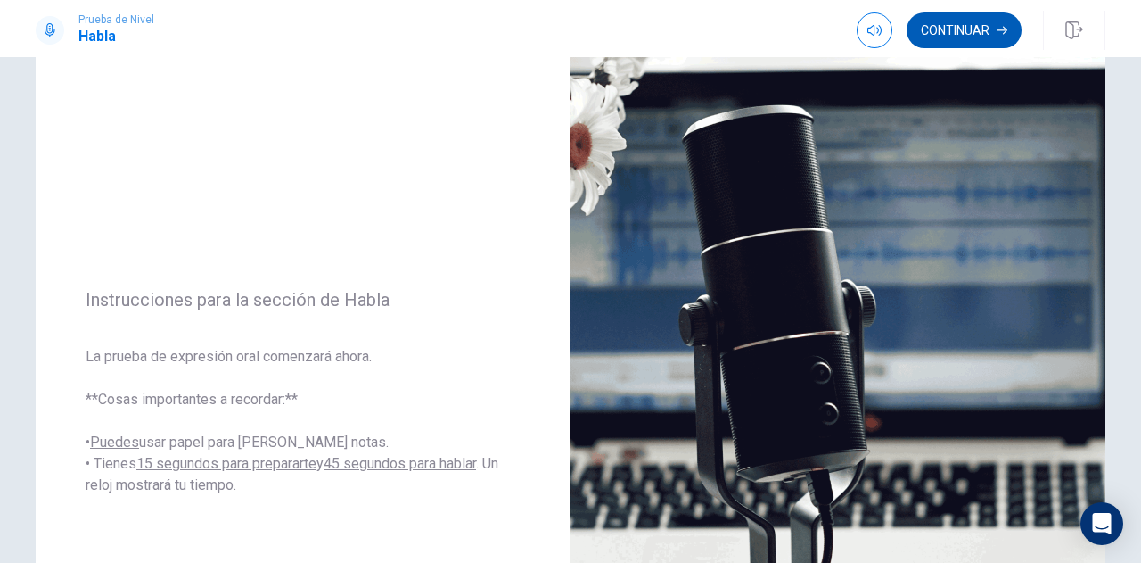
click at [977, 38] on button "Continuar" at bounding box center [964, 30] width 115 height 36
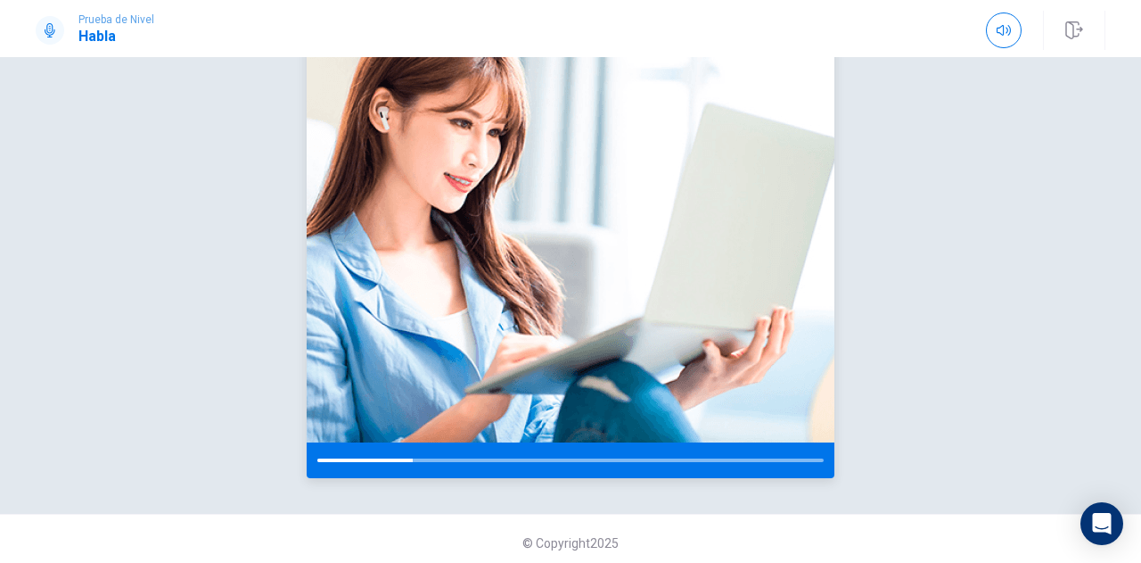
scroll to position [219, 0]
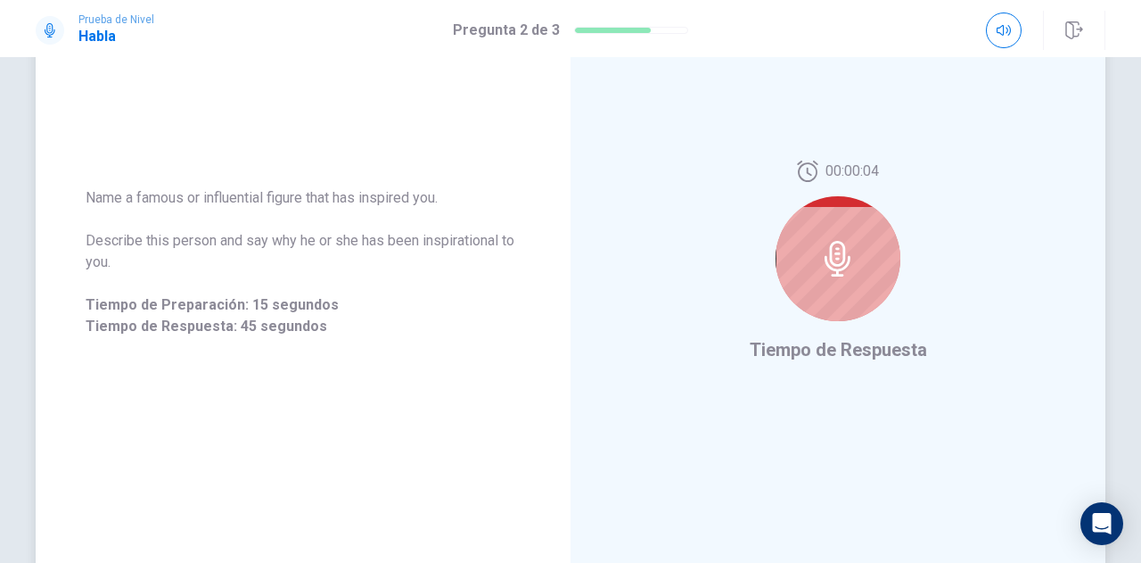
click at [845, 266] on icon at bounding box center [838, 259] width 36 height 36
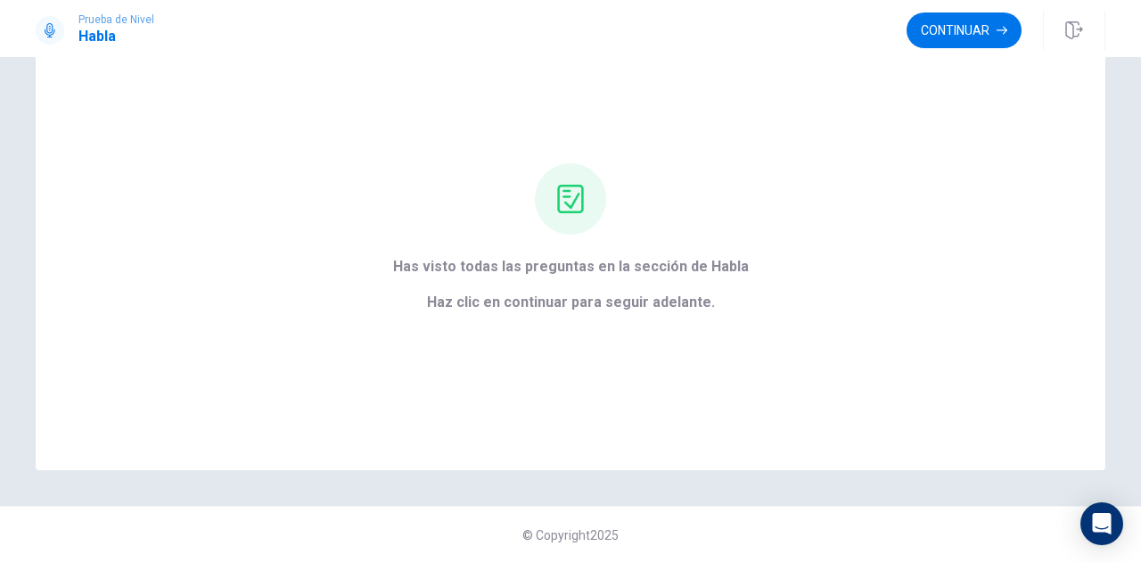
scroll to position [86, 0]
click at [959, 40] on button "Continuar" at bounding box center [964, 30] width 115 height 36
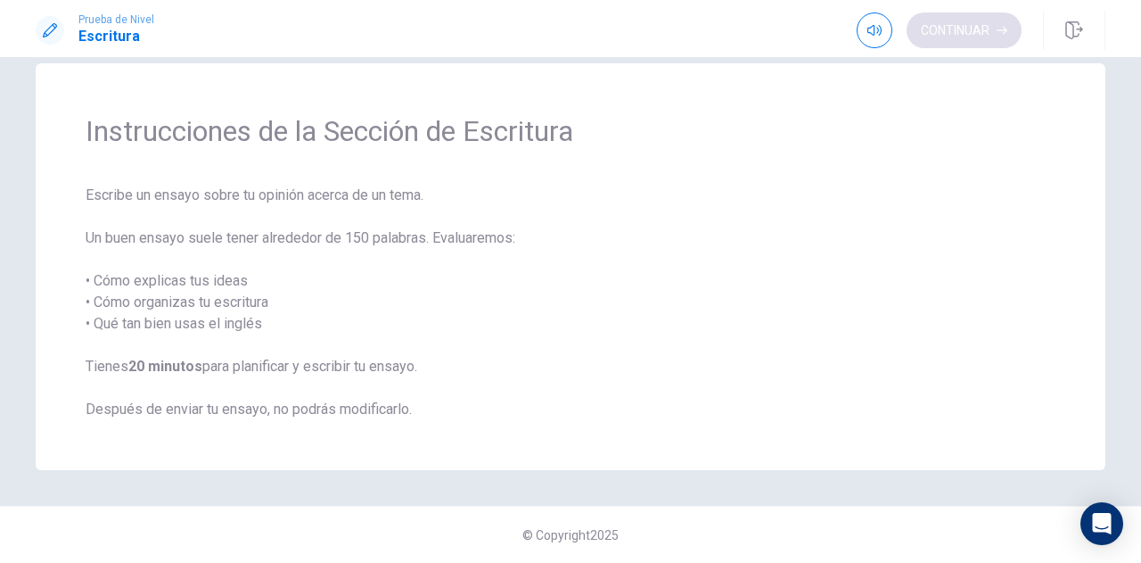
scroll to position [29, 0]
click at [954, 47] on button "Continuar" at bounding box center [964, 30] width 115 height 36
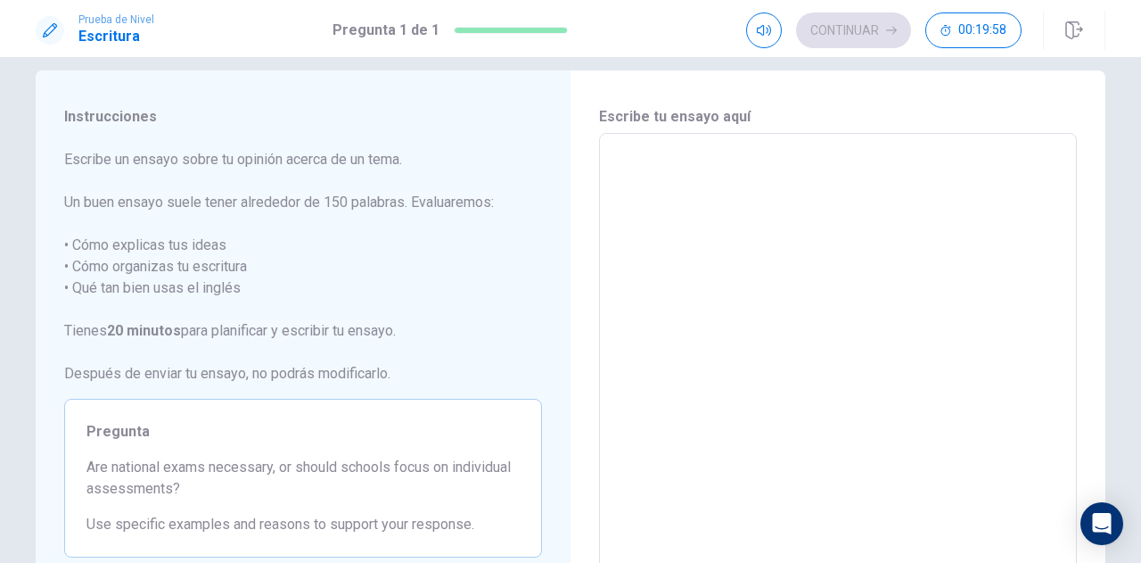
scroll to position [0, 0]
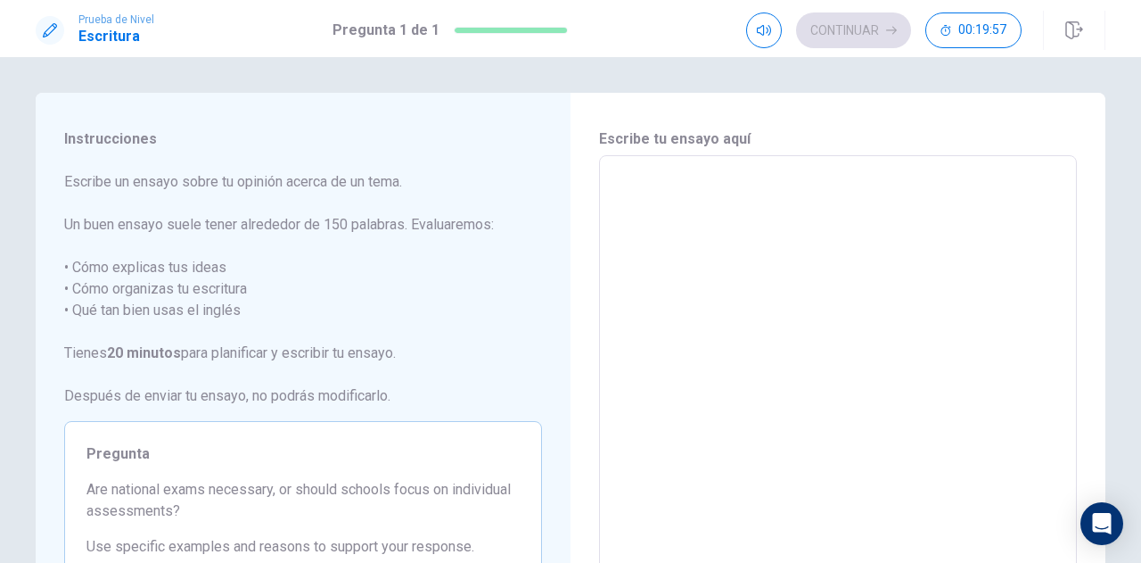
click at [681, 205] on textarea at bounding box center [838, 402] width 453 height 464
type textarea "h"
type textarea "x"
type textarea "I"
type textarea "x"
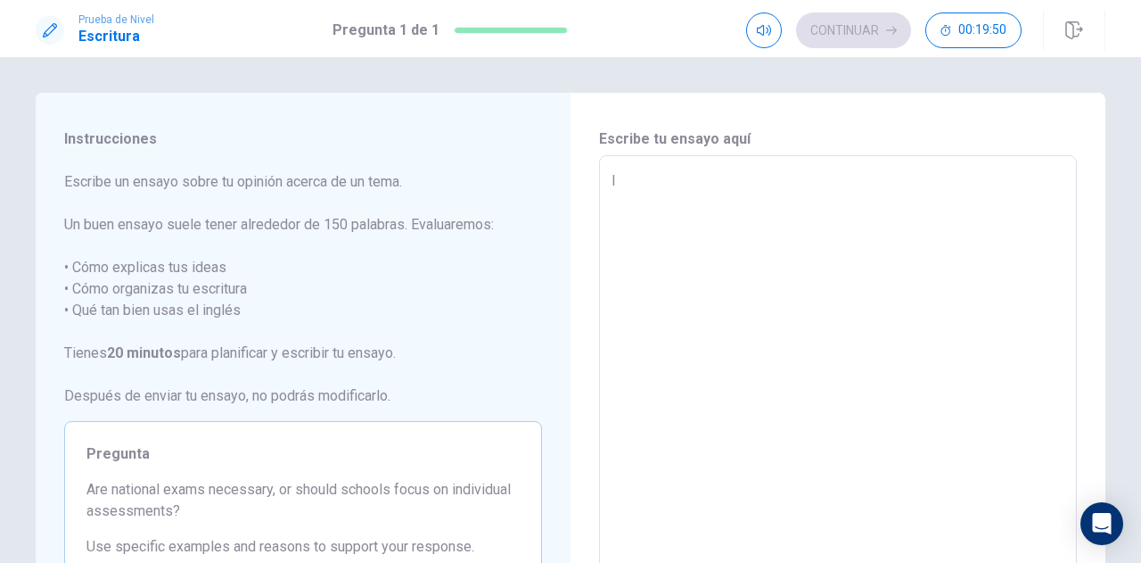
type textarea "I"
type textarea "x"
type textarea "I T"
type textarea "x"
type textarea "I"
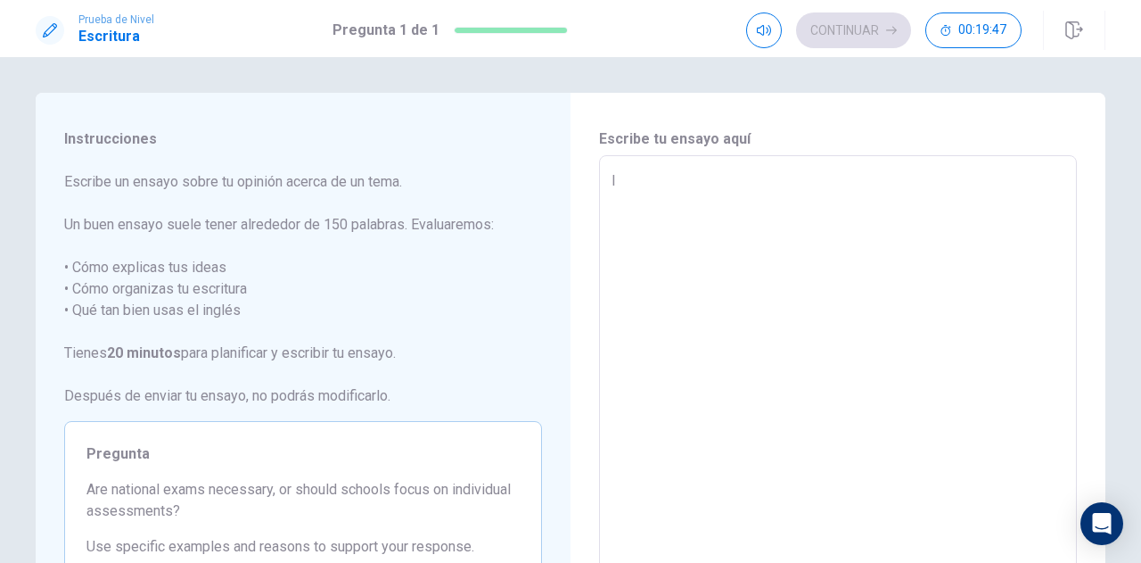
type textarea "x"
type textarea "I t"
type textarea "x"
type textarea "I th"
type textarea "x"
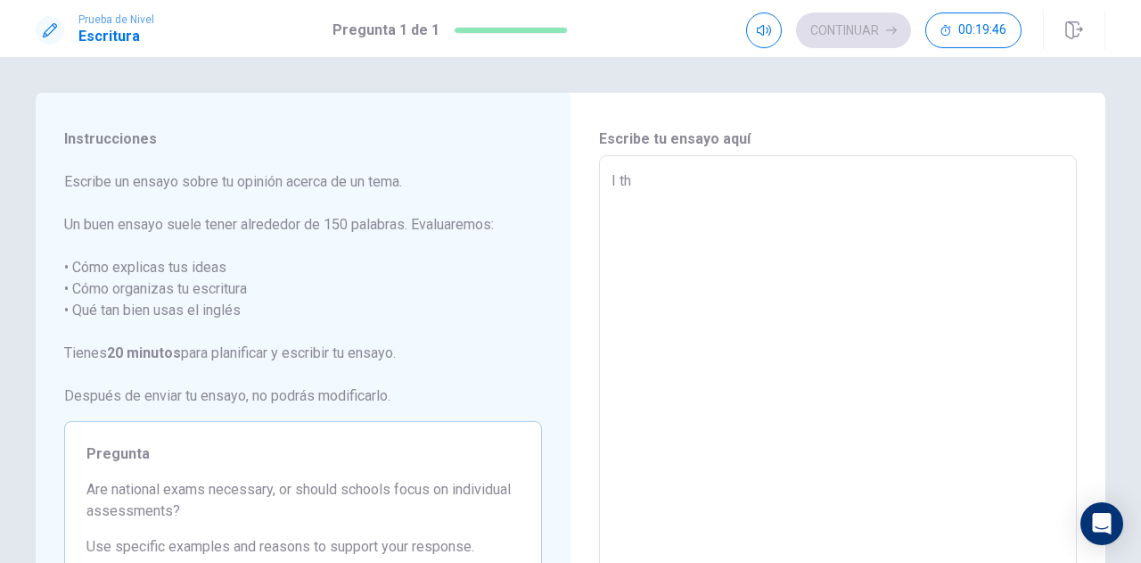
type textarea "I thi"
type textarea "x"
type textarea "I thin"
type textarea "x"
type textarea "I think"
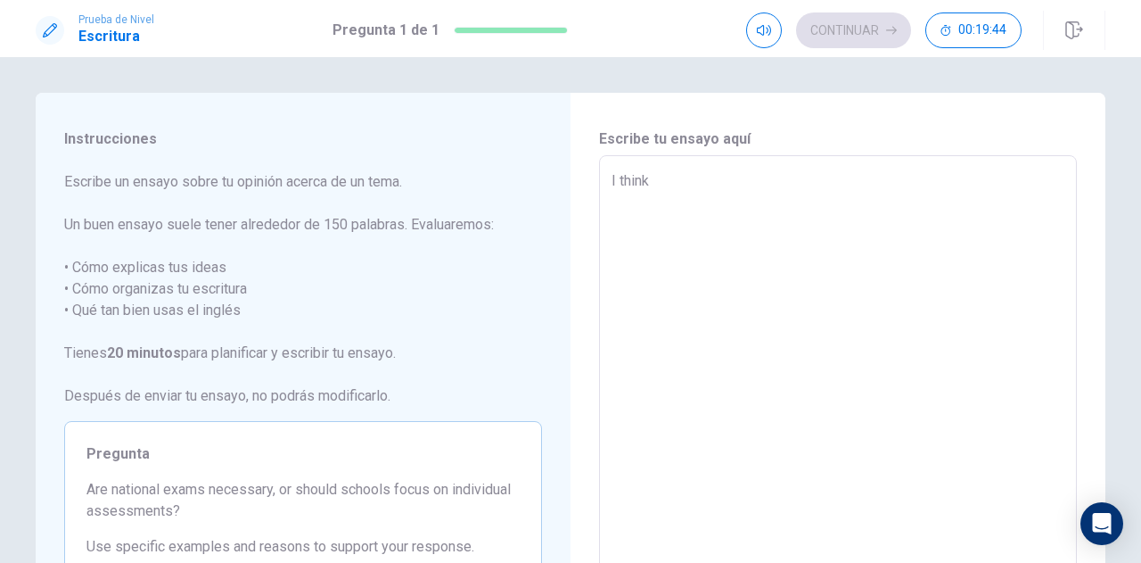
type textarea "x"
type textarea "I think"
type textarea "x"
type textarea "I think t"
type textarea "x"
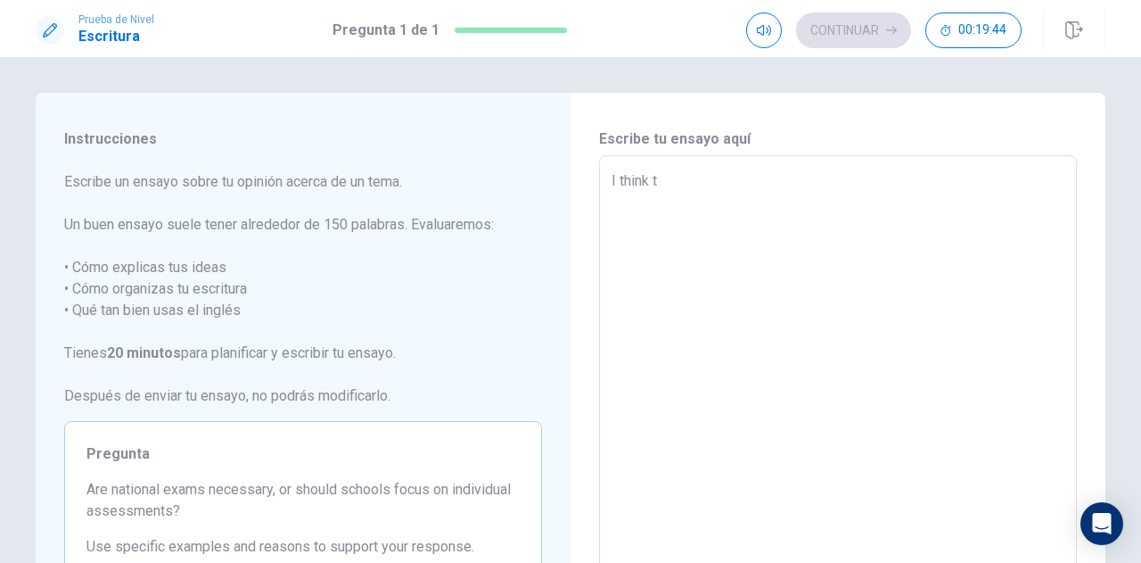
type textarea "I think th"
type textarea "x"
type textarea "I think tha"
type textarea "x"
type textarea "I think that"
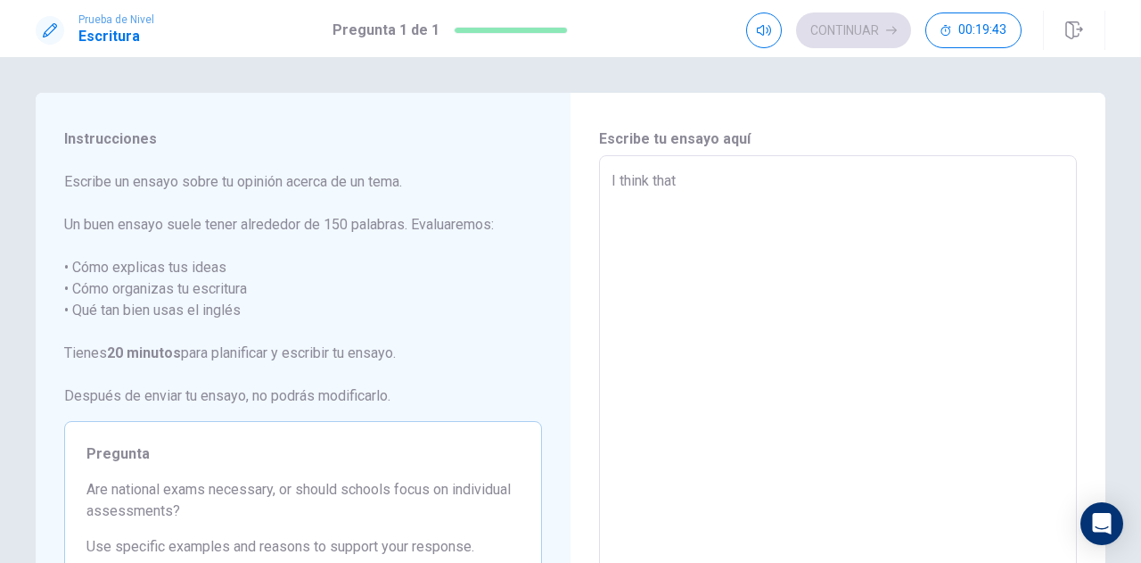
type textarea "x"
type textarea "I think that"
type textarea "x"
type textarea "I think that t"
type textarea "x"
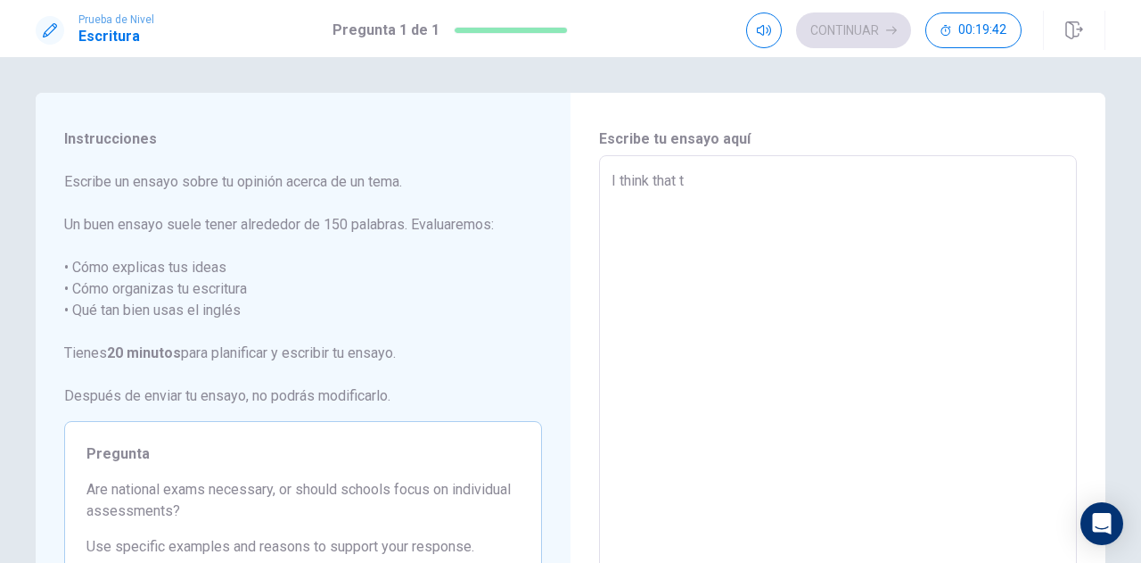
type textarea "I think that th"
type textarea "x"
type textarea "I think that the"
type textarea "x"
type textarea "I think that the"
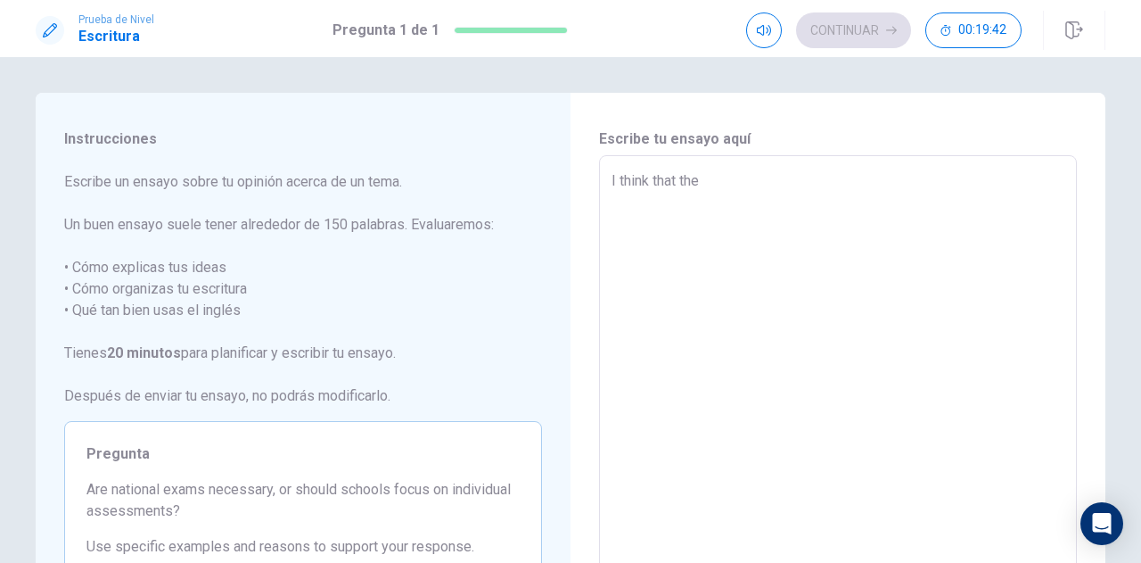
type textarea "x"
type textarea "I think that the A"
type textarea "x"
type textarea "I think that the AI"
type textarea "x"
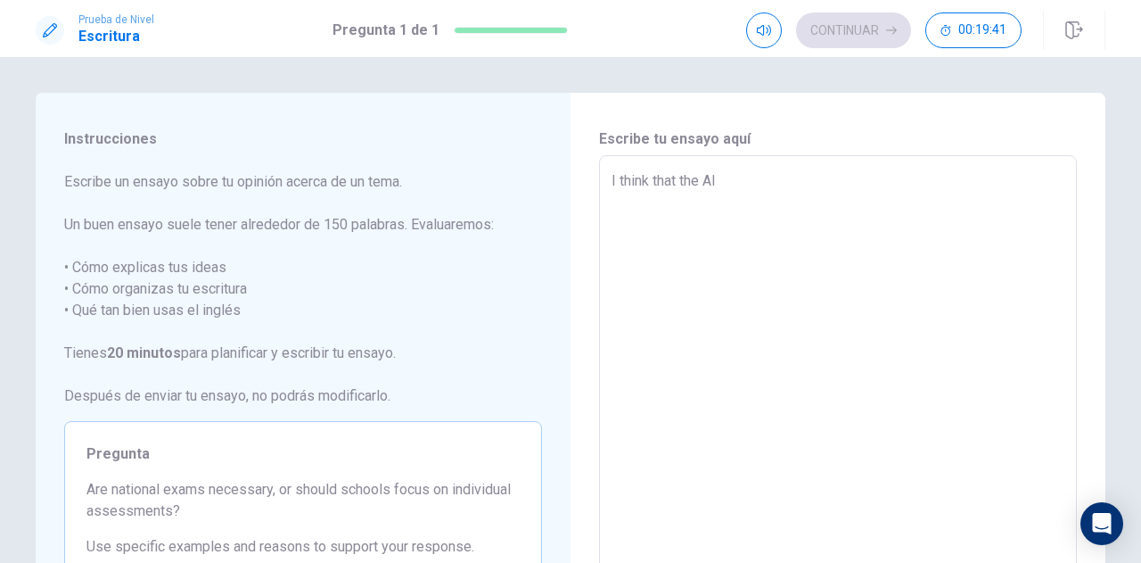
type textarea "I think that the AI"
type textarea "x"
type textarea "I think that the AI h"
type textarea "x"
type textarea "I think that the AI he"
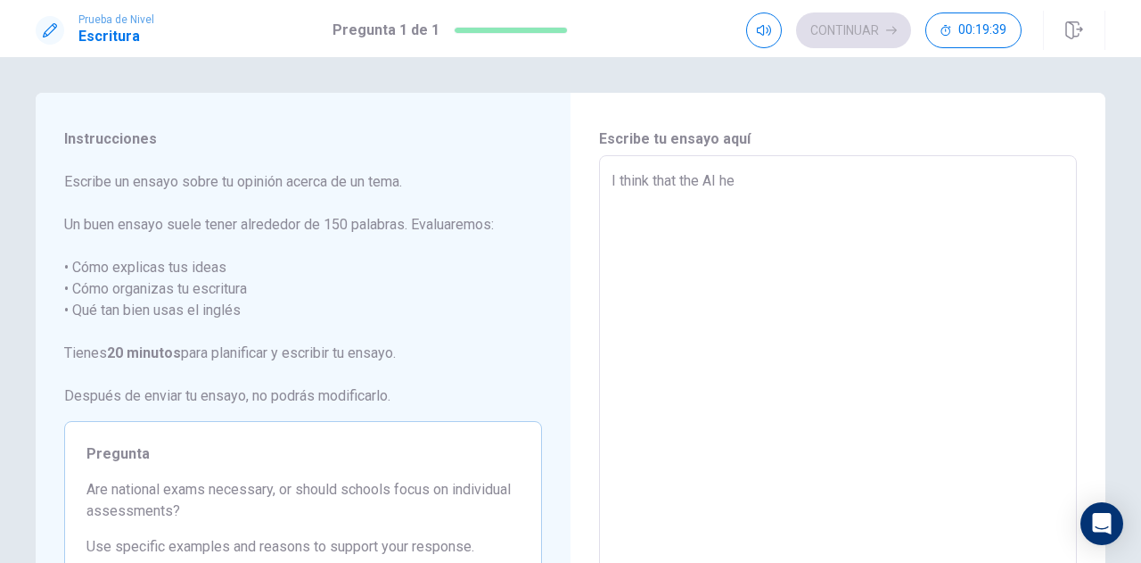
type textarea "x"
type textarea "I think that the AI hel"
type textarea "x"
type textarea "I think that the AI help"
type textarea "x"
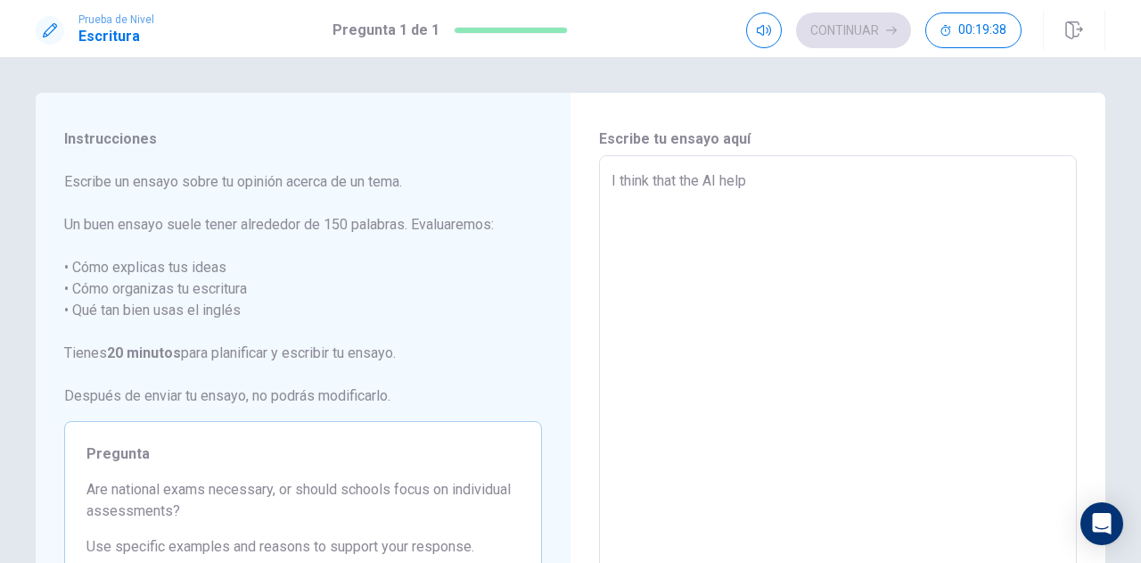
type textarea "I think that the AI help"
type textarea "x"
type textarea "I think that the AI help u"
type textarea "x"
type textarea "I think that the AI help us"
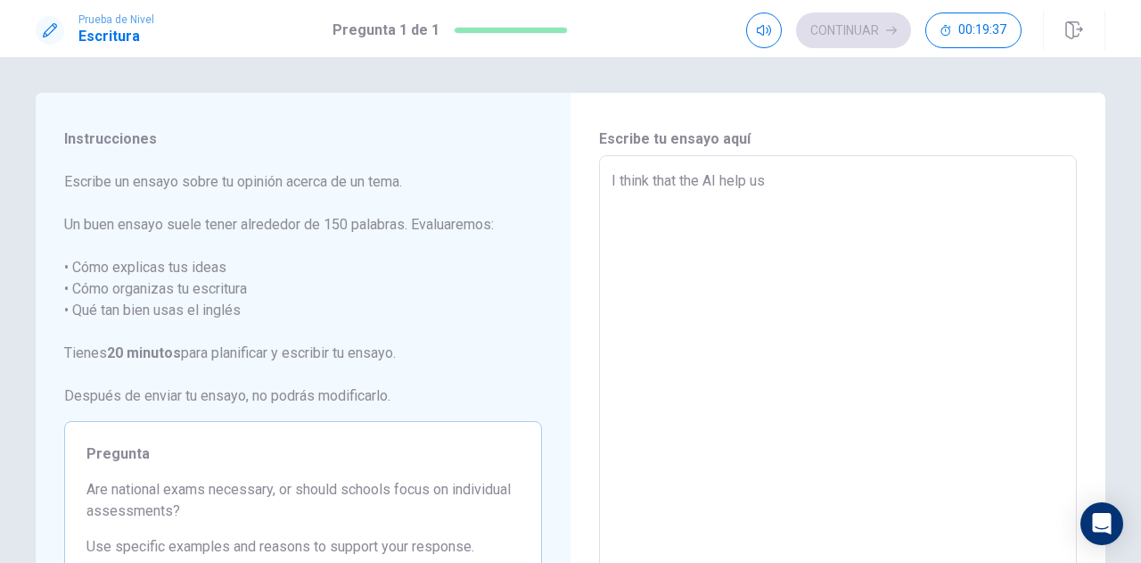
type textarea "x"
type textarea "I think that the AI help us"
type textarea "x"
type textarea "I think that the AI help us t"
type textarea "x"
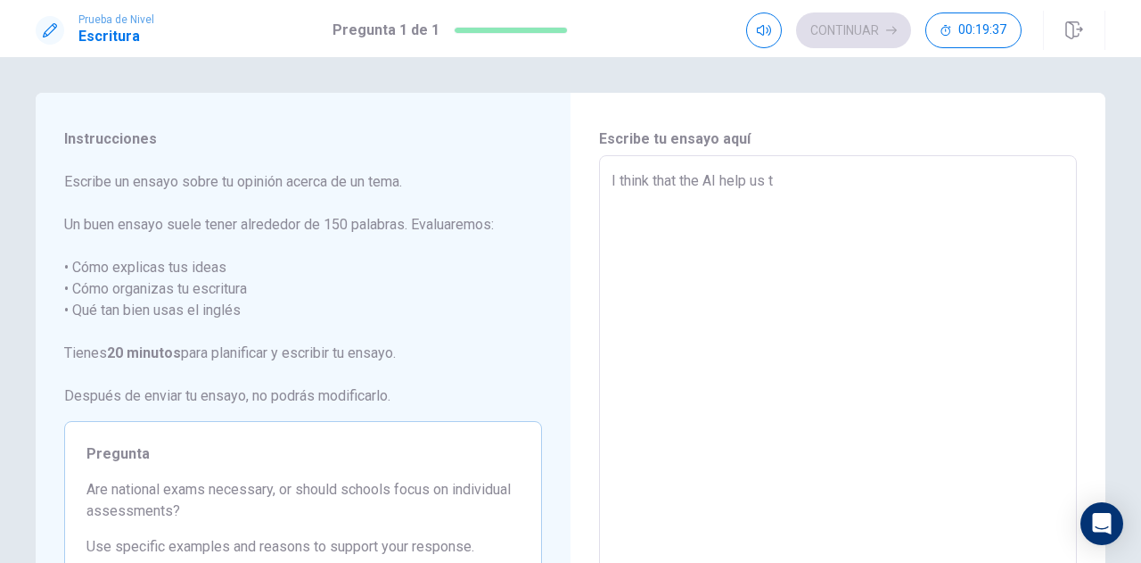
type textarea "I think that the AI help us to"
type textarea "x"
type textarea "I think that the AI help us to"
type textarea "x"
type textarea "I think that the AI help us to r"
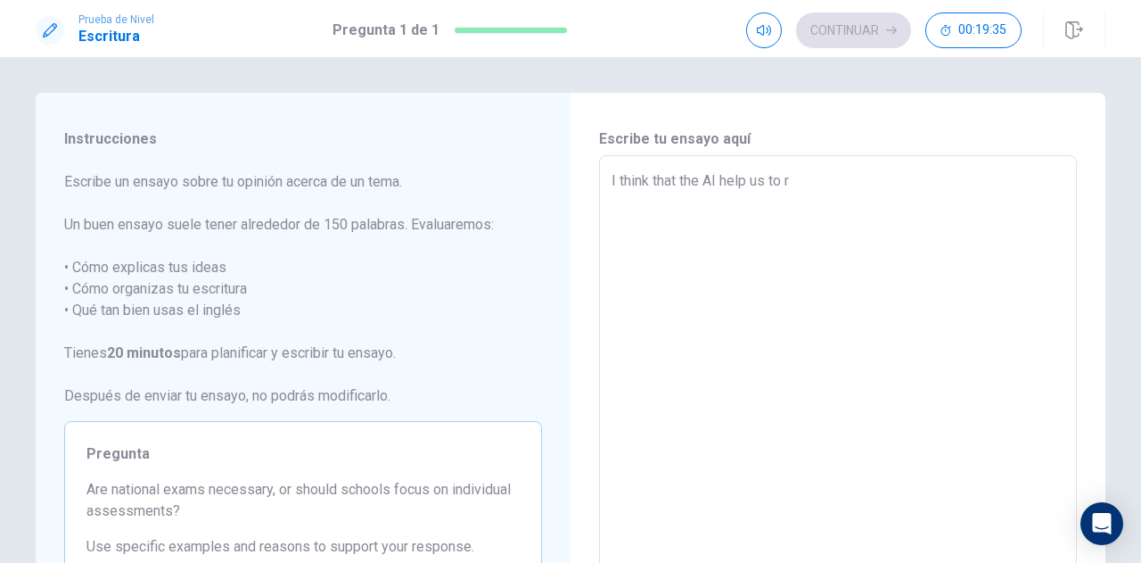
type textarea "x"
type textarea "I think that the AI help us to re"
type textarea "x"
type textarea "I think that the AI help us to red"
type textarea "x"
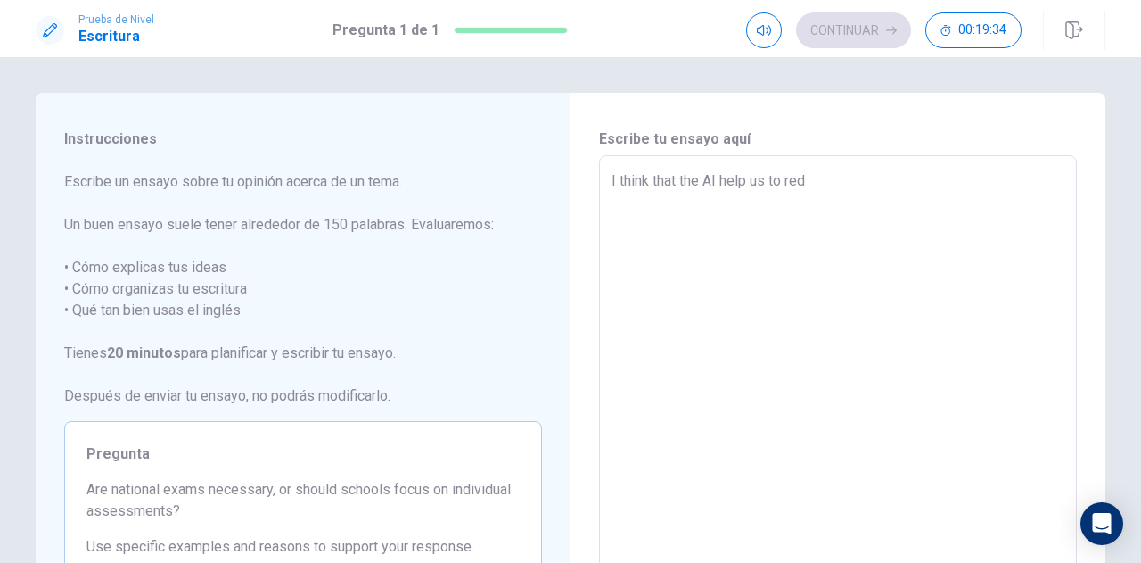
type textarea "I think that the AI help us to redu"
type textarea "x"
type textarea "I think that the AI help us to reduc"
type textarea "x"
type textarea "I think that the AI help us to reduce"
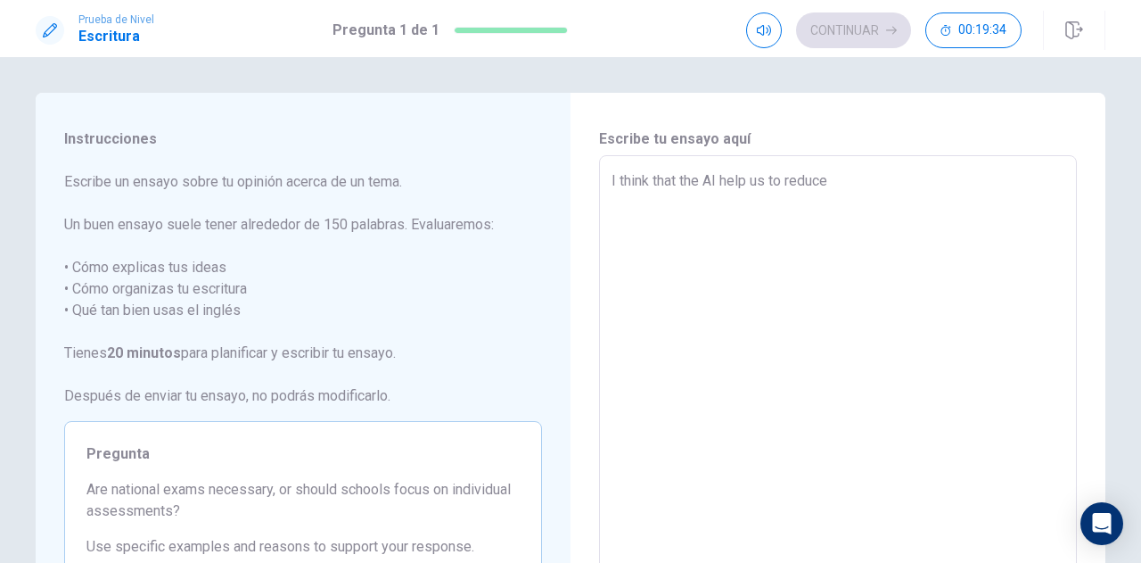
type textarea "x"
type textarea "I think that the AI help us to reduce"
type textarea "x"
type textarea "I think that the AI help us to reduce t"
type textarea "x"
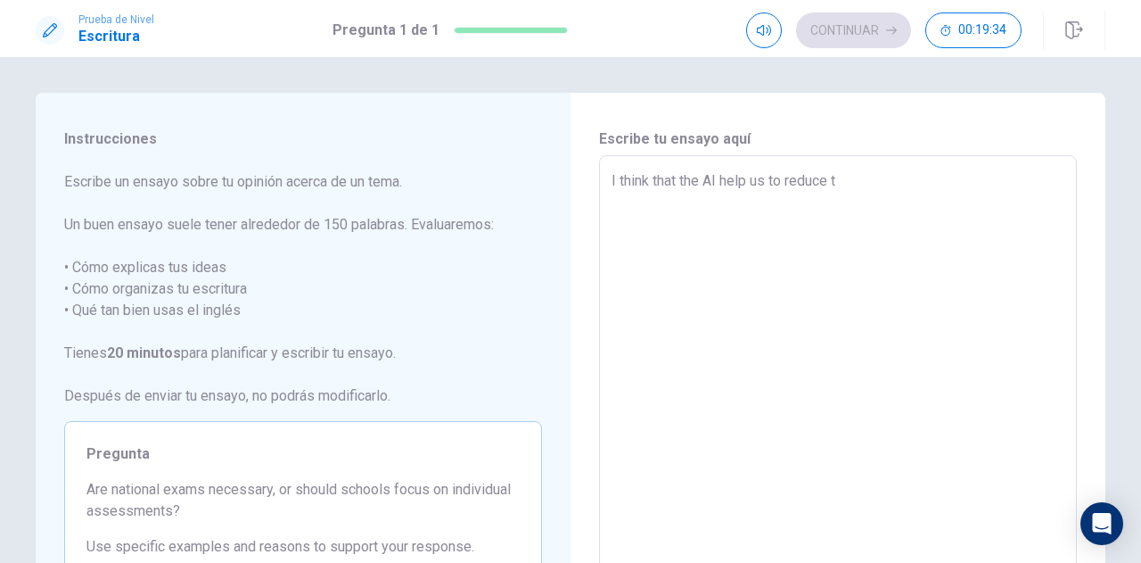
type textarea "I think that the AI help us to reduce th"
type textarea "x"
type textarea "I think that the AI help us to reduce the"
type textarea "x"
type textarea "I think that the AI help us to reduce the"
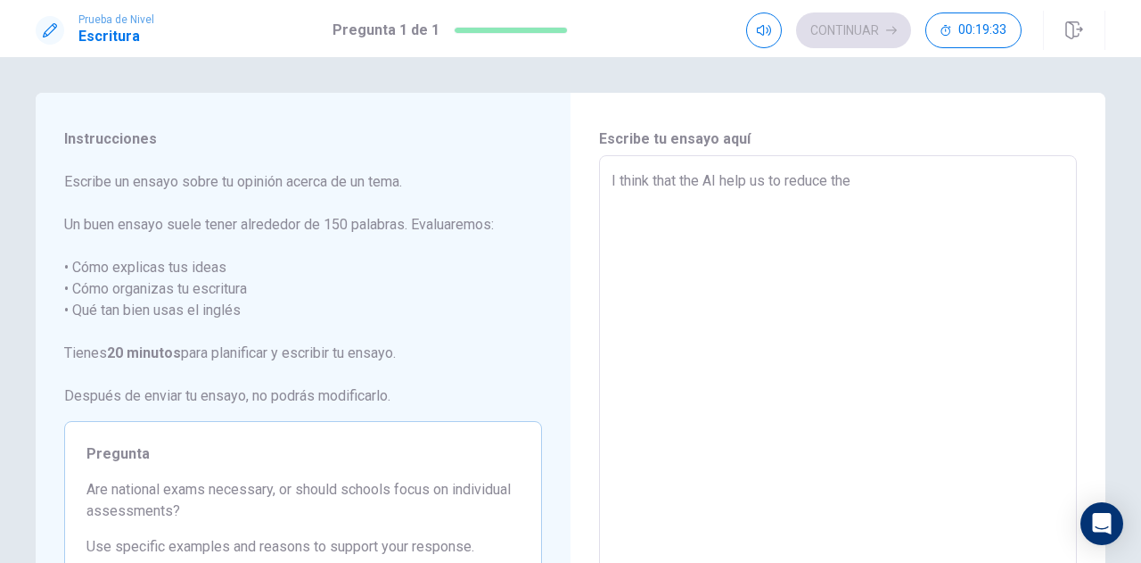
type textarea "x"
type textarea "I think that the AI help us to reduce the e"
type textarea "x"
type textarea "I think that the AI help us to reduce the ef"
type textarea "x"
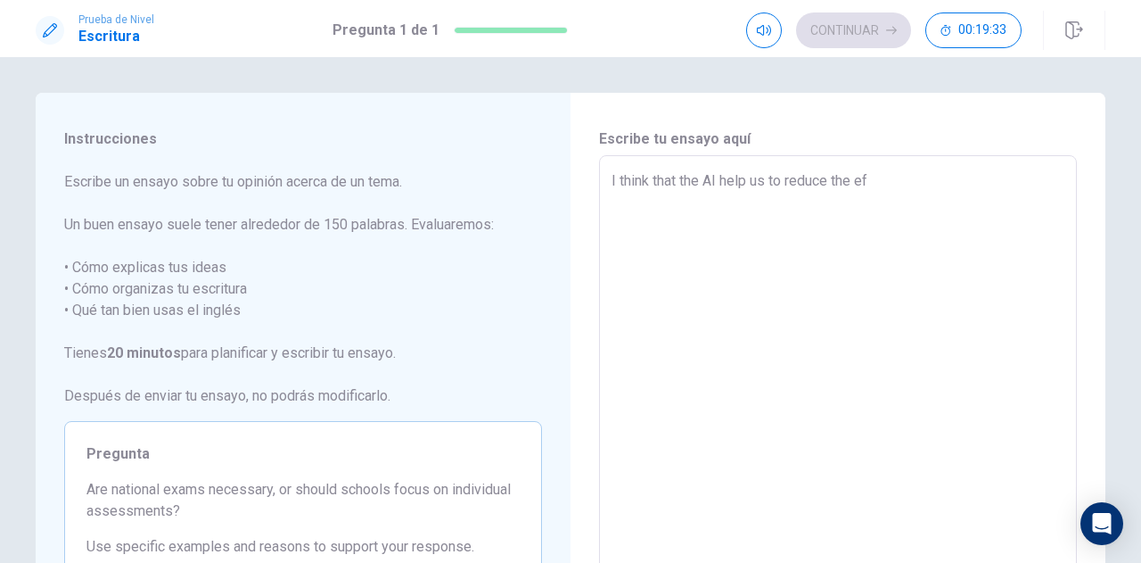
type textarea "I think that the AI help us to reduce the eff"
type textarea "x"
type textarea "I think that the AI help us to reduce the effo"
type textarea "x"
type textarea "I think that the AI help us to reduce the effor"
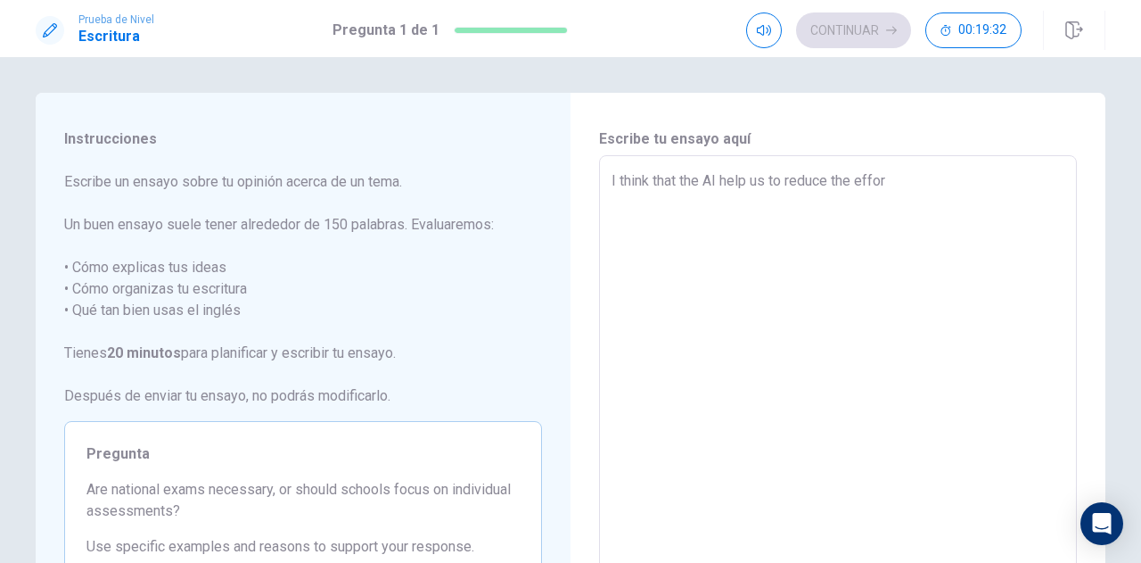
type textarea "x"
type textarea "I think that the AI help us to reduce the effort"
type textarea "x"
type textarea "I think that the AI help us to reduce the efforts"
type textarea "x"
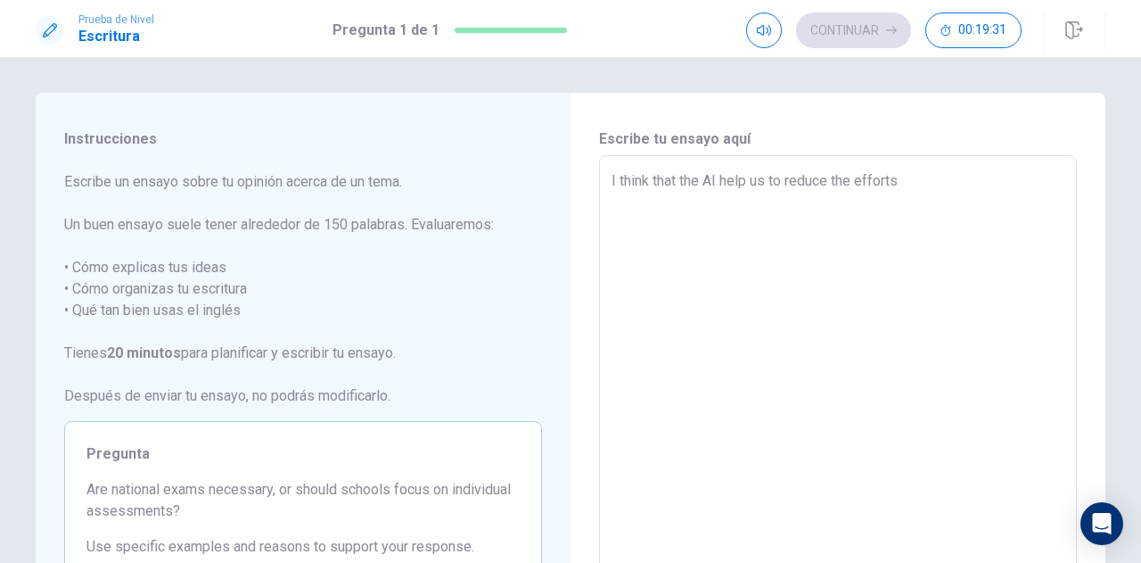
type textarea "I think that the AI help us to reduce the efforts"
type textarea "x"
type textarea "I think that the AI help us to reduce the efforts w"
type textarea "x"
type textarea "I think that the AI help us to reduce the efforts wi"
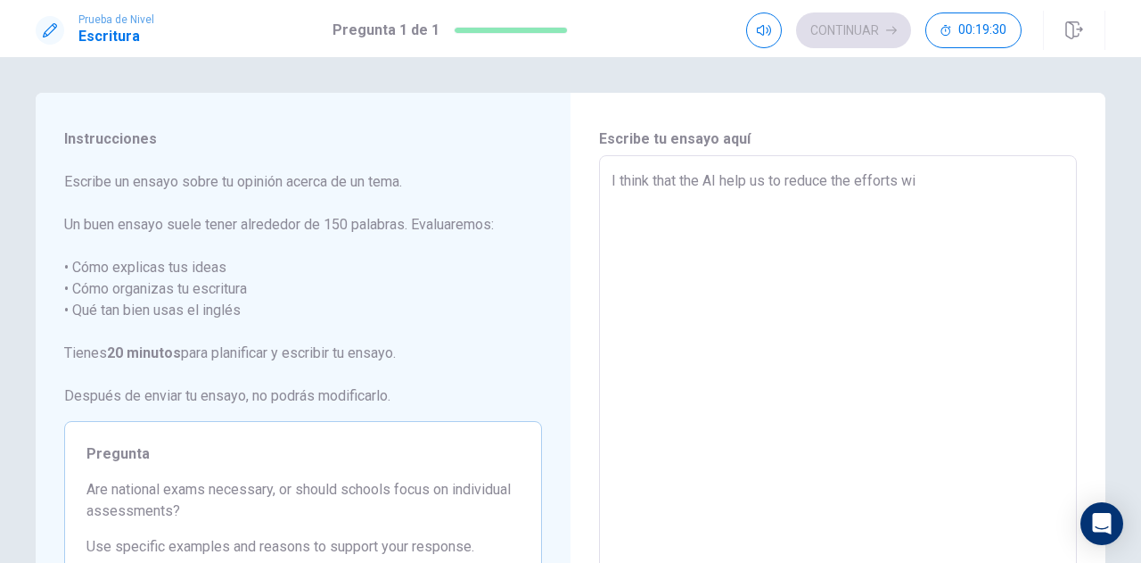
type textarea "x"
type textarea "I think that the AI help us to reduce the efforts [PERSON_NAME]"
type textarea "x"
type textarea "I think that the AI help us to reduce the efforts [PERSON_NAME]"
type textarea "x"
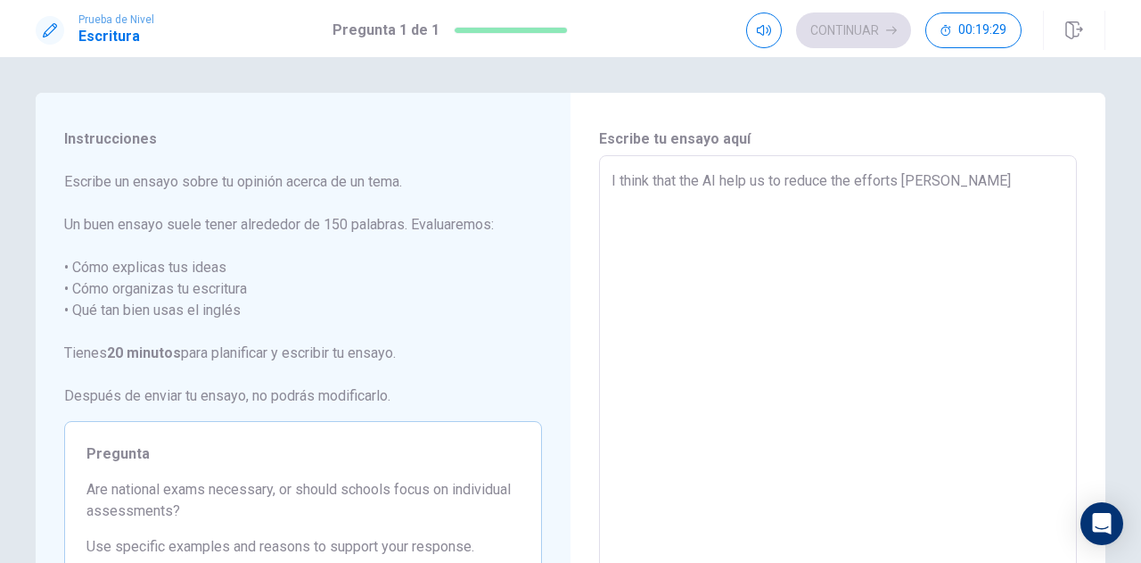
type textarea "I think that the AI help us to reduce the efforts [PERSON_NAME]"
type textarea "x"
type textarea "I think that the AI help us to reduce the efforts [PERSON_NAME]"
type textarea "x"
type textarea "I think that the AI help us to reduce the efforts [PERSON_NAME]"
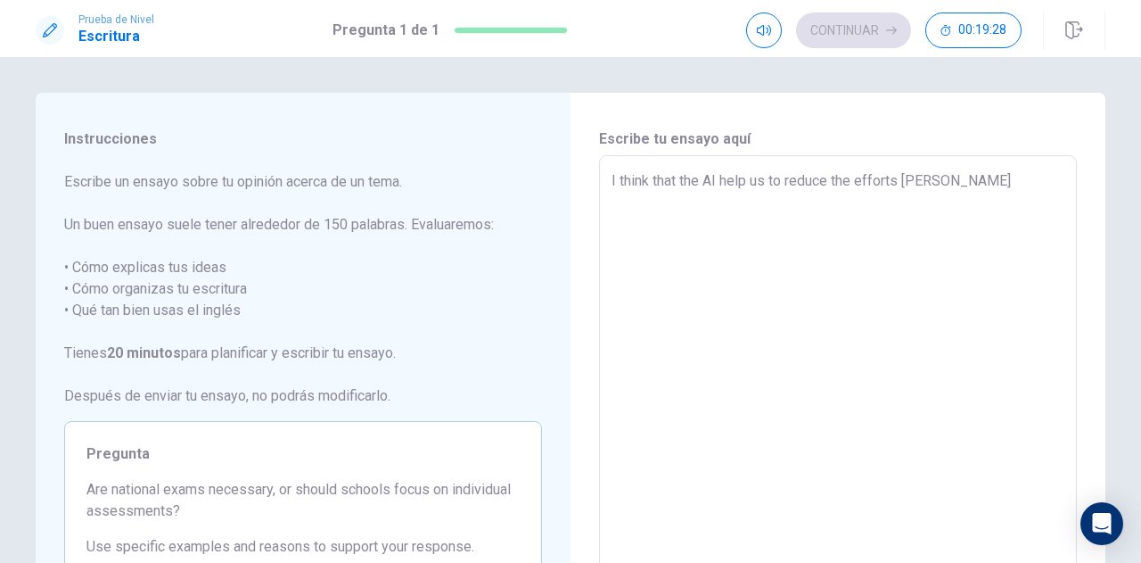
type textarea "x"
type textarea "I think that the AI help us to reduce the efforts wir"
type textarea "x"
type textarea "I think that the AI help us to reduce the efforts wi"
type textarea "x"
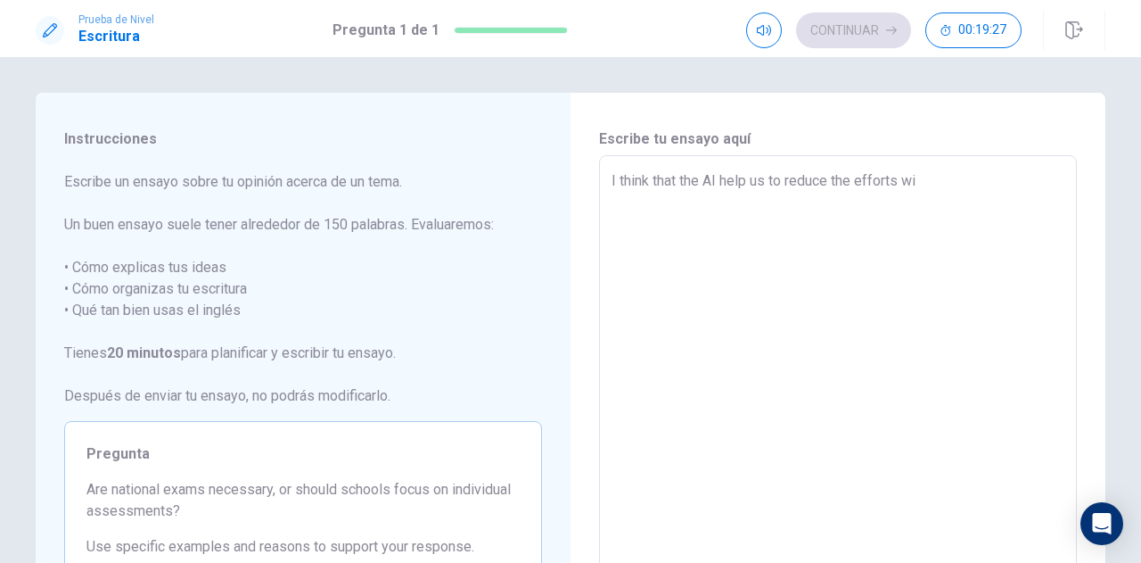
type textarea "I think that the AI help us to reduce the efforts wit"
type textarea "x"
type textarea "I think that the AI help us to reduce the efforts with"
type textarea "x"
type textarea "I think that the AI help us to reduce the efforts with"
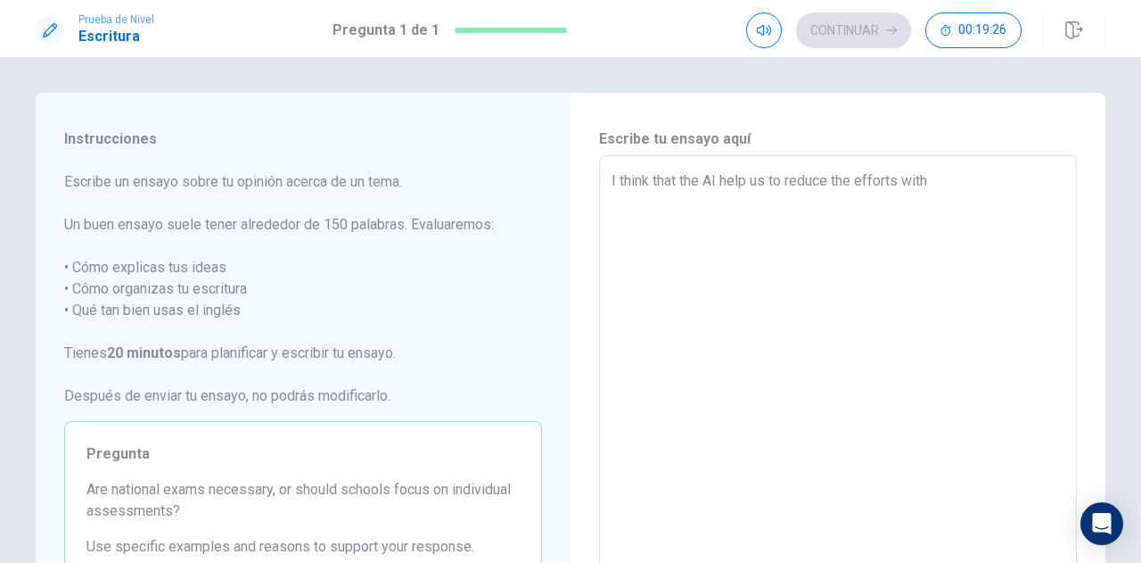
type textarea "x"
type textarea "I think that the AI help us to reduce the efforts with r"
type textarea "x"
type textarea "I think that the AI help us to reduce the efforts with re"
type textarea "x"
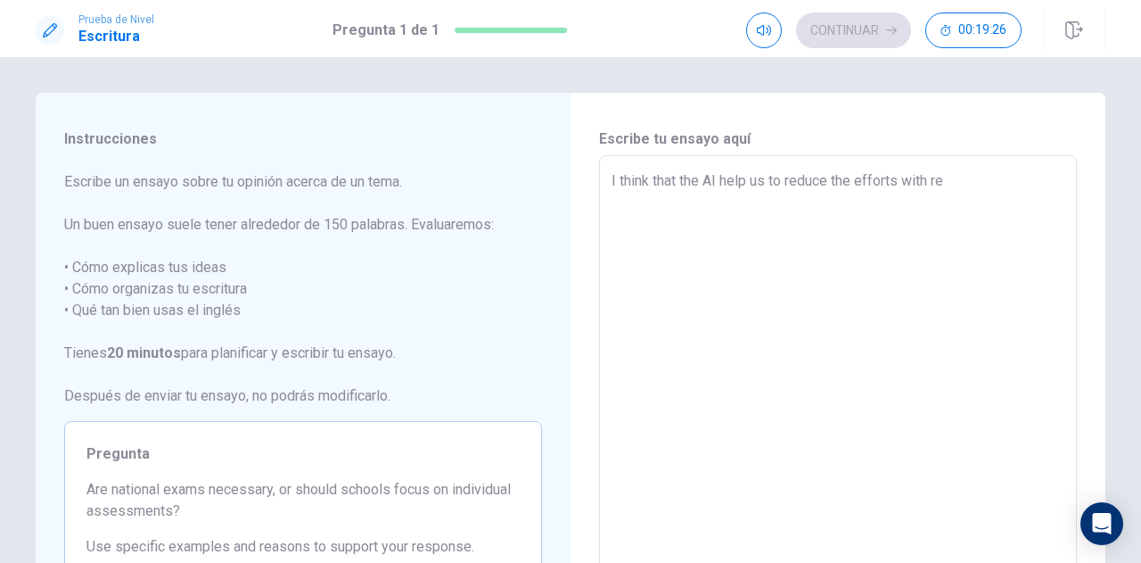
type textarea "I think that the AI help us to reduce the efforts with rep"
type textarea "x"
type textarea "I think that the AI help us to reduce the efforts with repe"
type textarea "x"
type textarea "I think that the AI help us to reduce the efforts with repet"
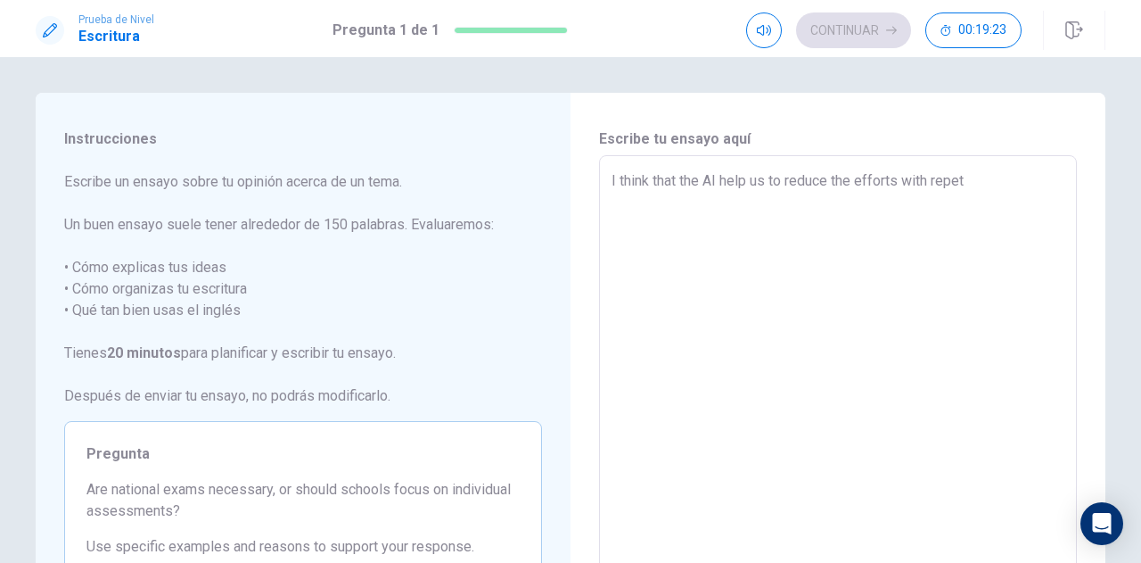
type textarea "x"
type textarea "I think that the AI help us to reduce the efforts with repete"
type textarea "x"
type textarea "I think that the AI help us to reduce the efforts with repetet"
type textarea "x"
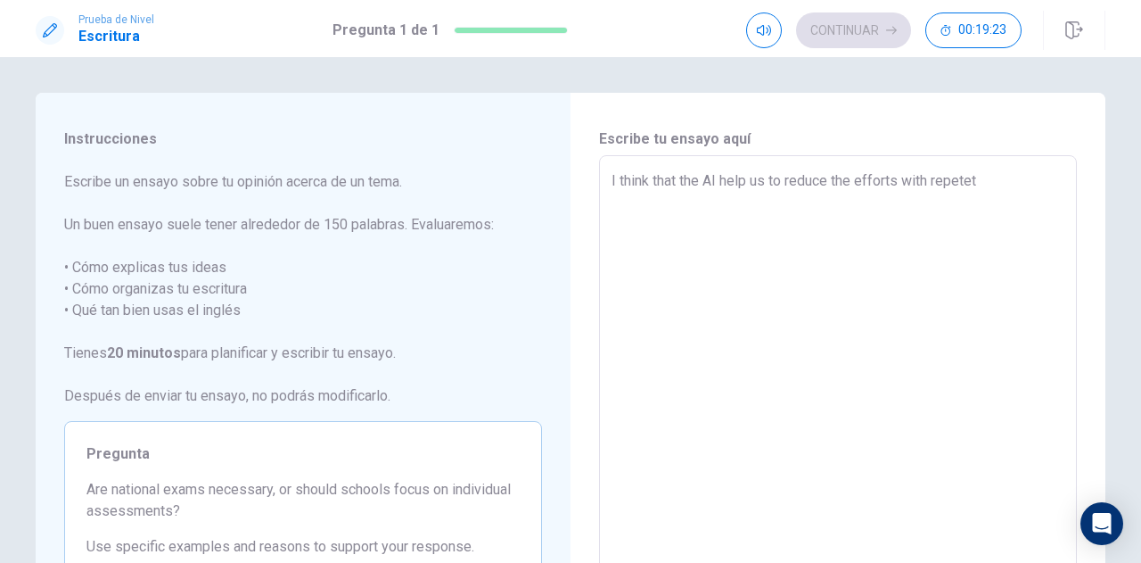
type textarea "I think that the AI help us to reduce the efforts with repeteti"
type textarea "x"
type textarea "I think that the AI help us to reduce the efforts with repetetiv"
type textarea "x"
type textarea "I think that the AI help us to reduce the efforts with repetetive"
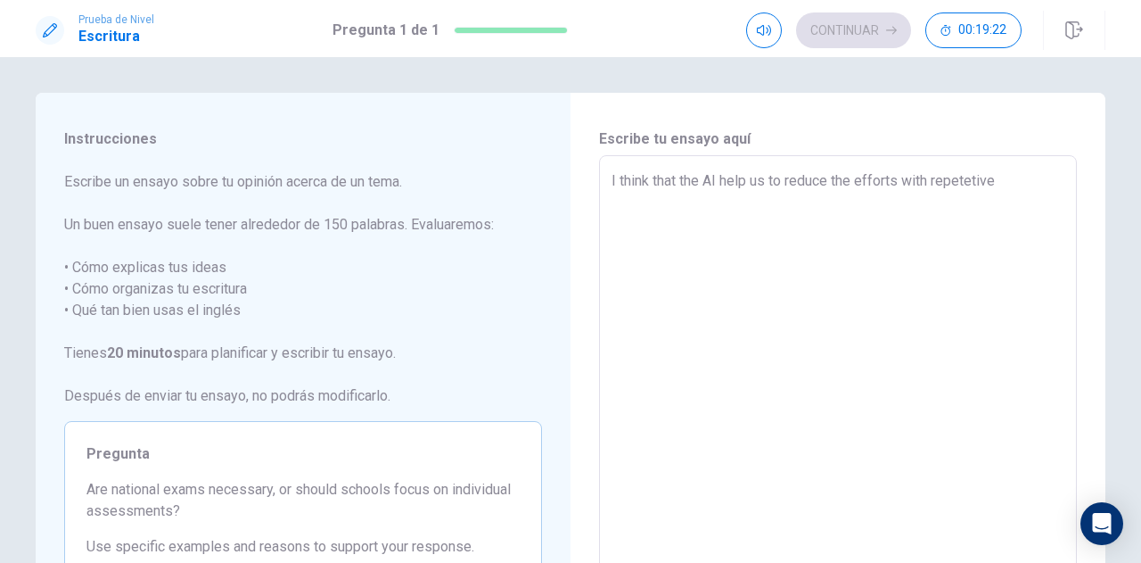
type textarea "x"
type textarea "I think that the AI help us to reduce the efforts with repetetive"
type textarea "x"
type textarea "I think that the AI help us to reduce the efforts with repetetive t"
type textarea "x"
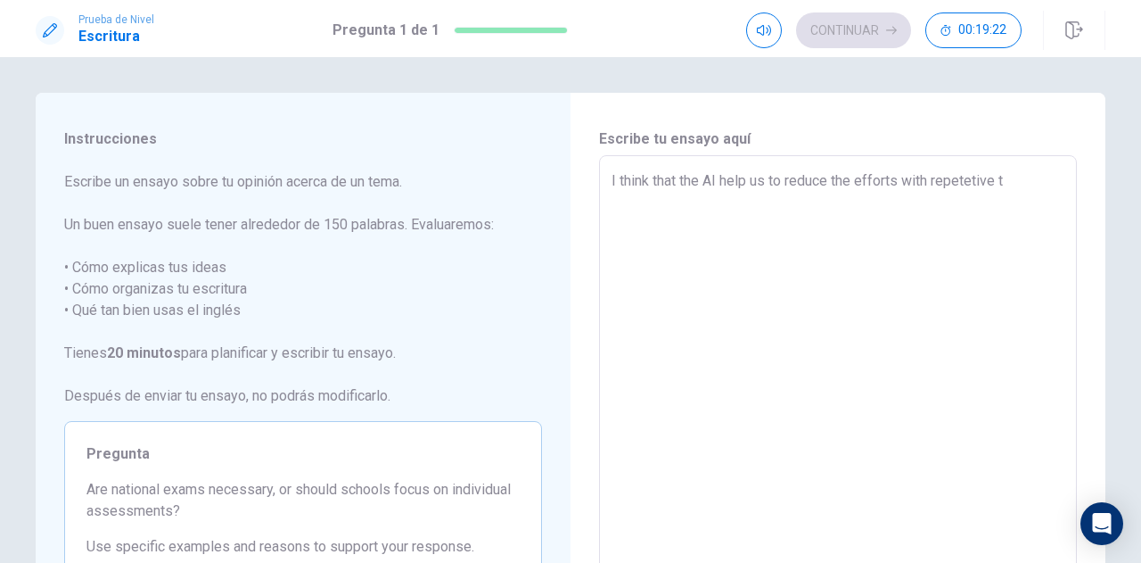
type textarea "I think that the AI help us to reduce the efforts with repetetive ta"
type textarea "x"
type textarea "I think that the AI help us to reduce the efforts with repetetive tas"
type textarea "x"
type textarea "I think that the AI help us to reduce the efforts with repetetive task"
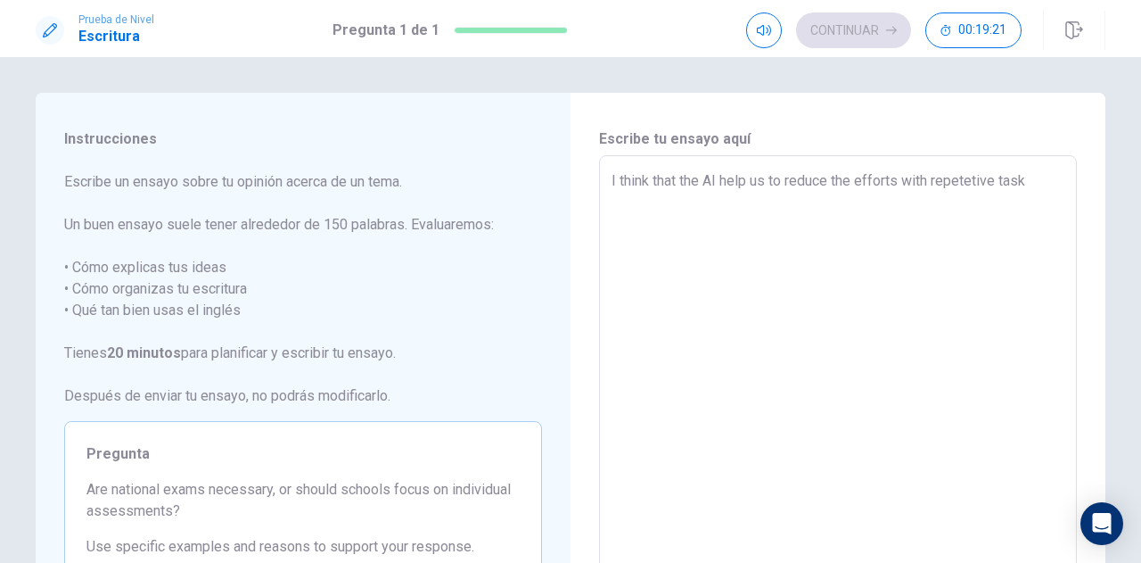
type textarea "x"
type textarea "I think that the AI help us to reduce the efforts with repetetive task"
type textarea "x"
type textarea "I think that the AI help us to reduce the efforts with repetetive task a"
type textarea "x"
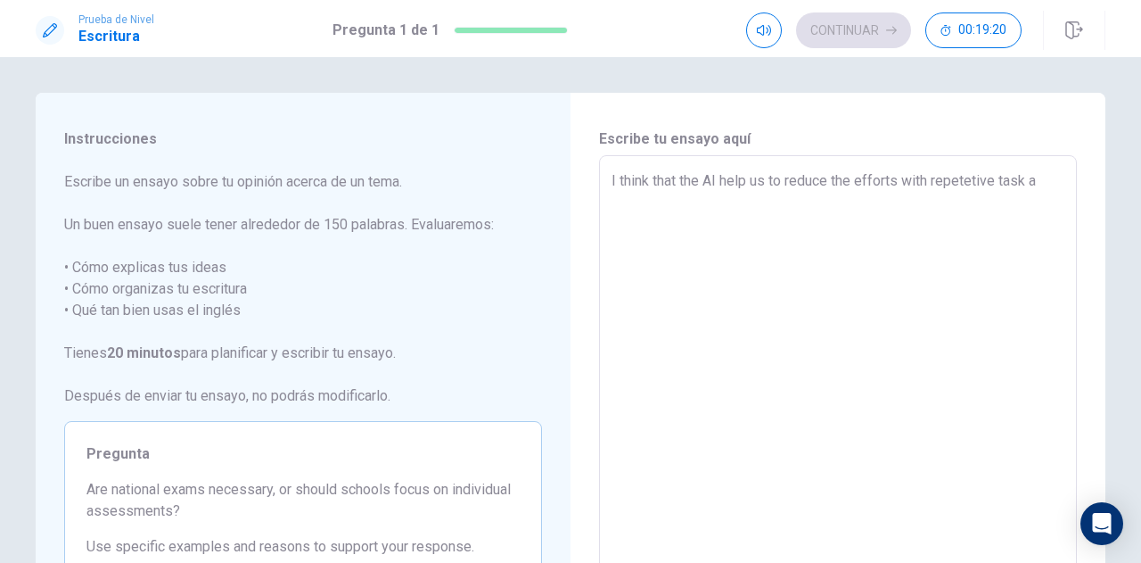
type textarea "I think that the AI help us to reduce the efforts with repetetive task an"
type textarea "x"
type textarea "I think that the AI help us to reduce the efforts with repetetive task and"
type textarea "x"
type textarea "I think that the AI help us to reduce the efforts with repetetive task and"
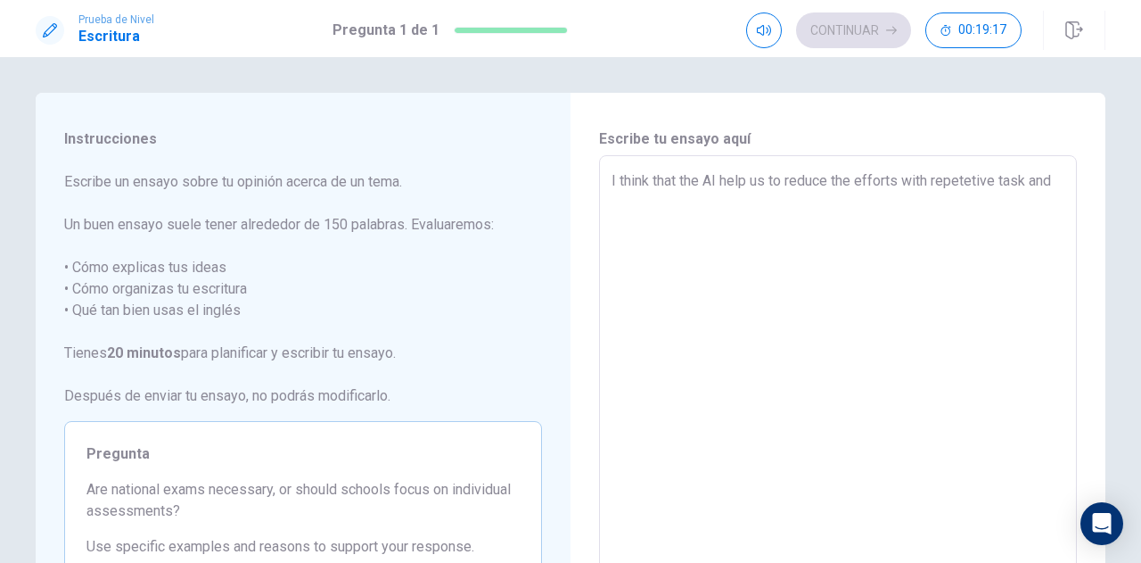
type textarea "x"
click at [993, 183] on textarea "I think that the AI help us to reduce the efforts with repetetive task and" at bounding box center [838, 402] width 453 height 464
type textarea "I think that the AI help us to reduce the efforts with repetetiv task and"
type textarea "x"
type textarea "I think that the AI help us to reduce the efforts with repeteti task and"
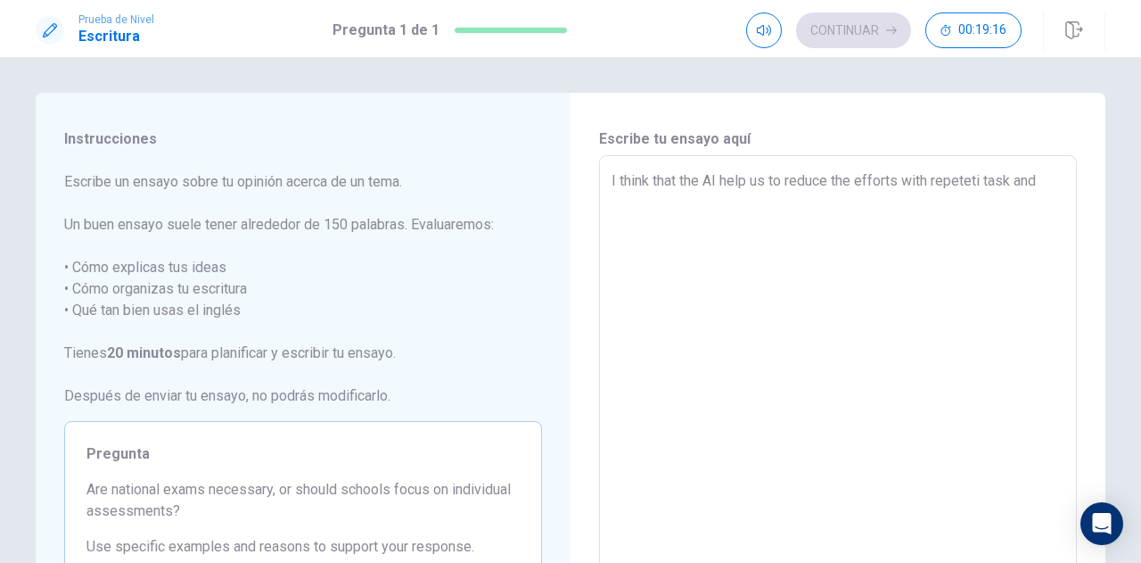
type textarea "x"
type textarea "I think that the AI help us to reduce the efforts with repetet task and"
type textarea "x"
type textarea "I think that the AI help us to reduce the efforts with repete task and"
type textarea "x"
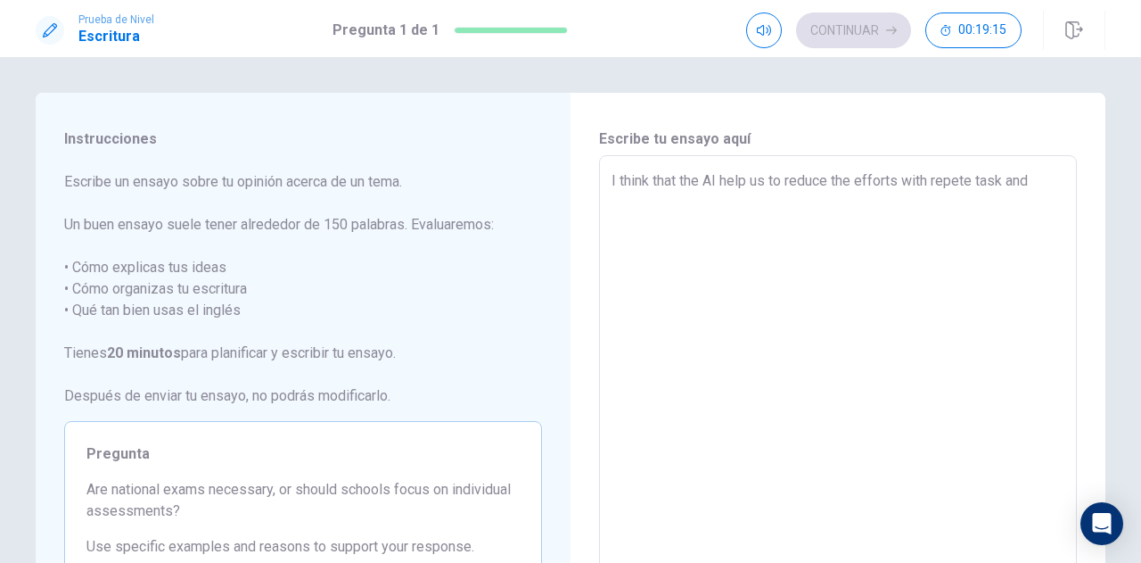
type textarea "I think that the AI help us to reduce the efforts with repet task and"
type textarea "x"
type textarea "I think that the AI help us to reduce the efforts with repe task and"
type textarea "x"
type textarea "I think that the AI help us to reduce the efforts with rep task and"
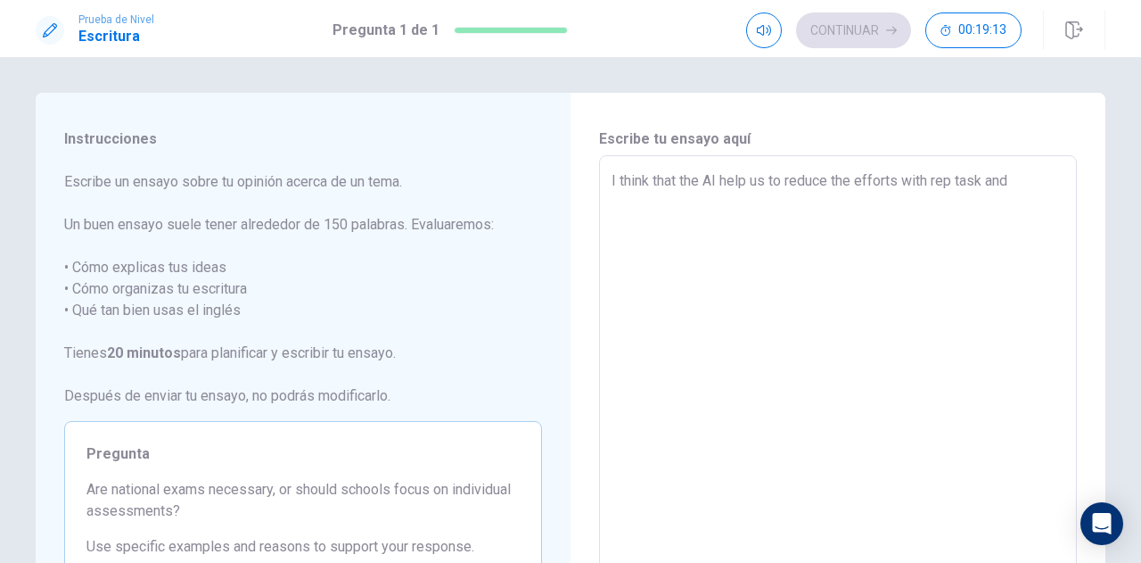
type textarea "x"
type textarea "I think that the AI help us to reduce the efforts with re task and"
type textarea "x"
type textarea "I think that the AI help us to reduce the efforts with r task and"
type textarea "x"
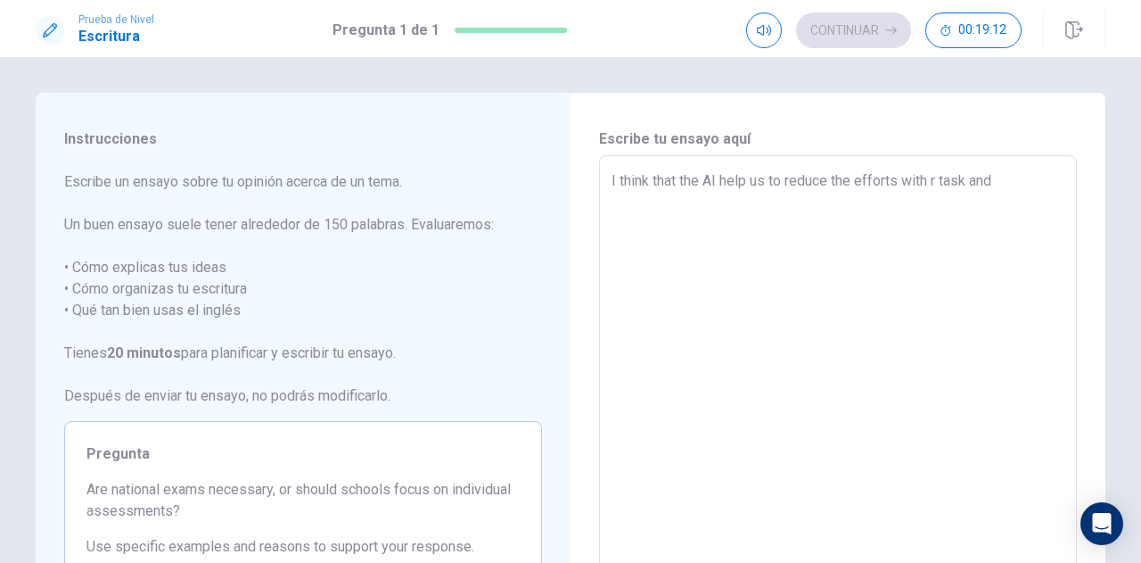
type textarea "I think that the AI help us to reduce the efforts with task and"
type textarea "x"
type textarea "I think that the AI help us to reduce the efforts with task and"
type textarea "x"
type textarea "I think that the AI help us to reduce the efforts with task and"
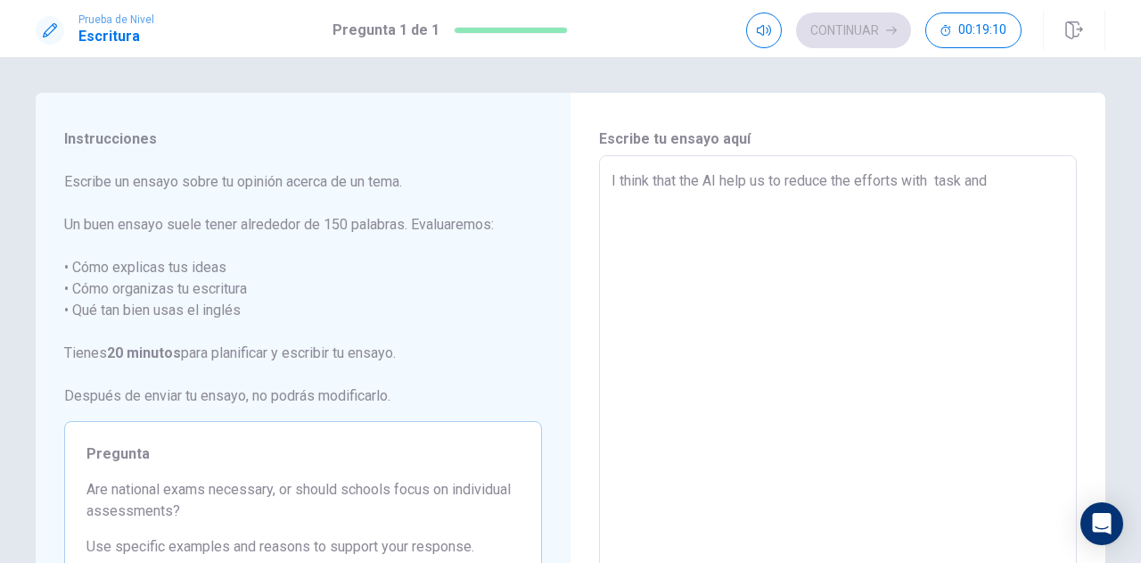
type textarea "x"
type textarea "I think that the AI help us to reduce the efforts with task and"
type textarea "x"
type textarea "I think that the AI help us to reduce the efforts with task and"
type textarea "x"
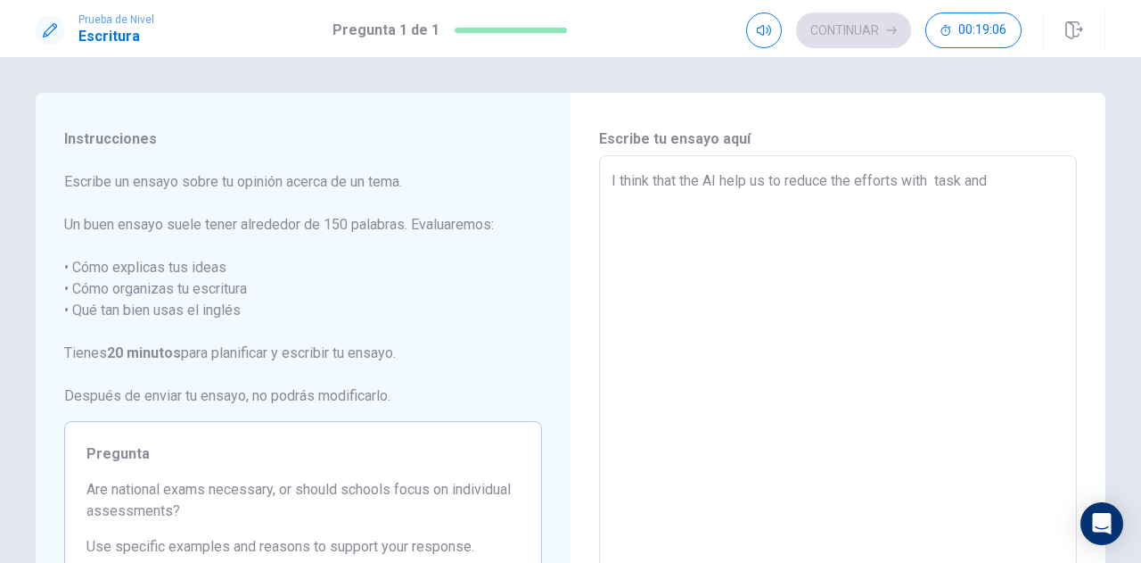
type textarea "I think that the AI help us to reduce the efforts with r task and"
type textarea "x"
click at [604, 183] on div "I think that the AI help us to reduce the efforts with repetitive task and x ​" at bounding box center [838, 401] width 478 height 493
click at [605, 183] on div "I think that the AI help us to reduce the efforts with repetitive task and x ​" at bounding box center [838, 401] width 478 height 493
click at [605, 183] on div "I think that the AI help us to reduce the efforts with repetitiveHo task and x ​" at bounding box center [838, 401] width 478 height 493
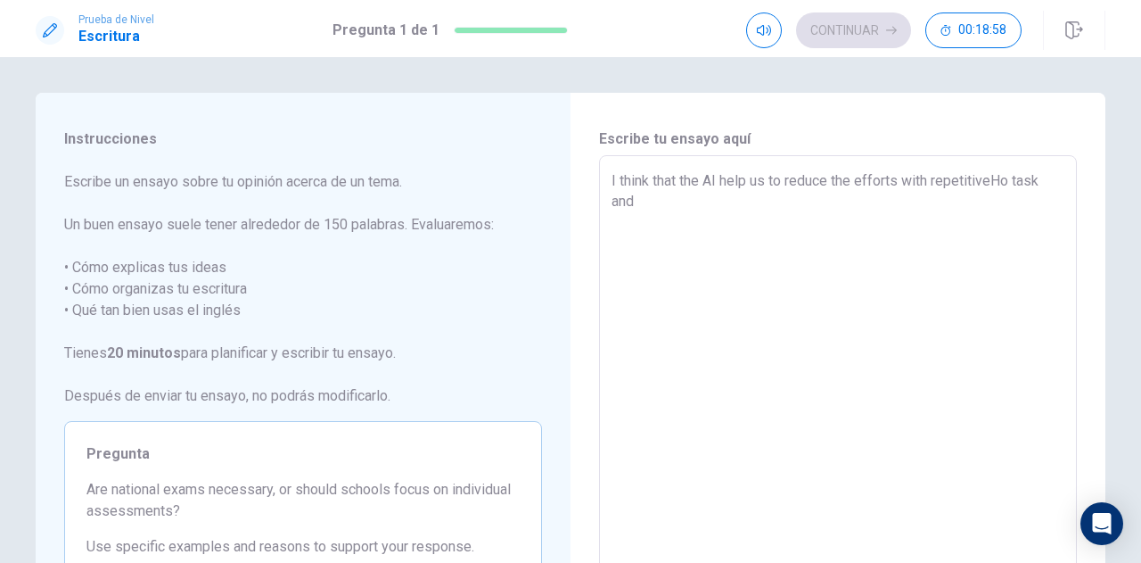
click at [612, 181] on textarea "I think that the AI help us to reduce the efforts with repetitiveHo task and" at bounding box center [838, 402] width 453 height 464
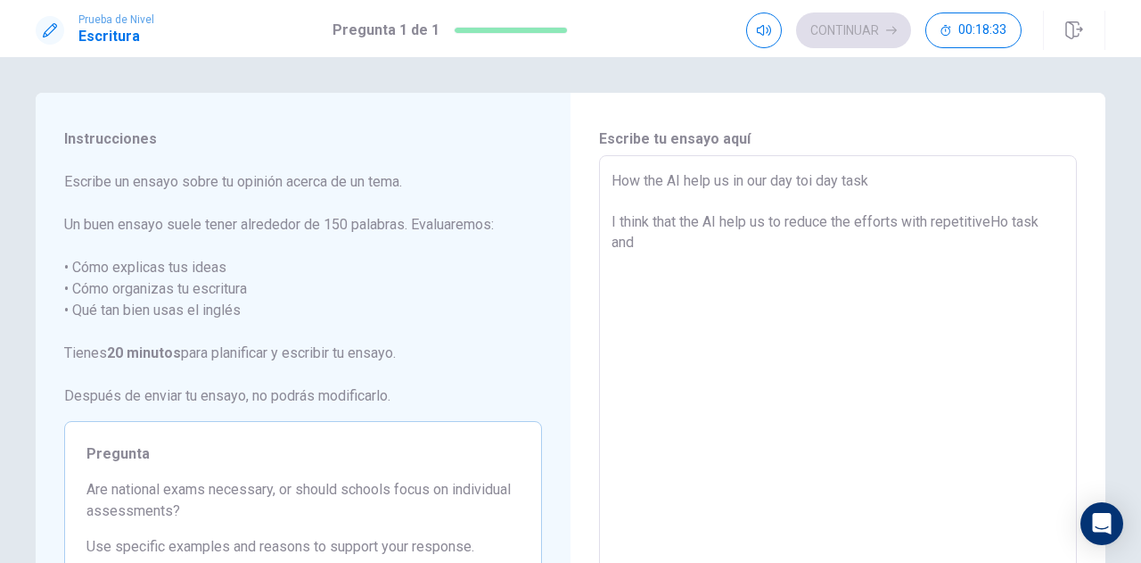
drag, startPoint x: 1045, startPoint y: 226, endPoint x: 596, endPoint y: 226, distance: 449.4
click at [599, 226] on div "How the AI help us in our day toi day task I think that the AI help us to reduc…" at bounding box center [838, 401] width 478 height 493
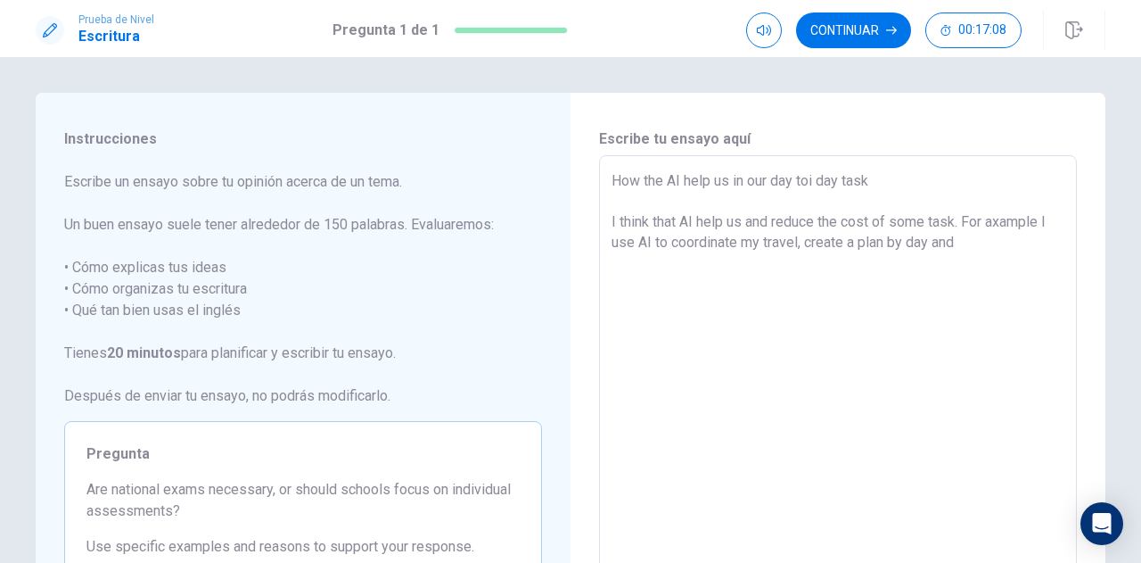
click at [1004, 249] on textarea "How the AI help us in our day toi day task I think that AI help us and reduce t…" at bounding box center [838, 402] width 453 height 464
click at [811, 177] on textarea "How the AI help us in our day toi day task I think that AI help us and reduce t…" at bounding box center [838, 402] width 453 height 464
click at [641, 181] on textarea "How the AI help us in our day to day task I think that AI help us and reduce th…" at bounding box center [838, 402] width 453 height 464
drag, startPoint x: 862, startPoint y: 169, endPoint x: 600, endPoint y: 172, distance: 262.2
click at [600, 172] on div "Howthe AI help us in our day to day task I think that AI help us and reduce the…" at bounding box center [838, 401] width 478 height 493
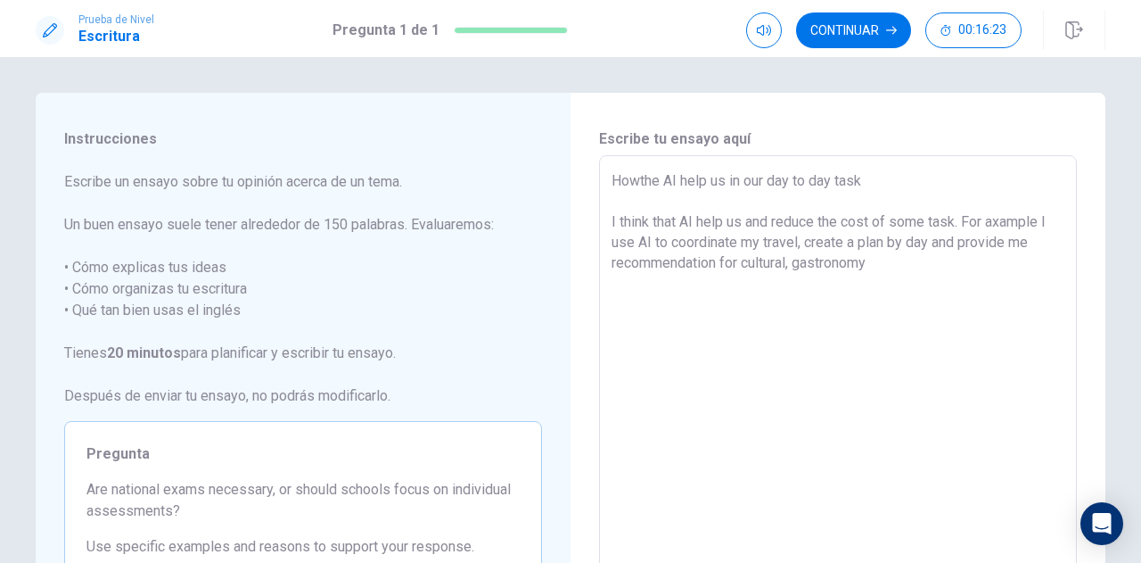
drag, startPoint x: 856, startPoint y: 189, endPoint x: 867, endPoint y: 174, distance: 18.6
click at [860, 184] on textarea "Howthe AI help us in our day to day task I think that AI help us and reduce the…" at bounding box center [838, 402] width 453 height 464
drag, startPoint x: 867, startPoint y: 174, endPoint x: 561, endPoint y: 176, distance: 305.9
click at [561, 176] on div "Instrucciones Escribe un ensayo sobre tu opinión acerca de un tema. Un buen ens…" at bounding box center [571, 403] width 1070 height 620
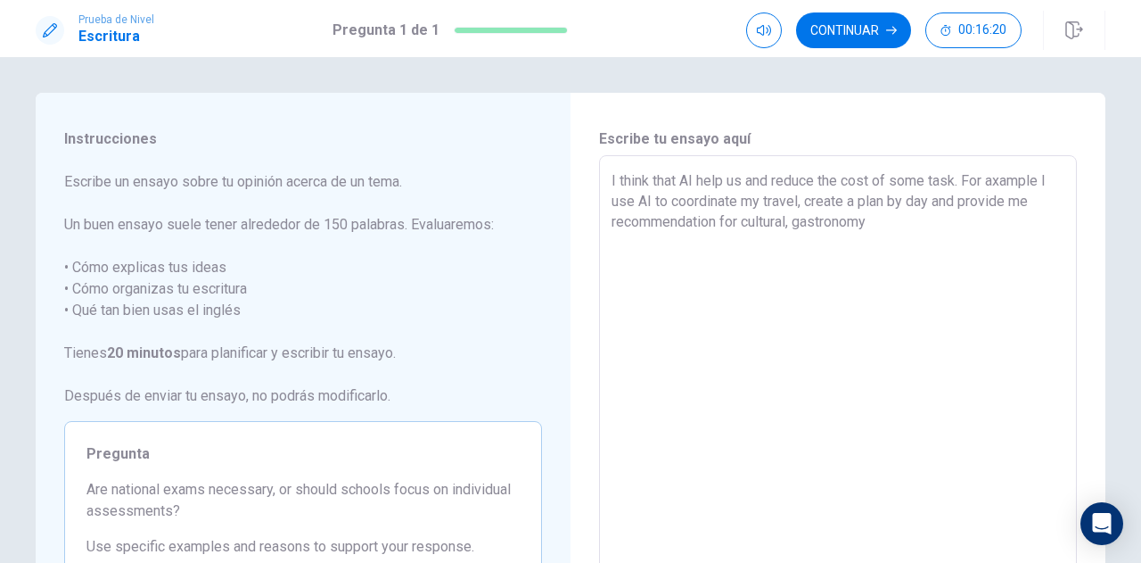
click at [604, 219] on div "I think that AI help us and reduce the cost of some task. For axample I use AI …" at bounding box center [838, 401] width 478 height 493
click at [606, 219] on div "I think that AI help us and reduce the cost of some task. For axample I use AI …" at bounding box center [838, 401] width 478 height 493
click at [745, 183] on textarea "I think that AI help us and reduce the cost of some task. For axample I use AI …" at bounding box center [838, 402] width 453 height 464
click at [887, 179] on textarea "I think that AI help us to planning and reduce the cost of some task. For axamp…" at bounding box center [838, 402] width 453 height 464
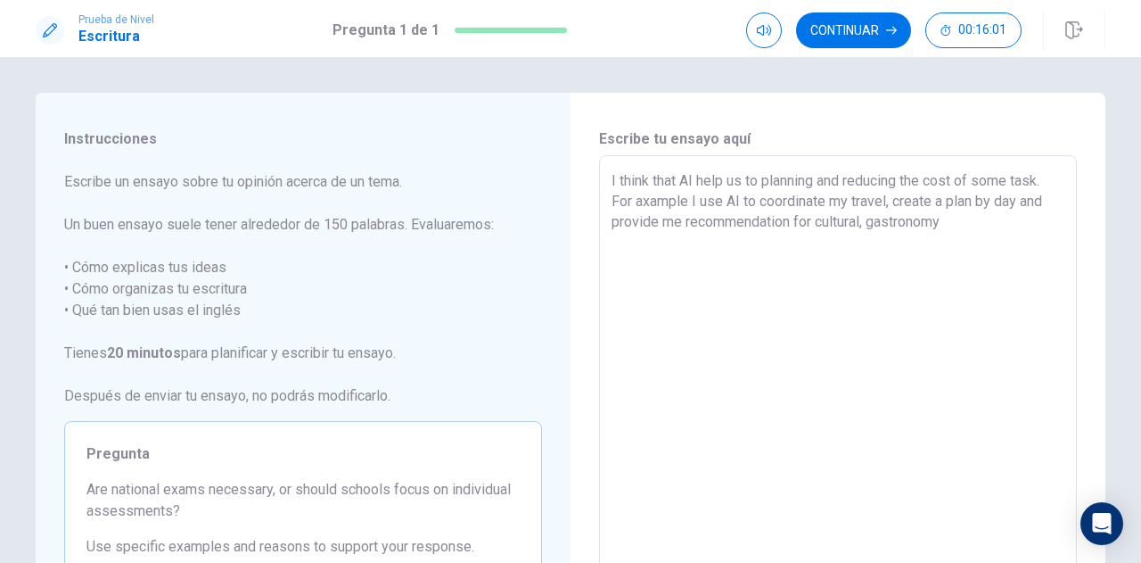
click at [640, 199] on textarea "I think that AI help us to planning and reducing the cost of some task. For axa…" at bounding box center [838, 402] width 453 height 464
click at [685, 200] on textarea "I think that AI help us to planning and reducing the cost of some task. For exa…" at bounding box center [838, 402] width 453 height 464
click at [852, 206] on textarea "I think that AI help us to planning and reducing the cost of some task. For exa…" at bounding box center [838, 402] width 453 height 464
click at [913, 202] on textarea "I think that AI help us to planning and reducing the cost of some task. For exa…" at bounding box center [838, 402] width 453 height 464
click at [864, 204] on textarea "I think that AI help us to planning and reducing the cost of some task. For exa…" at bounding box center [838, 402] width 453 height 464
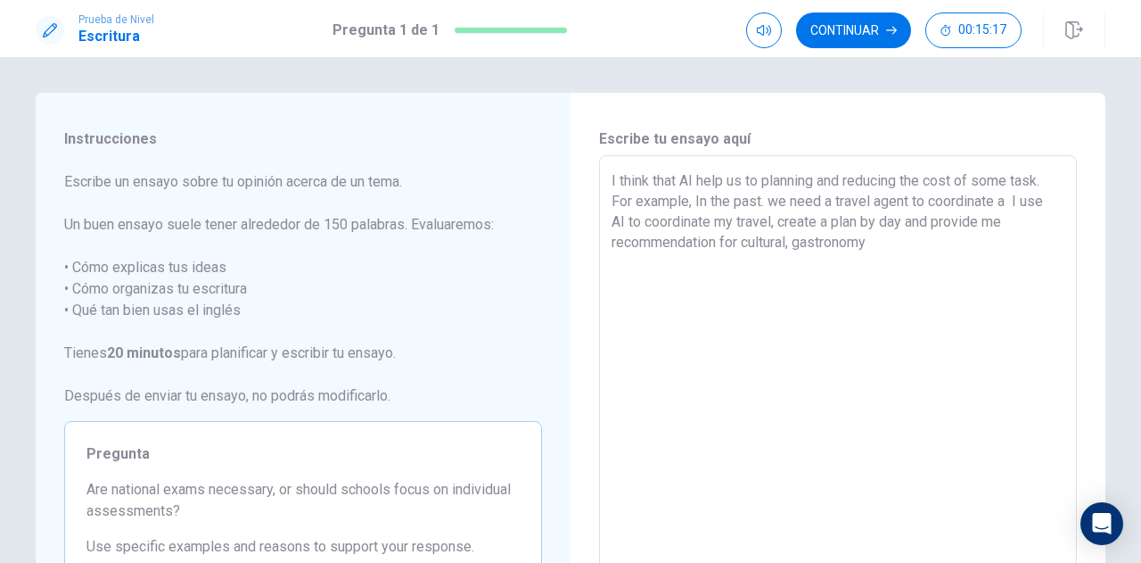
click at [1011, 199] on textarea "I think that AI help us to planning and reducing the cost of some task. For exa…" at bounding box center [838, 402] width 453 height 464
click at [627, 222] on textarea "I think that AI help us to planning and reducing the cost of some task. For exa…" at bounding box center [838, 402] width 453 height 464
drag, startPoint x: 931, startPoint y: 217, endPoint x: 726, endPoint y: 220, distance: 205.1
click at [726, 220] on textarea "I think that AI help us to planning and reducing the cost of some task. For exa…" at bounding box center [838, 402] width 453 height 464
click at [824, 222] on textarea "I think that AI help us to planning and reducing the cost of some task. For exa…" at bounding box center [838, 402] width 453 height 464
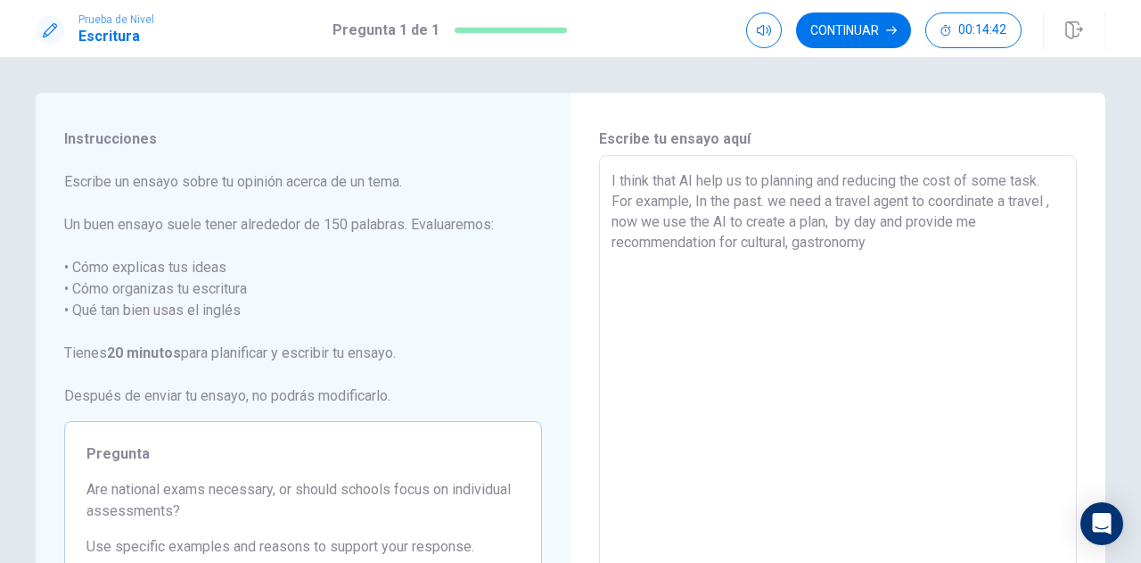
drag, startPoint x: 979, startPoint y: 219, endPoint x: 831, endPoint y: 222, distance: 148.0
click at [831, 222] on textarea "I think that AI help us to planning and reducing the cost of some task. For exa…" at bounding box center [838, 402] width 453 height 464
click at [884, 243] on textarea "I think that AI help us to planning and reducing the cost of some task. For exa…" at bounding box center [838, 402] width 453 height 464
click at [790, 242] on textarea "I think that AI help us to planning and reducing the cost of some task. For exa…" at bounding box center [838, 402] width 453 height 464
click at [959, 236] on textarea "I think that AI help us to planning and reducing the cost of some task. For exa…" at bounding box center [838, 402] width 453 height 464
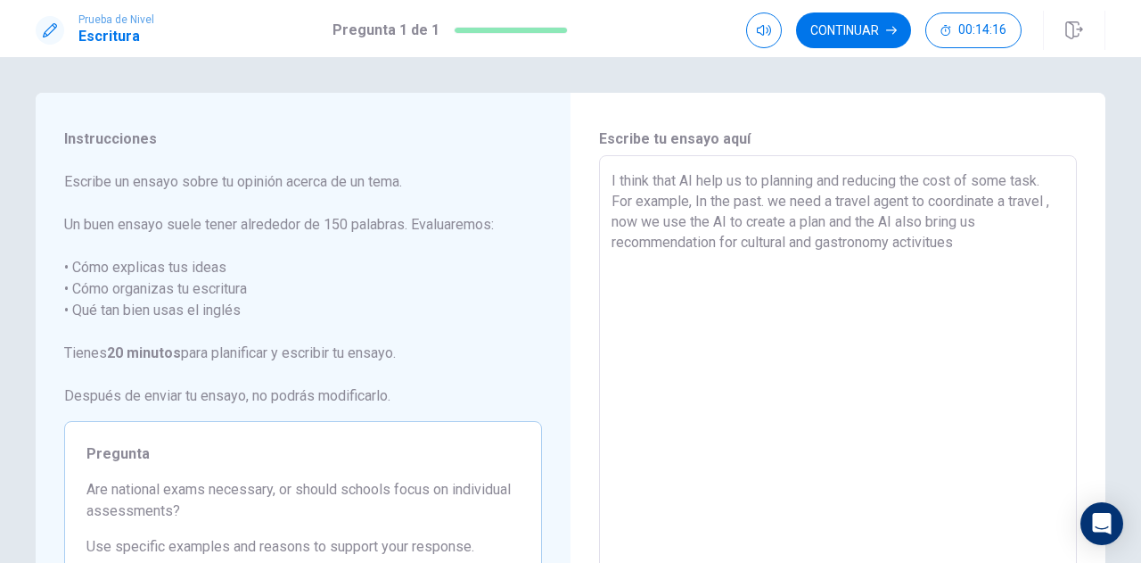
click at [947, 240] on textarea "I think that AI help us to planning and reducing the cost of some task. For exa…" at bounding box center [838, 402] width 453 height 464
click at [956, 242] on textarea "I think that AI help us to planning and reducing the cost of some task. For exa…" at bounding box center [838, 402] width 453 height 464
click at [602, 284] on div "I think that AI help us to planning and reducing the cost of some task. For exa…" at bounding box center [838, 401] width 478 height 493
click at [613, 286] on textarea "I think that AI help us to planning and reducing the cost of some task. For exa…" at bounding box center [838, 402] width 453 height 464
click at [605, 286] on div "I think that AI help us to planning and reducing the cost of some task. For exa…" at bounding box center [838, 401] width 478 height 493
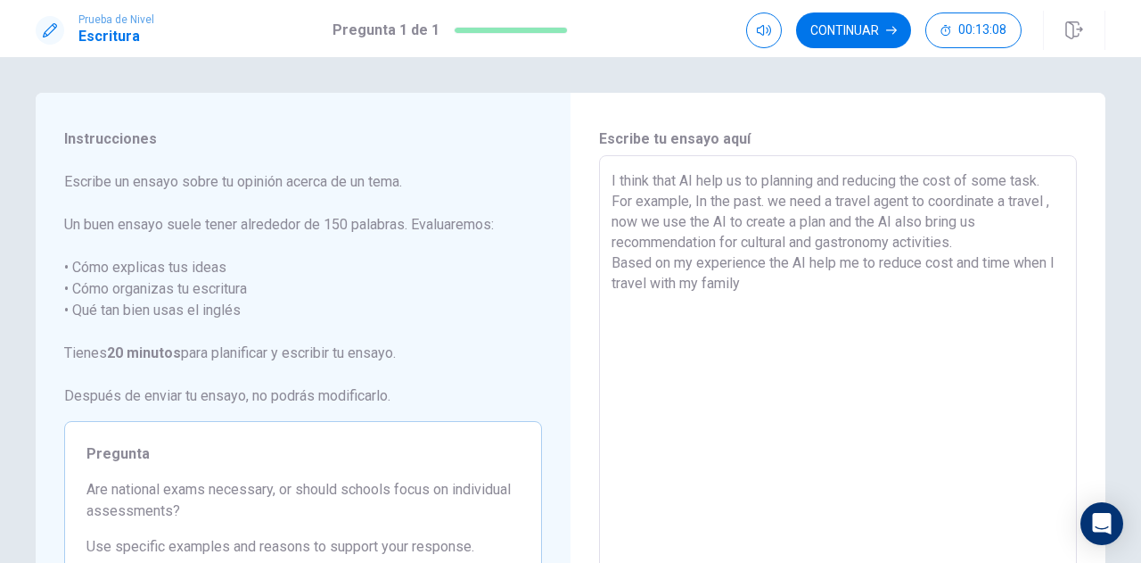
drag, startPoint x: 679, startPoint y: 183, endPoint x: 603, endPoint y: 183, distance: 76.7
click at [603, 183] on div "I think that AI help us to planning and reducing the cost of some task. For exa…" at bounding box center [838, 401] width 478 height 493
click at [653, 181] on textarea "The AI help us to planning and reducing the cost of some task. For example, In …" at bounding box center [838, 402] width 453 height 464
drag, startPoint x: 628, startPoint y: 183, endPoint x: 539, endPoint y: 186, distance: 89.2
click at [539, 186] on div "Instrucciones Escribe un ensayo sobre tu opinión acerca de un tema. Un buen ens…" at bounding box center [571, 403] width 1070 height 620
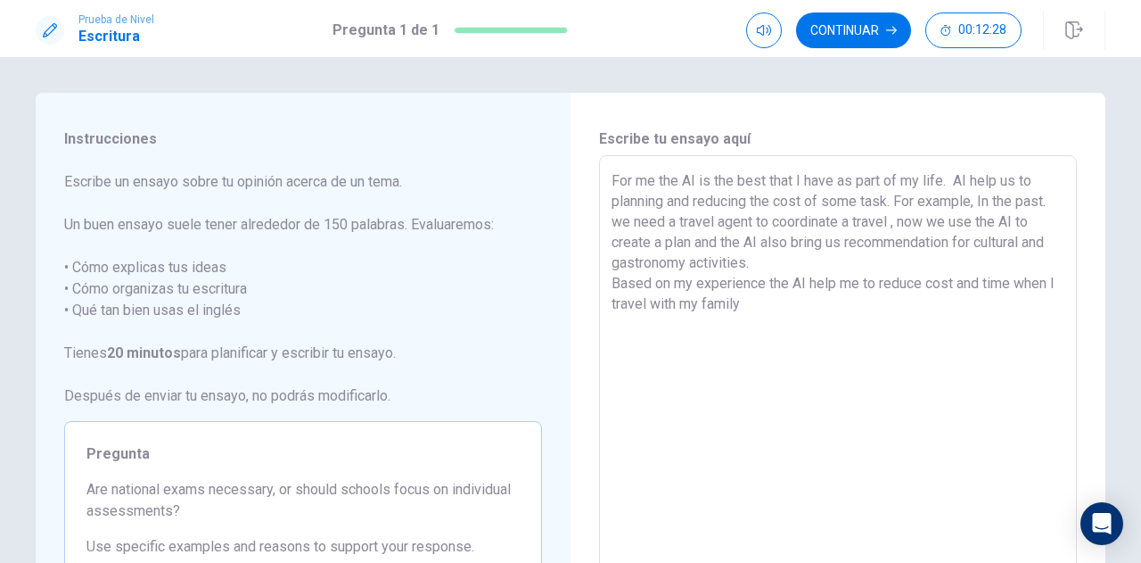
click at [765, 183] on textarea "For me the AI is the best that I have as part of my life. AI help us to plannin…" at bounding box center [838, 402] width 453 height 464
click at [959, 177] on textarea "For me the AI is the best tool that I have as part of my life. AI help us to pl…" at bounding box center [838, 402] width 453 height 464
drag, startPoint x: 974, startPoint y: 184, endPoint x: 905, endPoint y: 183, distance: 68.7
click at [905, 183] on textarea "For me the AI is the best tool that I have as part of my life. AI help us to pl…" at bounding box center [838, 402] width 453 height 464
click at [966, 179] on textarea "For me the AI is the best tool that I have to plan a travel. AI help us to plan…" at bounding box center [838, 402] width 453 height 464
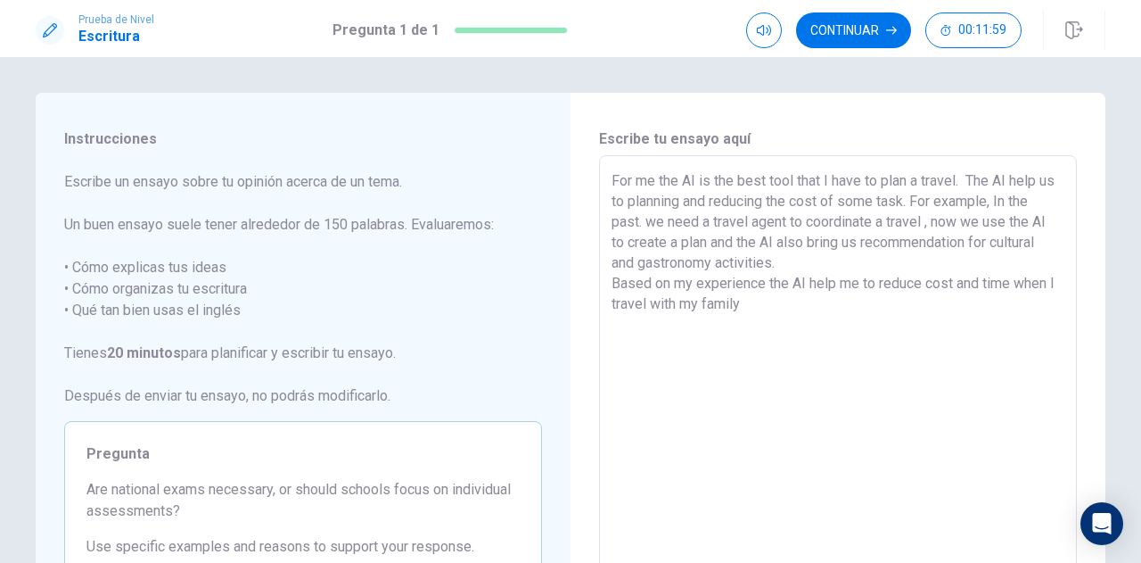
click at [623, 202] on textarea "For me the AI is the best tool that I have to plan a travel. The AI help us to …" at bounding box center [838, 402] width 453 height 464
click at [663, 229] on textarea "For me the AI is the best tool that I have to plan a travel. The AI help me to …" at bounding box center [838, 402] width 453 height 464
drag, startPoint x: 871, startPoint y: 238, endPoint x: 772, endPoint y: 241, distance: 99.0
click at [780, 241] on textarea "For me the AI is the best tool that I have to plan a travel. The AI help me to …" at bounding box center [838, 402] width 453 height 464
click at [772, 241] on textarea "For me the AI is the best tool that I have to plan a travel. The AI help me to …" at bounding box center [838, 402] width 453 height 464
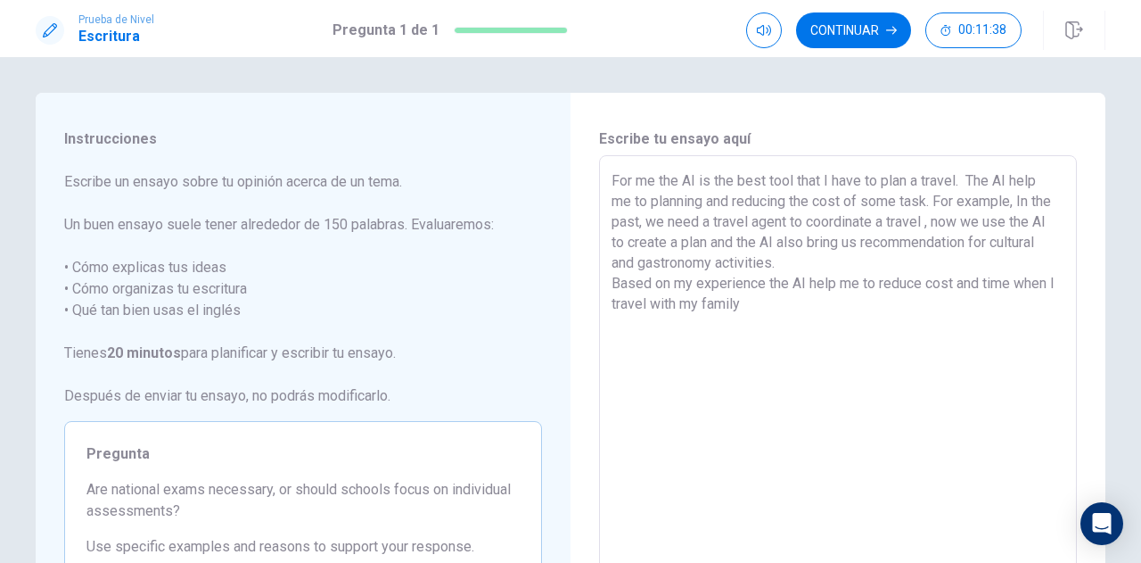
click at [965, 181] on textarea "For me the AI is the best tool that I have to plan a travel. The AI help me to …" at bounding box center [838, 402] width 453 height 464
drag, startPoint x: 1011, startPoint y: 199, endPoint x: 783, endPoint y: 199, distance: 228.3
click at [783, 199] on textarea "For me the AI is the best tool that I have to plan a travel. The AI help me to …" at bounding box center [838, 402] width 453 height 464
click at [799, 229] on textarea "For me the AI is the best tool that I have to plan a travel. The AI help me to …" at bounding box center [838, 402] width 453 height 464
drag, startPoint x: 1008, startPoint y: 201, endPoint x: 606, endPoint y: 209, distance: 401.3
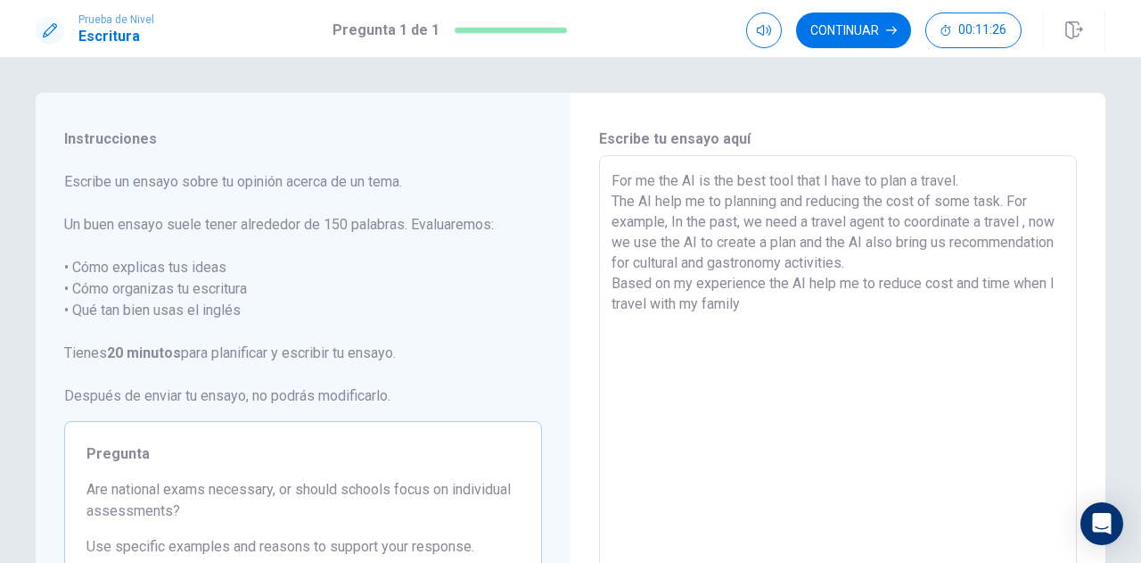
click at [612, 209] on textarea "For me the AI is the best tool that I have to plan a travel. The AI help me to …" at bounding box center [838, 402] width 453 height 464
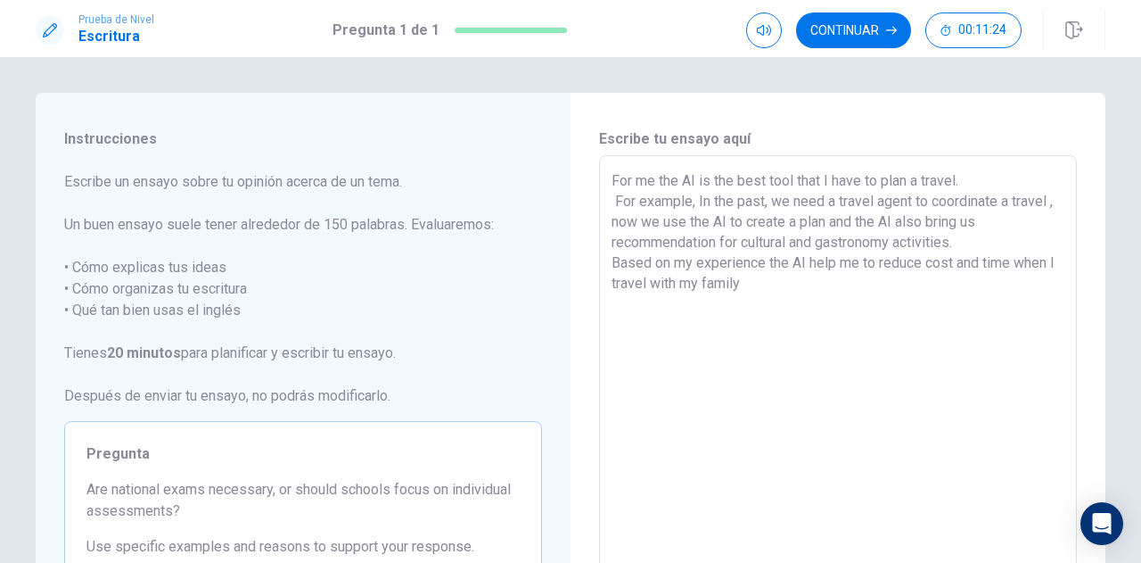
click at [613, 199] on textarea "For me the AI is the best tool that I have to plan a travel. For example, In th…" at bounding box center [838, 402] width 453 height 464
click at [697, 197] on textarea "For me the AI is the best tool that I have to plan a travel. For example, In th…" at bounding box center [838, 402] width 453 height 464
click at [963, 205] on textarea "For me the AI is the best tool that I have to plan a travel. In the past, we ne…" at bounding box center [838, 402] width 453 height 464
click at [970, 200] on textarea "For me the AI is the best tool that I have to plan a travel. In the past, we ne…" at bounding box center [838, 402] width 453 height 464
click at [965, 201] on textarea "For me the AI is the best tool that I have to plan a travel. In the past, we ne…" at bounding box center [838, 402] width 453 height 464
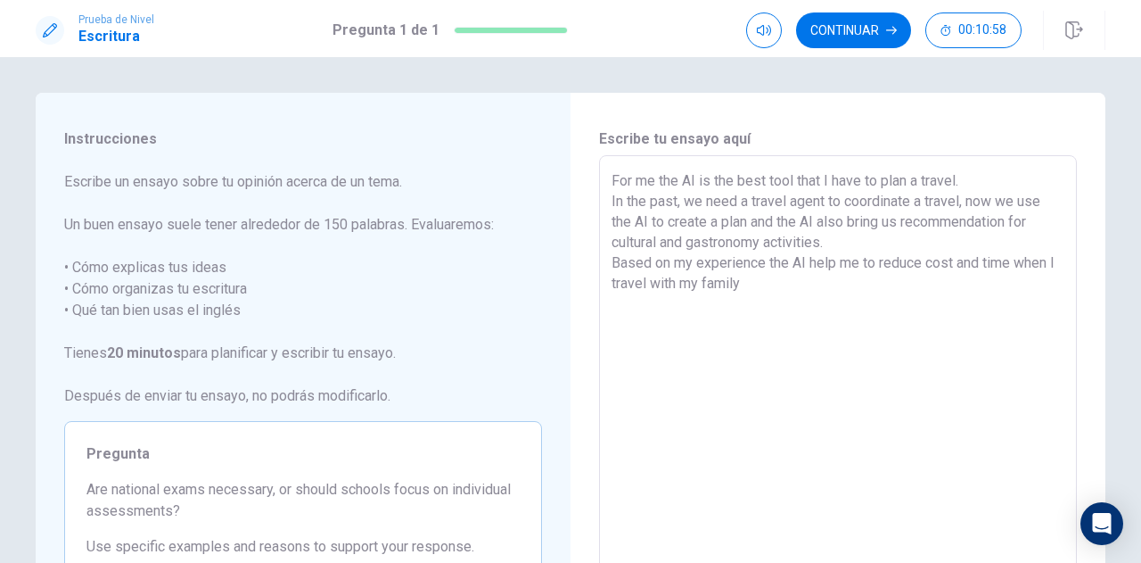
drag, startPoint x: 902, startPoint y: 220, endPoint x: 751, endPoint y: 220, distance: 151.6
click at [751, 220] on textarea "For me the AI is the best tool that I have to plan a travel. In the past, we ne…" at bounding box center [838, 402] width 453 height 464
drag, startPoint x: 885, startPoint y: 229, endPoint x: 749, endPoint y: 226, distance: 135.6
click at [749, 226] on textarea "For me the AI is the best tool that I have to plan a travel. In the past, we ne…" at bounding box center [838, 402] width 453 height 464
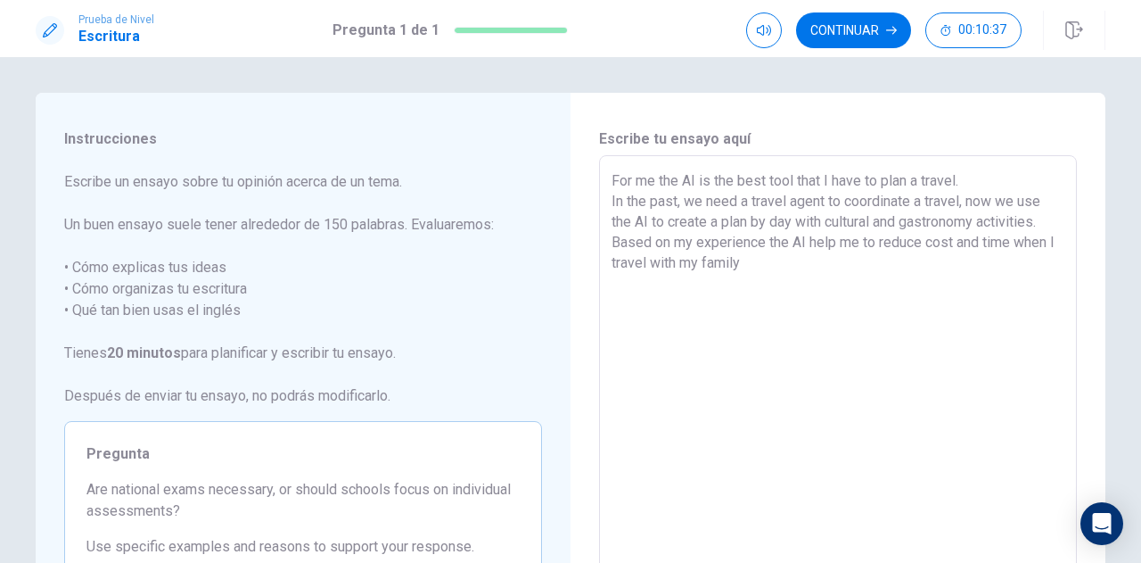
click at [763, 263] on textarea "For me the AI is the best tool that I have to plan a travel. In the past, we ne…" at bounding box center [838, 402] width 453 height 464
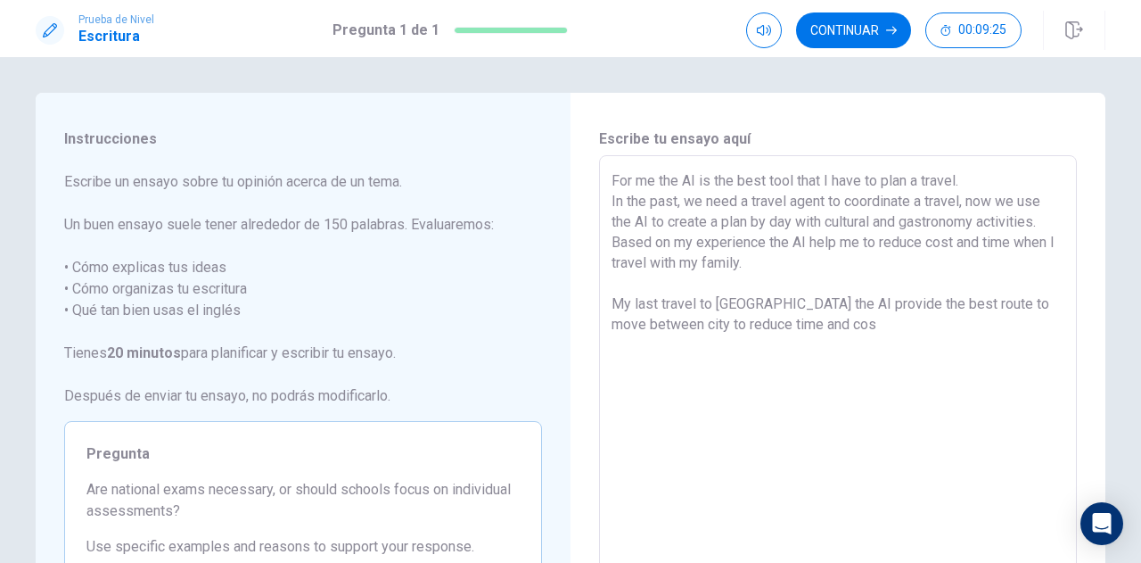
drag, startPoint x: 759, startPoint y: 350, endPoint x: 795, endPoint y: 325, distance: 44.3
click at [605, 241] on div "For me the AI is the best tool that I have to plan a travel. In the past, we ne…" at bounding box center [838, 401] width 478 height 493
click at [612, 242] on textarea "For me the AI is the best tool that I have to plan a travel. In the past, we ne…" at bounding box center [838, 402] width 453 height 464
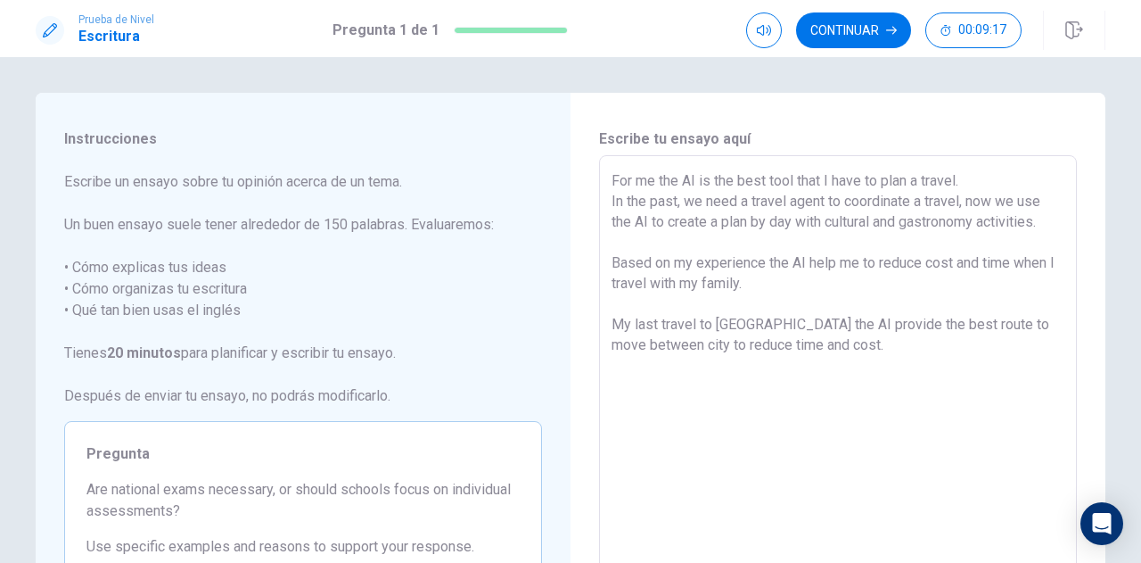
click at [603, 198] on div "For me the AI is the best tool that I have to plan a travel. In the past, we ne…" at bounding box center [838, 401] width 478 height 493
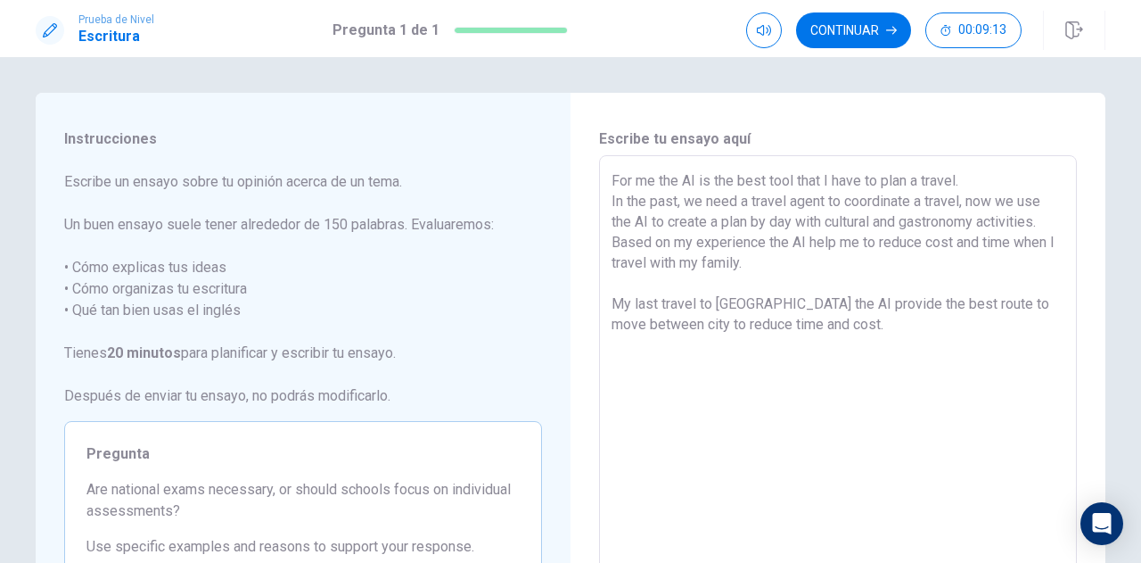
drag, startPoint x: 608, startPoint y: 301, endPoint x: 853, endPoint y: 333, distance: 247.3
click at [853, 333] on textarea "For me the AI is the best tool that I have to plan a travel. In the past, we ne…" at bounding box center [838, 402] width 453 height 464
click at [804, 325] on textarea "For me the AI is the best tool that I have to plan a travel. In the past, we ne…" at bounding box center [838, 402] width 453 height 464
click at [612, 301] on textarea "For me the AI is the best tool that I have to plan a travel. In the past, we ne…" at bounding box center [838, 402] width 453 height 464
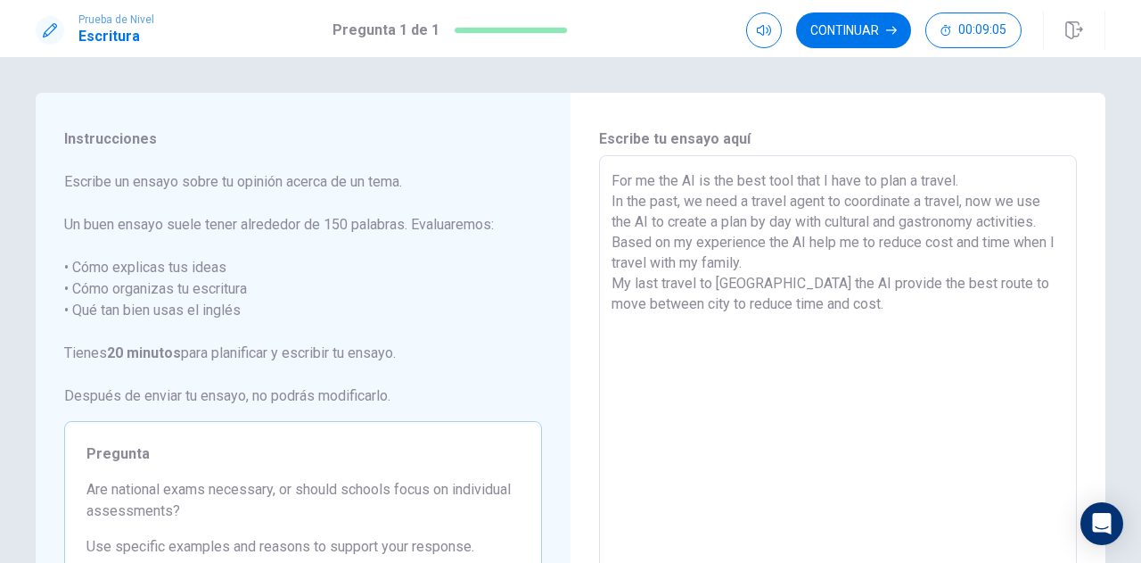
click at [820, 304] on textarea "For me the AI is the best tool that I have to plan a travel. In the past, we ne…" at bounding box center [838, 402] width 453 height 464
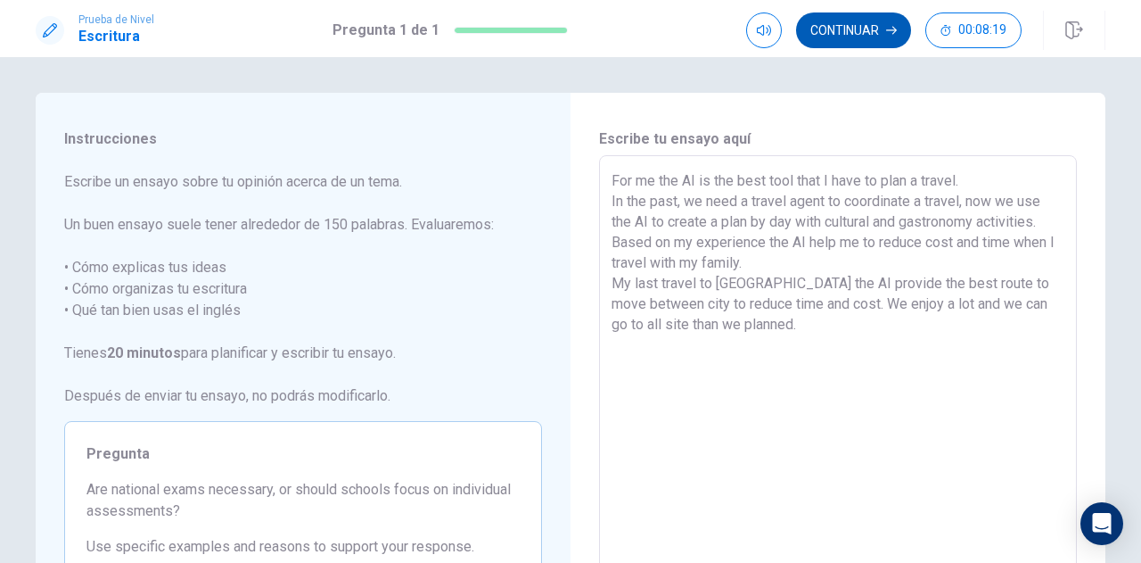
click at [852, 29] on button "Continuar" at bounding box center [853, 30] width 115 height 36
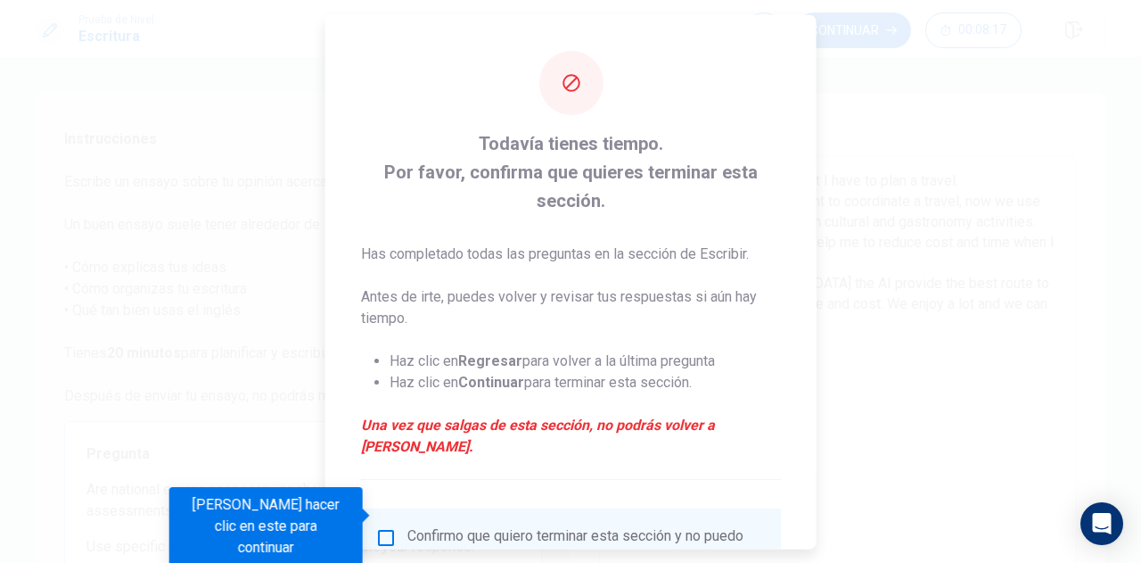
click at [465, 528] on div "Confirmo que quiero terminar esta sección y no puedo regresar." at bounding box center [587, 543] width 359 height 34
click at [389, 526] on input "Debes hacer clic en este para continuar" at bounding box center [385, 536] width 21 height 21
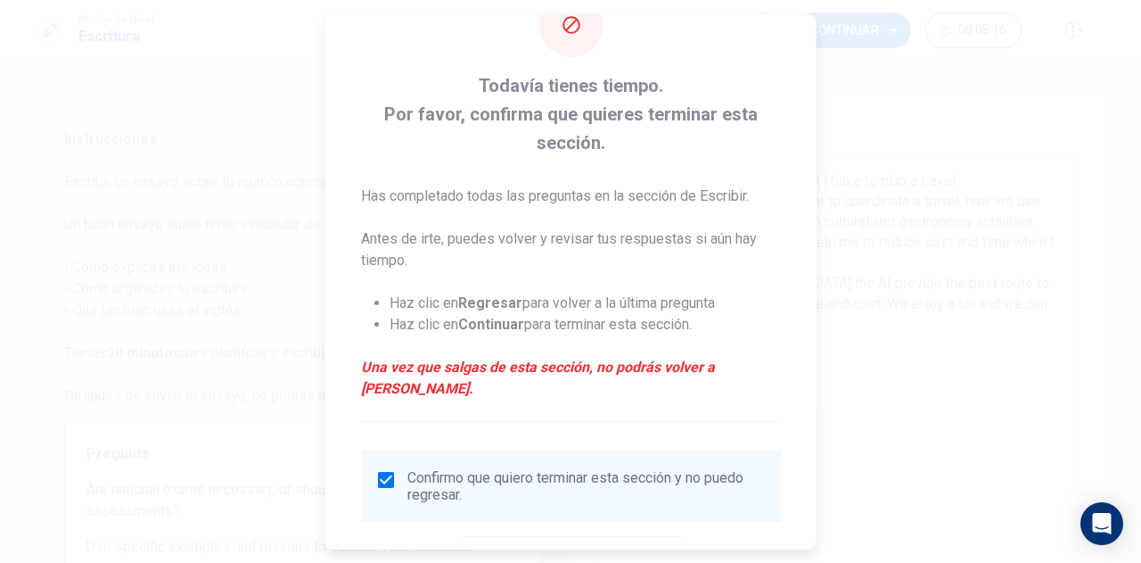
scroll to position [130, 0]
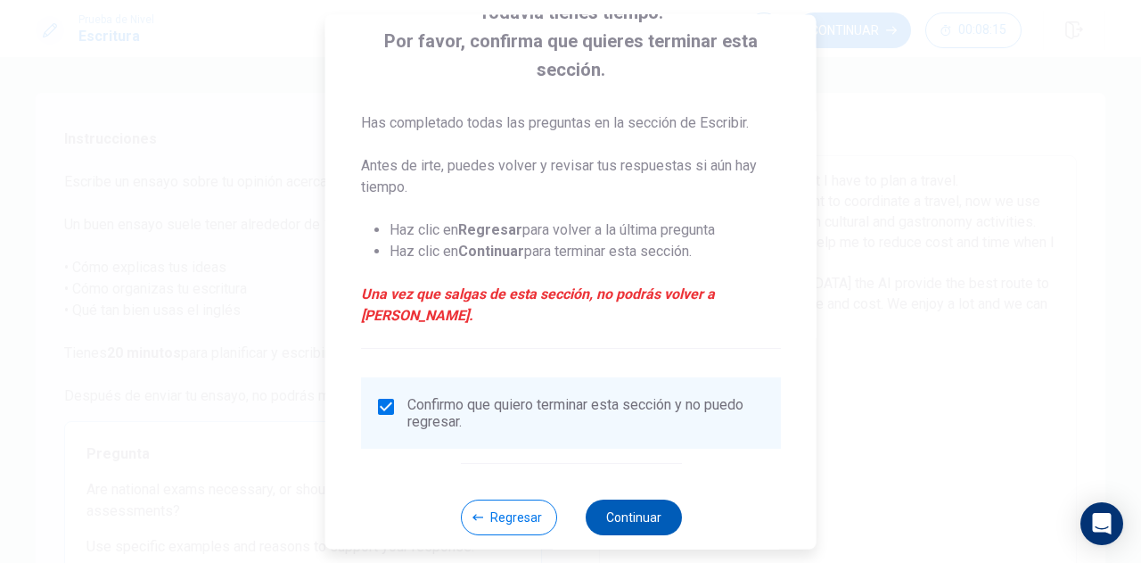
click at [623, 499] on button "Continuar" at bounding box center [633, 517] width 96 height 36
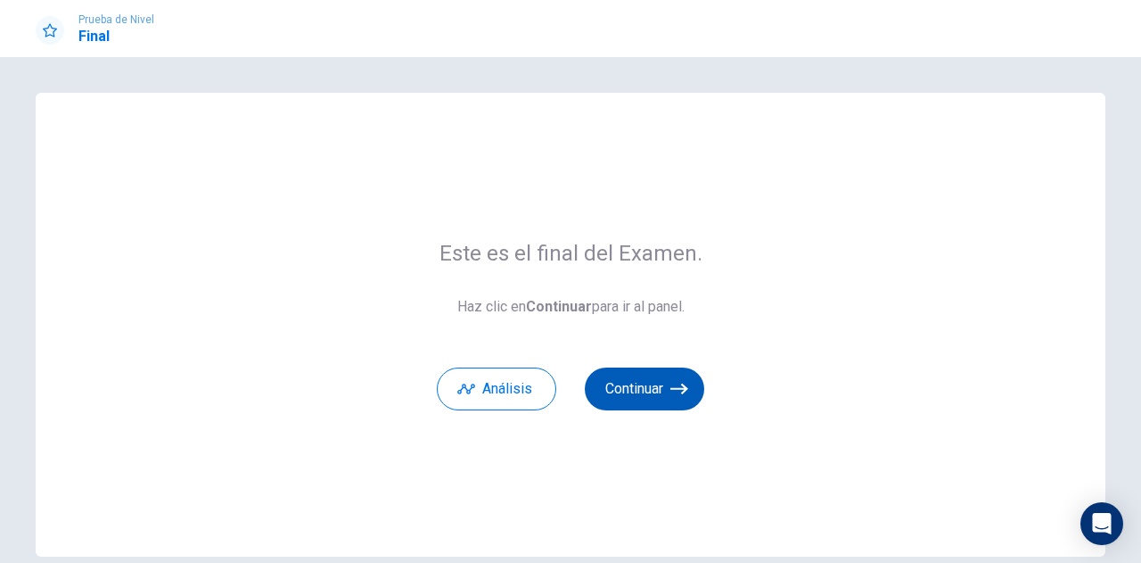
click at [683, 380] on icon "button" at bounding box center [680, 389] width 18 height 18
